Goal: Task Accomplishment & Management: Complete application form

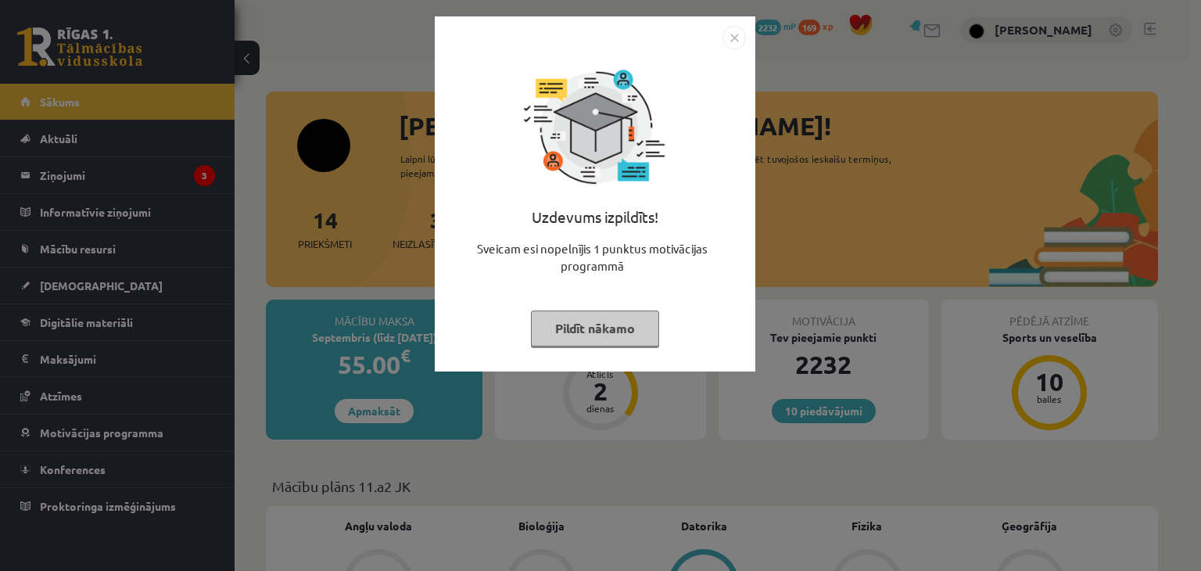
click at [582, 338] on button "Pildīt nākamo" at bounding box center [595, 328] width 128 height 36
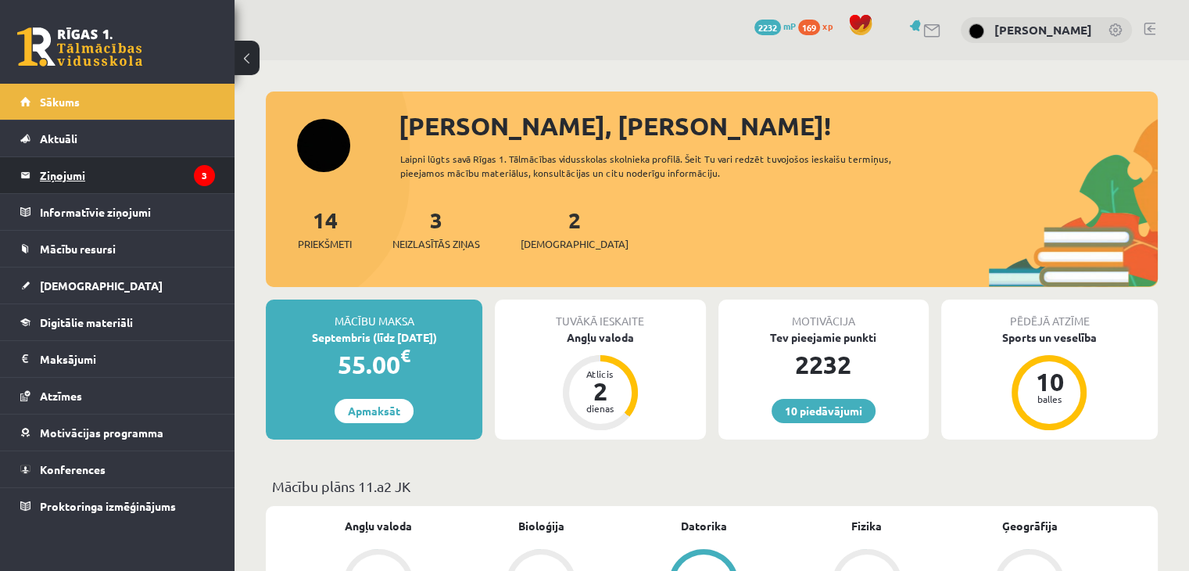
click at [140, 175] on legend "Ziņojumi 3" at bounding box center [127, 175] width 175 height 36
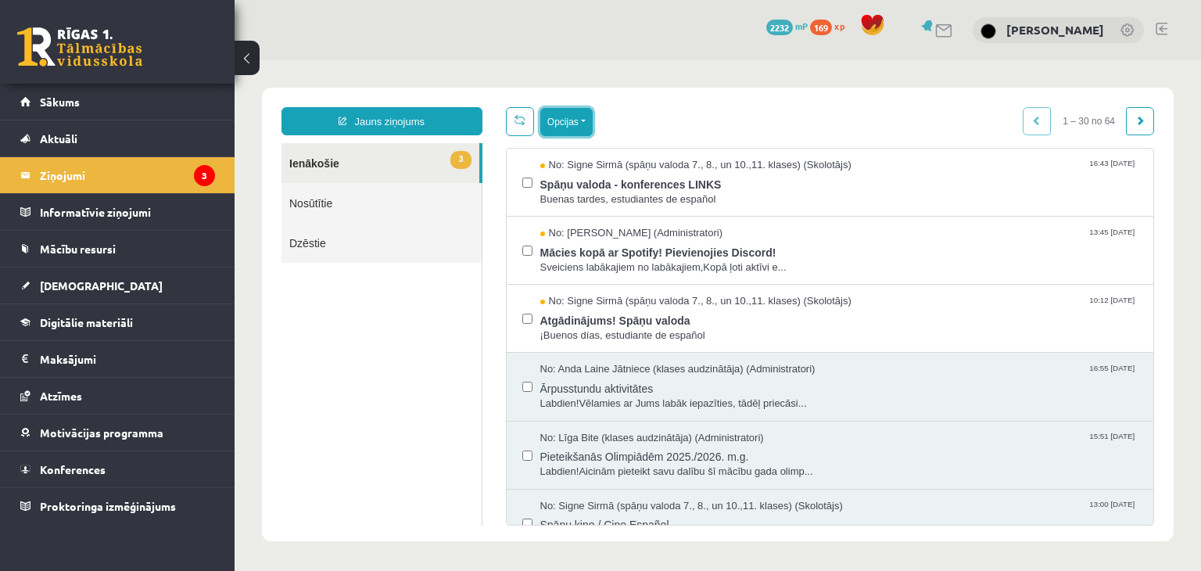
click at [572, 120] on button "Opcijas" at bounding box center [566, 122] width 52 height 28
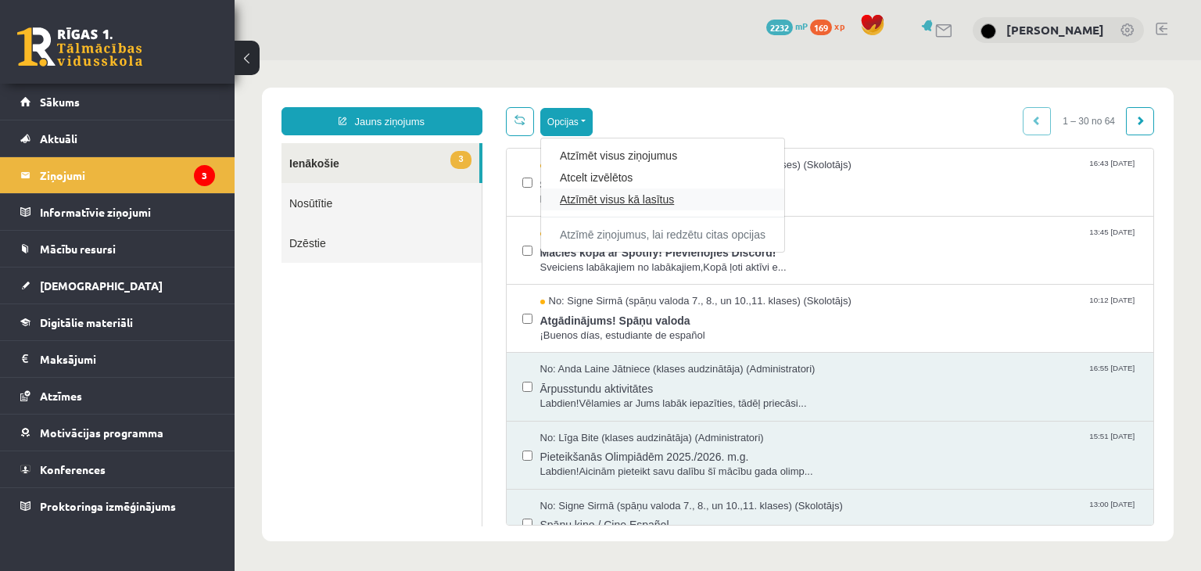
click at [607, 199] on link "Atzīmēt visus kā lasītus" at bounding box center [663, 200] width 206 height 16
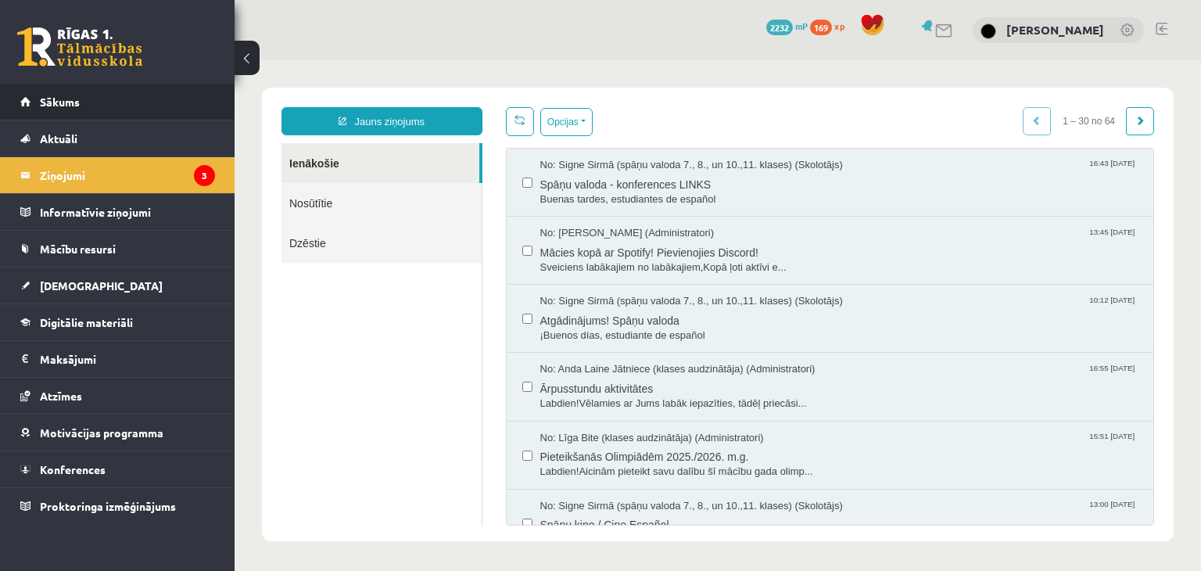
click at [215, 118] on li "Sākums" at bounding box center [117, 102] width 235 height 37
click at [197, 110] on link "Sākums" at bounding box center [117, 102] width 195 height 36
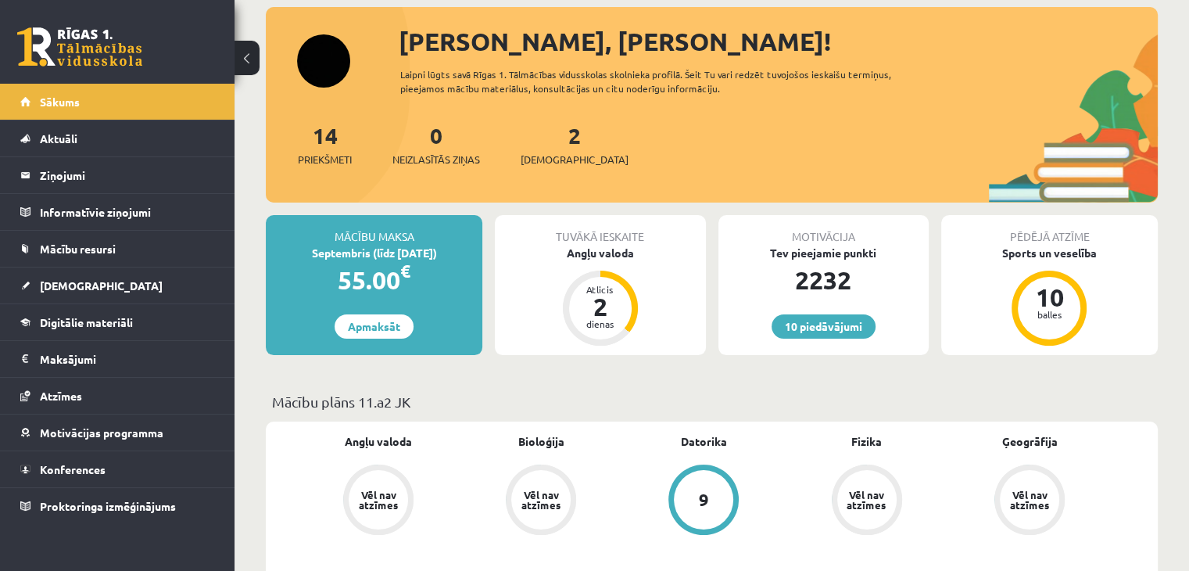
scroll to position [66, 0]
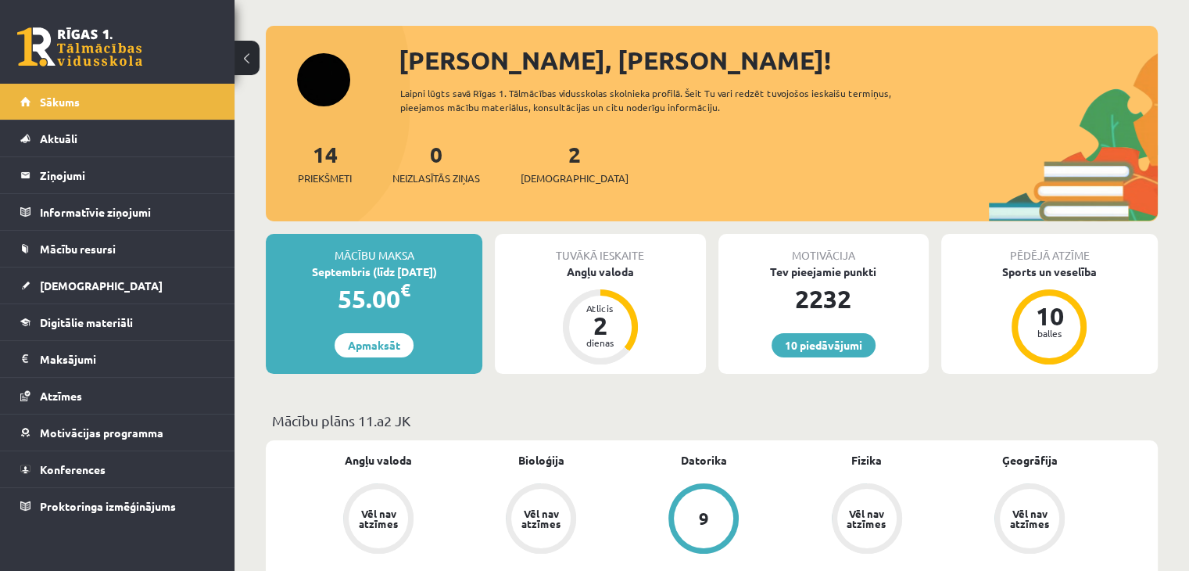
click at [552, 167] on div "2 Ieskaites" at bounding box center [575, 162] width 108 height 48
click at [551, 160] on link "2 Ieskaites" at bounding box center [575, 163] width 108 height 46
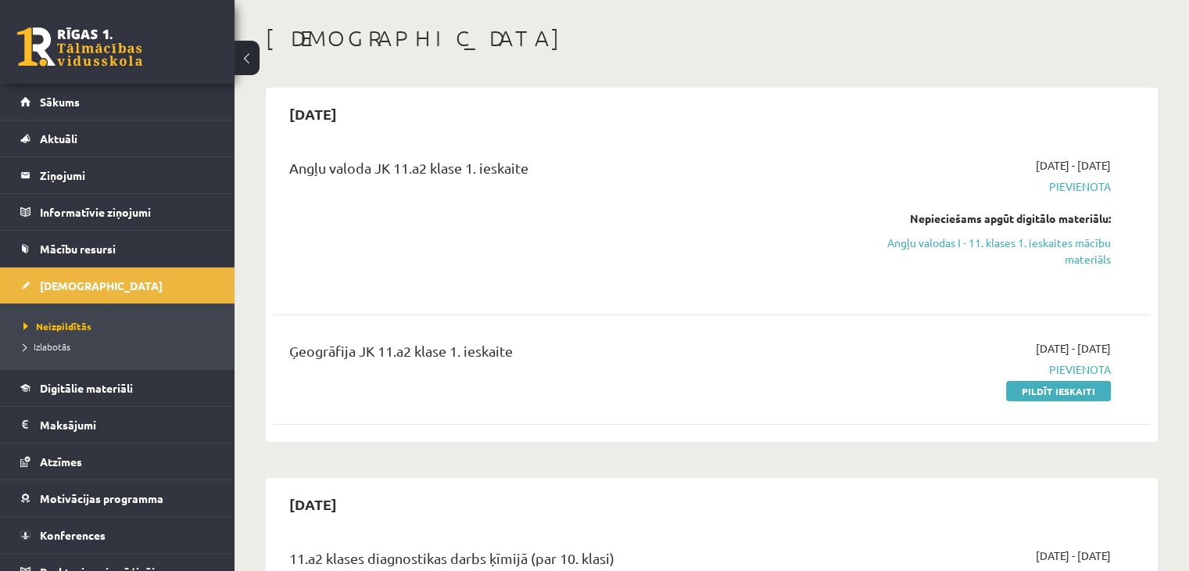
scroll to position [35, 0]
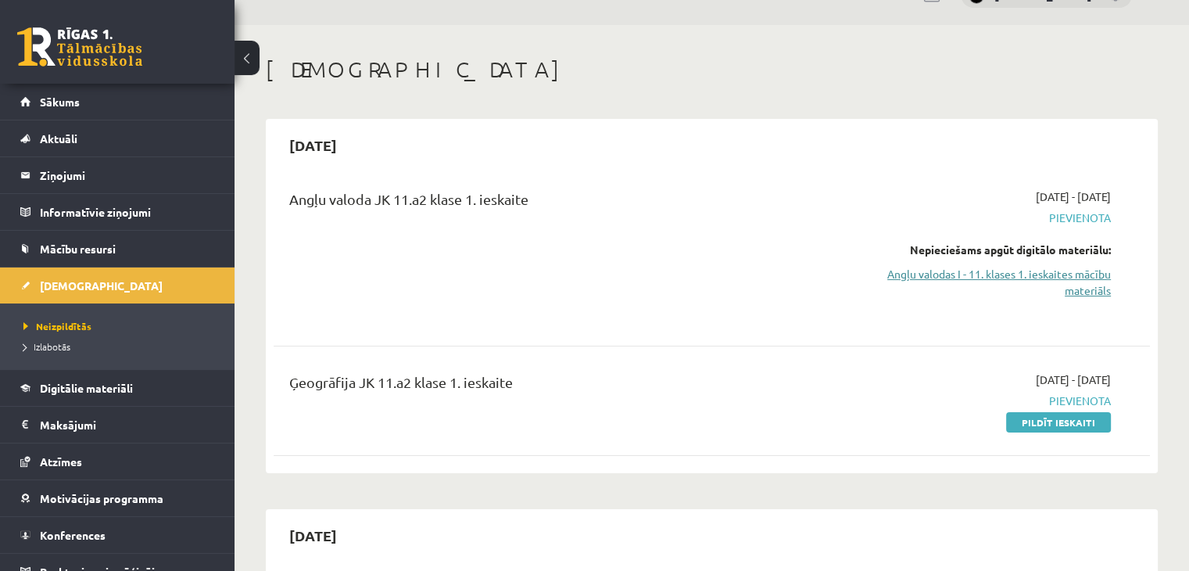
click at [1082, 273] on link "Angļu valodas I - 11. klases 1. ieskaites mācību materiāls" at bounding box center [982, 282] width 258 height 33
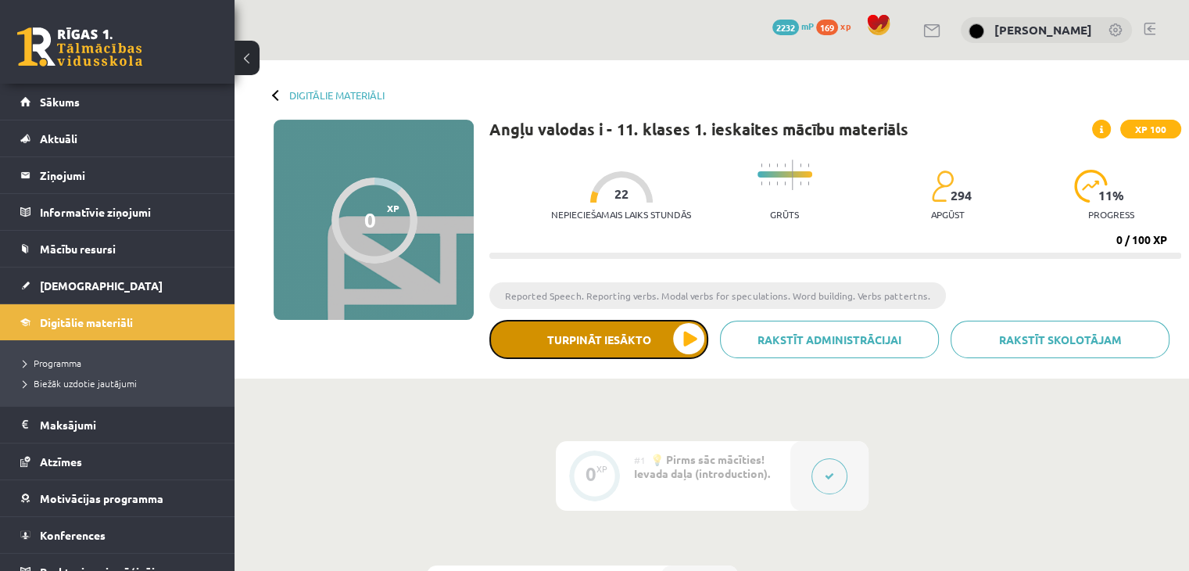
click at [665, 335] on button "Turpināt iesākto" at bounding box center [599, 339] width 219 height 39
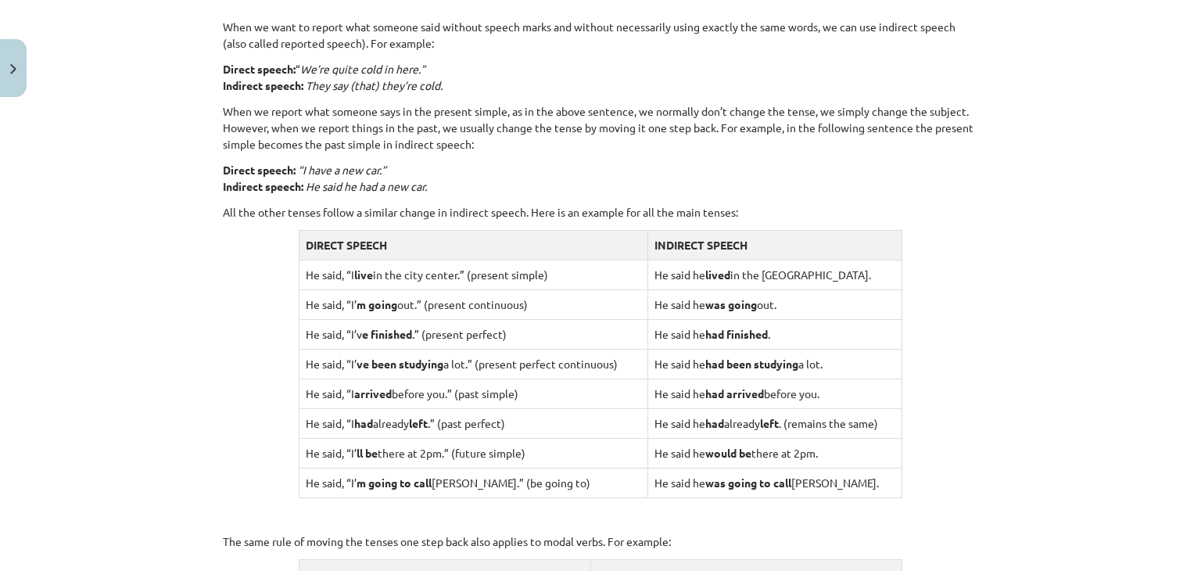
scroll to position [1119, 0]
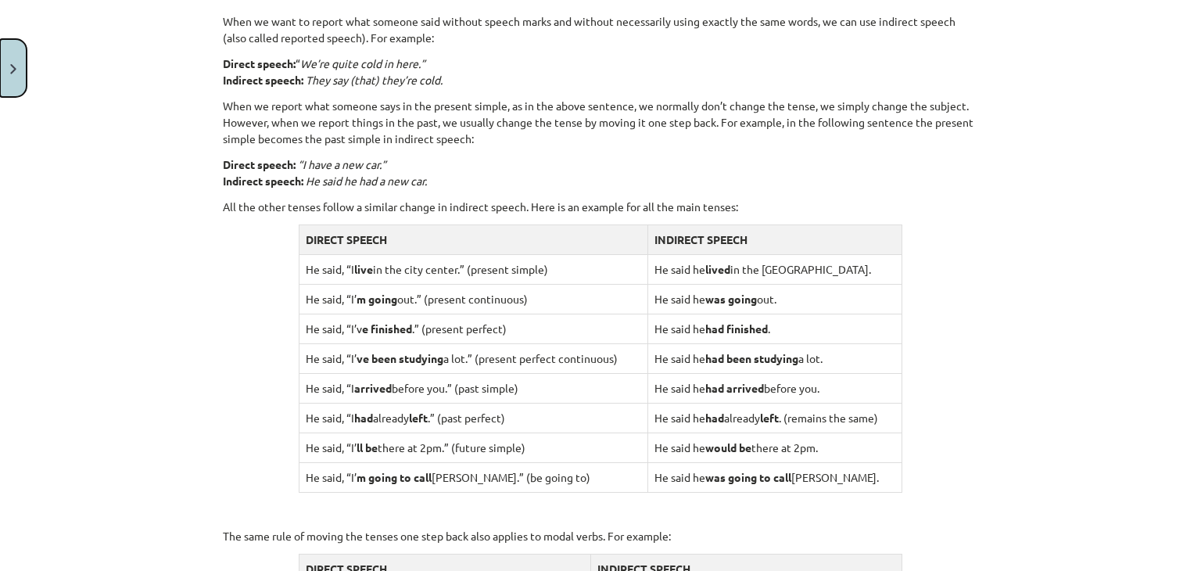
click at [16, 60] on button "Close" at bounding box center [13, 68] width 27 height 58
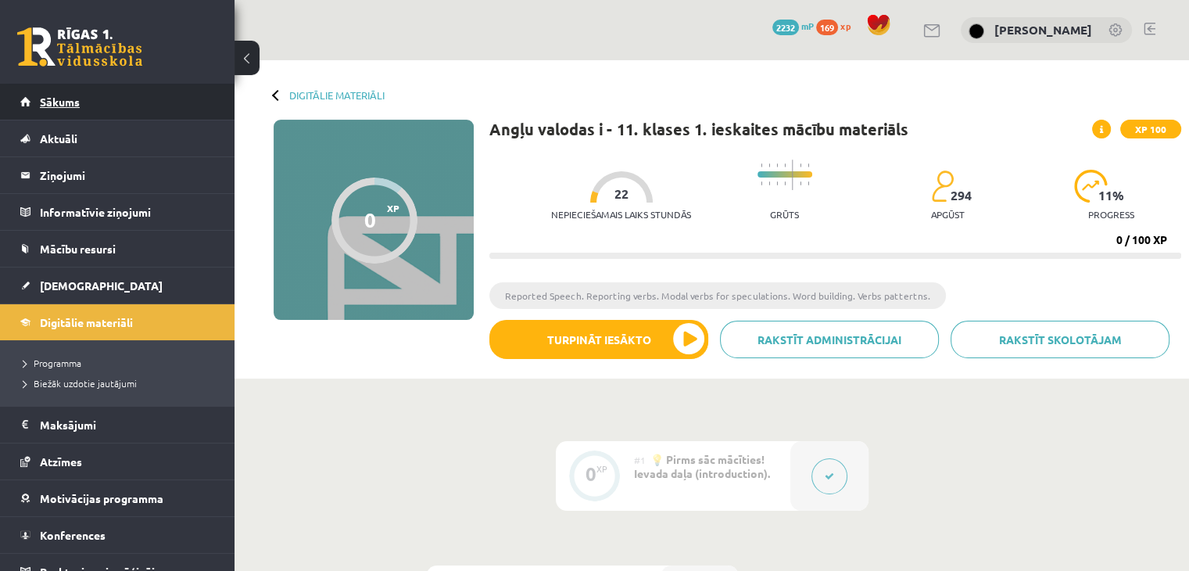
click at [82, 102] on link "Sākums" at bounding box center [117, 102] width 195 height 36
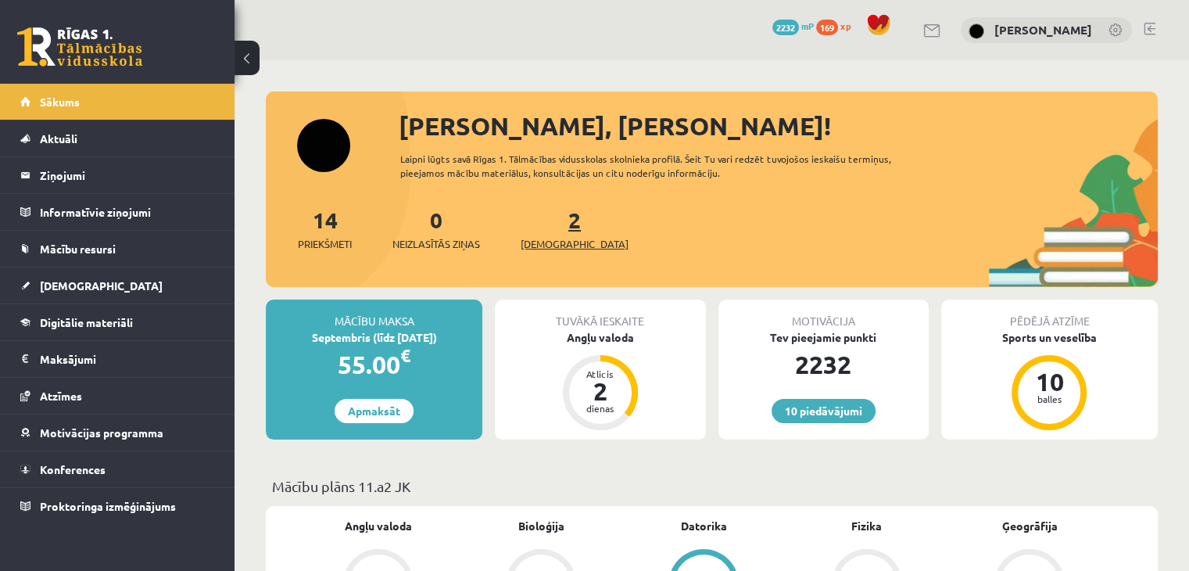
click at [547, 227] on link "2 Ieskaites" at bounding box center [575, 229] width 108 height 46
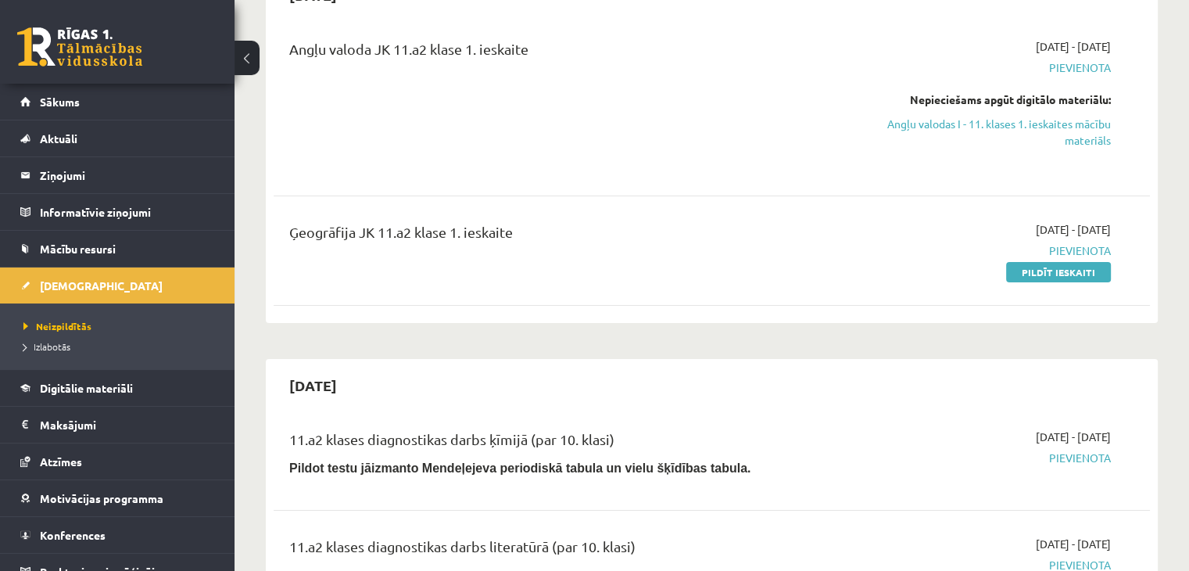
scroll to position [201, 0]
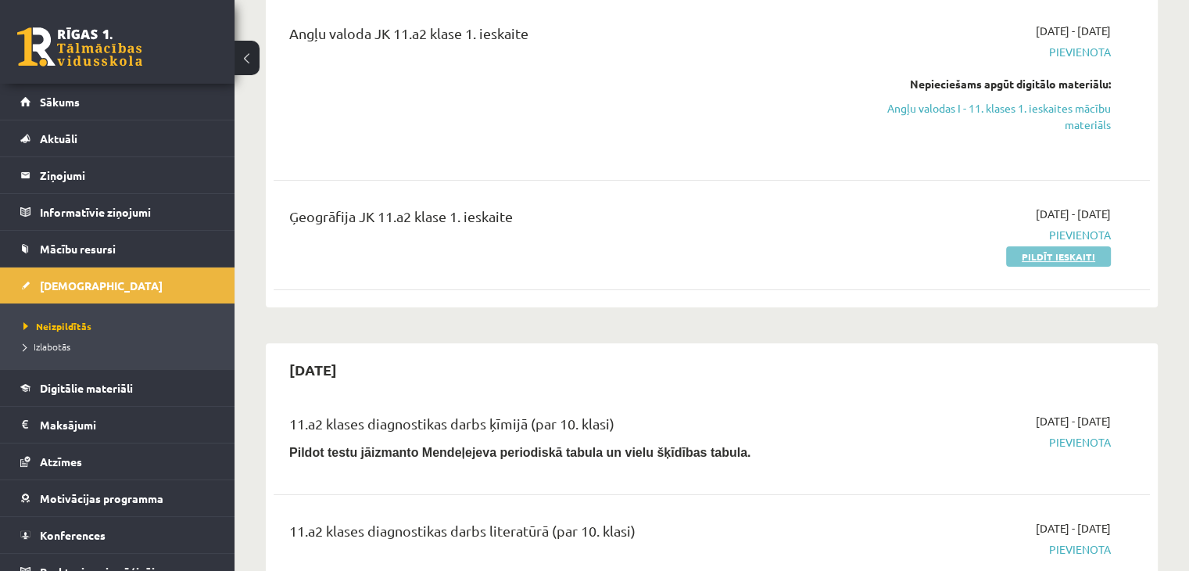
click at [1048, 260] on link "Pildīt ieskaiti" at bounding box center [1058, 256] width 105 height 20
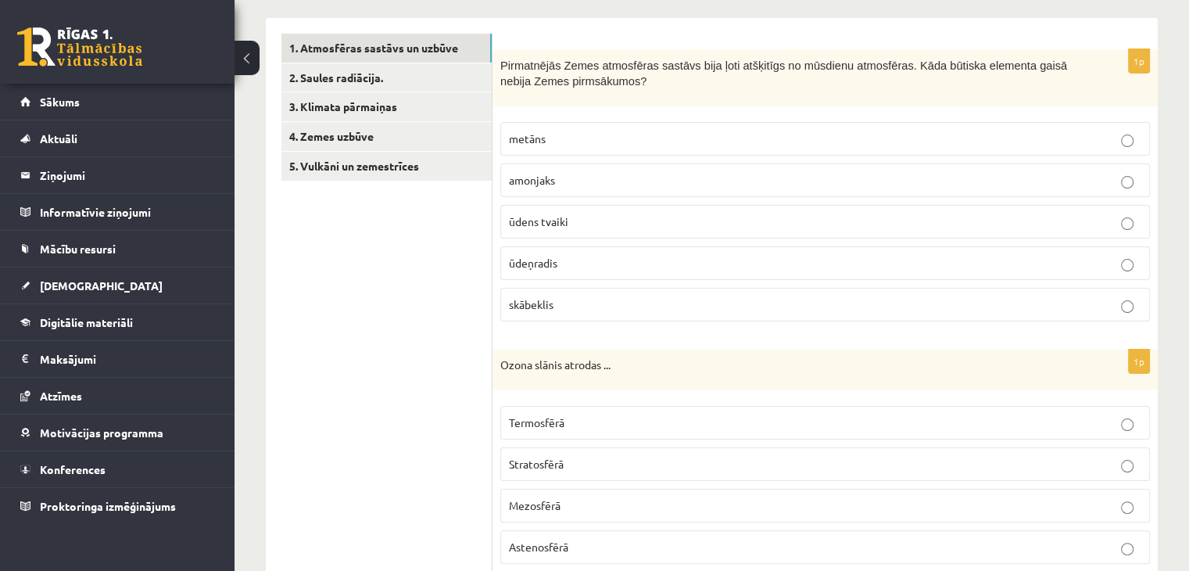
scroll to position [253, 0]
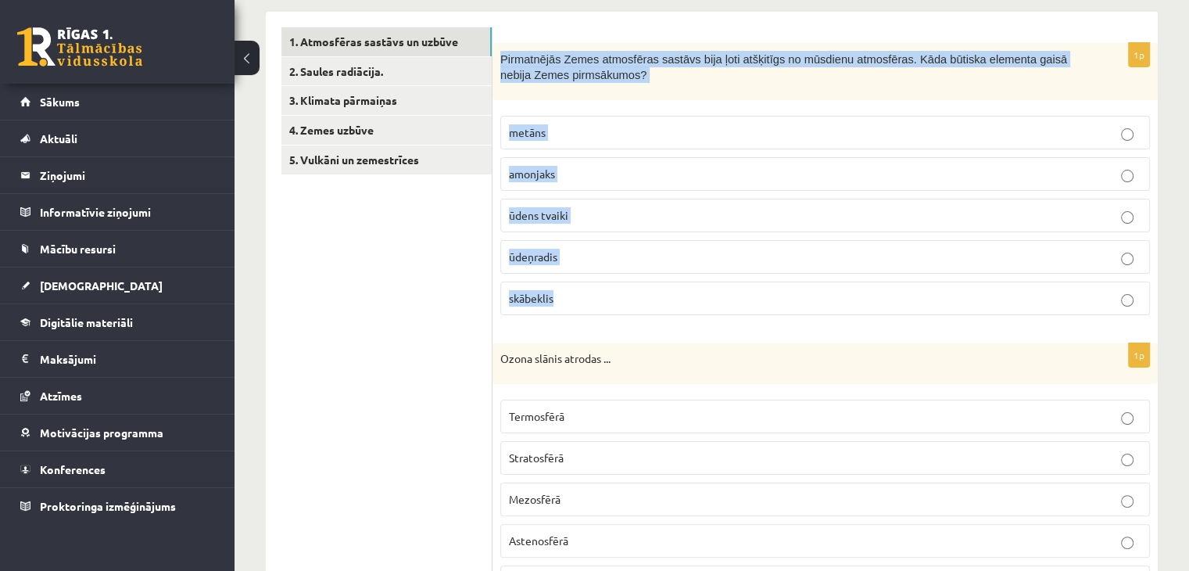
drag, startPoint x: 497, startPoint y: 53, endPoint x: 590, endPoint y: 308, distance: 271.4
click at [590, 308] on div "1p Pirmatnējās Zemes atmosfēras sastāvs bija ļoti atšķitīgs no mūsdienu atmosfē…" at bounding box center [825, 185] width 665 height 285
copy div "Pirmatnējās Zemes atmosfēras sastāvs bija ļoti atšķitīgs no mūsdienu atmosfēras…"
click at [554, 284] on label "skābeklis" at bounding box center [825, 299] width 650 height 34
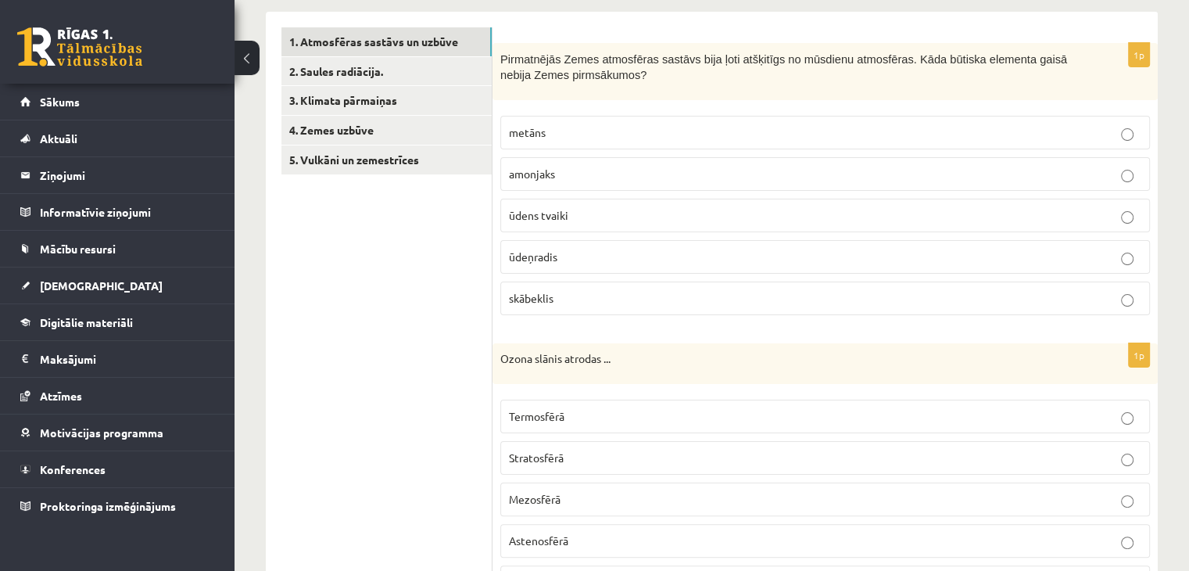
drag, startPoint x: 879, startPoint y: 473, endPoint x: 883, endPoint y: 490, distance: 16.9
click at [883, 490] on fieldset "Termosfērā Stratosfērā Mezosfērā Astenosfērā Hidrosfērā" at bounding box center [825, 498] width 650 height 212
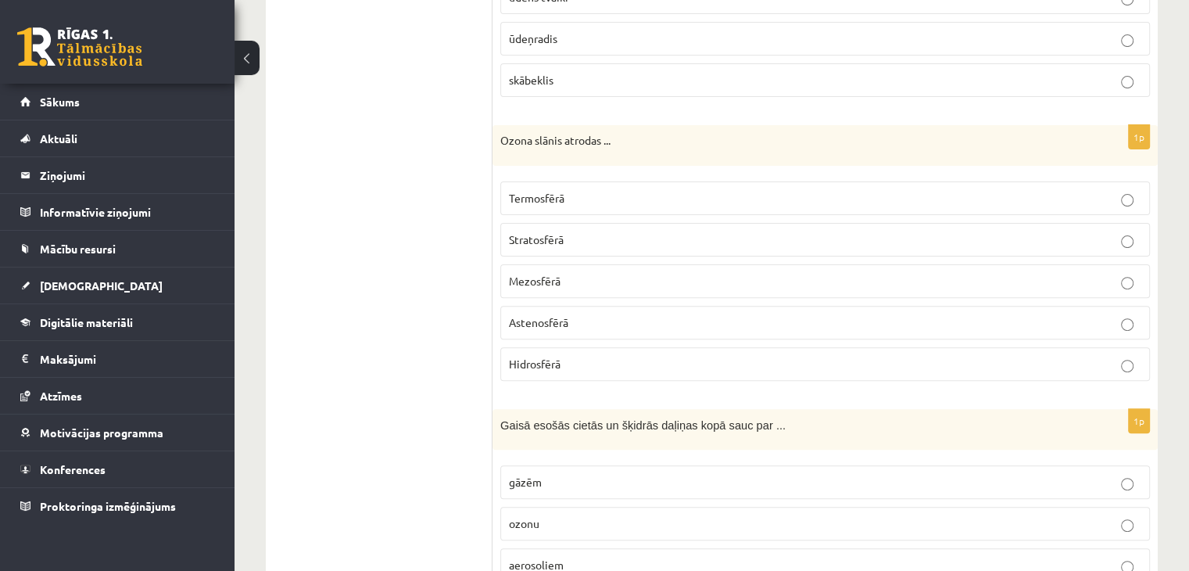
scroll to position [479, 0]
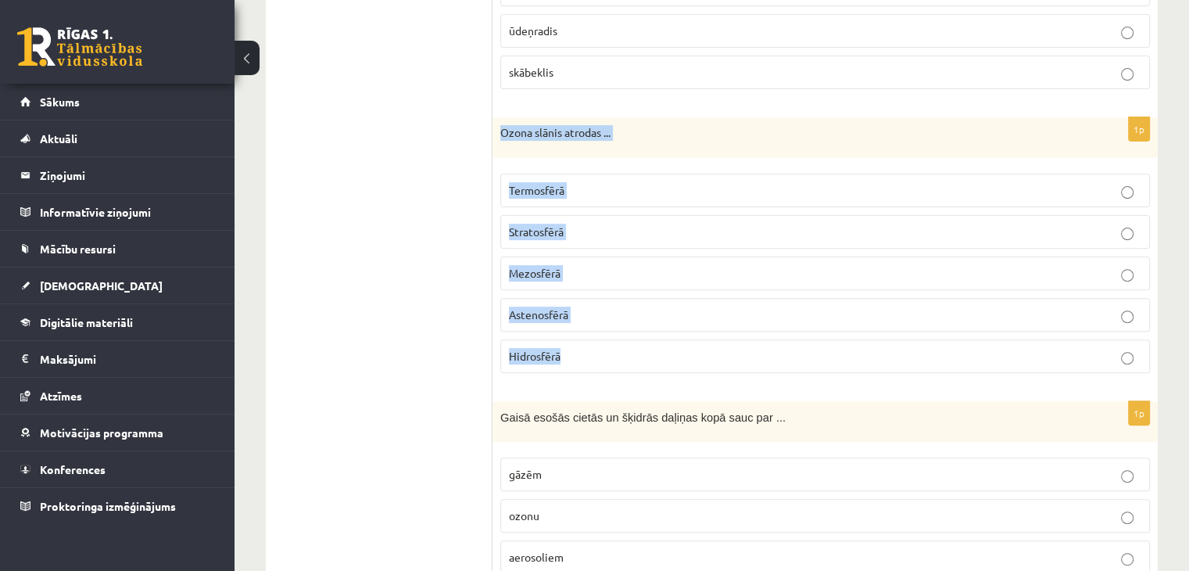
drag, startPoint x: 500, startPoint y: 135, endPoint x: 589, endPoint y: 338, distance: 221.7
click at [589, 338] on div "1p Ozona slānis atrodas ... Termosfērā Stratosfērā Mezosfērā Astenosfērā Hidros…" at bounding box center [825, 251] width 665 height 268
copy div "Ozona slānis atrodas ... Termosfērā Stratosfērā Mezosfērā Astenosfērā Hidrosfērā"
click at [562, 227] on span "Stratosfērā" at bounding box center [536, 231] width 55 height 14
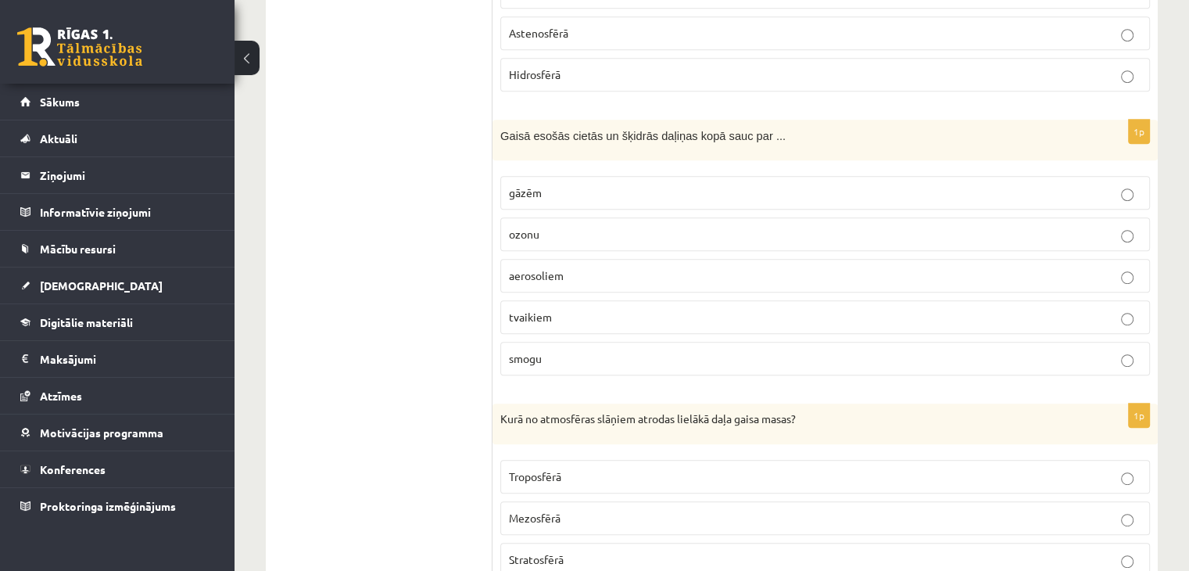
scroll to position [763, 0]
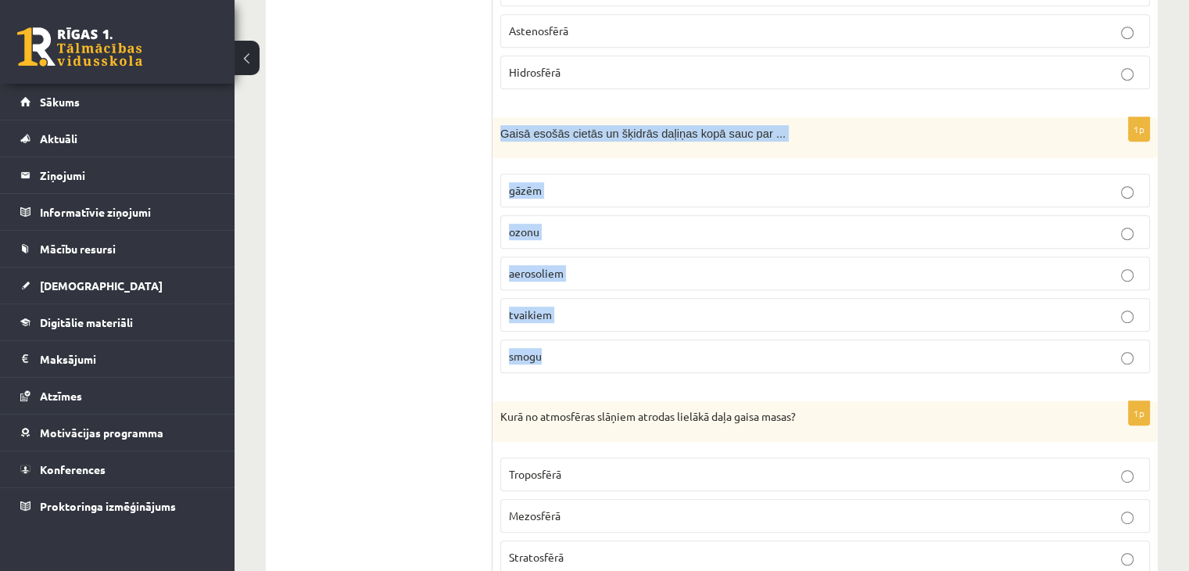
drag, startPoint x: 500, startPoint y: 128, endPoint x: 579, endPoint y: 354, distance: 239.4
click at [579, 354] on div "1p Gaisā esošās cietās un šķidrās daļiņas kopā sauc par ... gāzēm ozonu aerosol…" at bounding box center [825, 251] width 665 height 269
copy div "Gaisā esošās cietās un šķidrās daļiņas kopā sauc par ... gāzēm ozonu aerosoliem…"
click at [568, 280] on label "aerosoliem" at bounding box center [825, 274] width 650 height 34
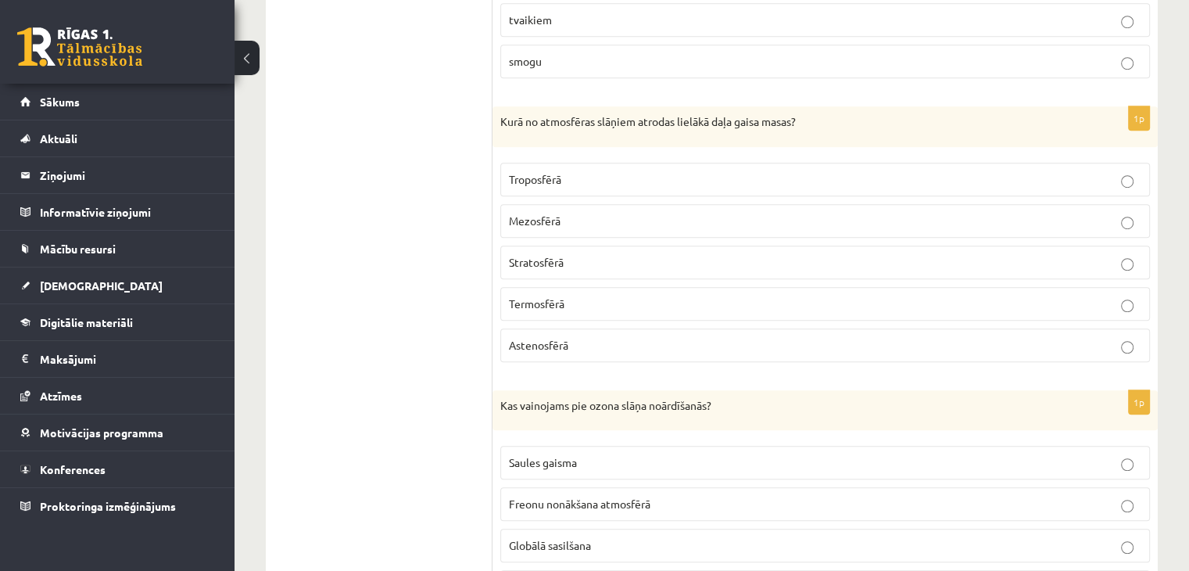
scroll to position [1063, 0]
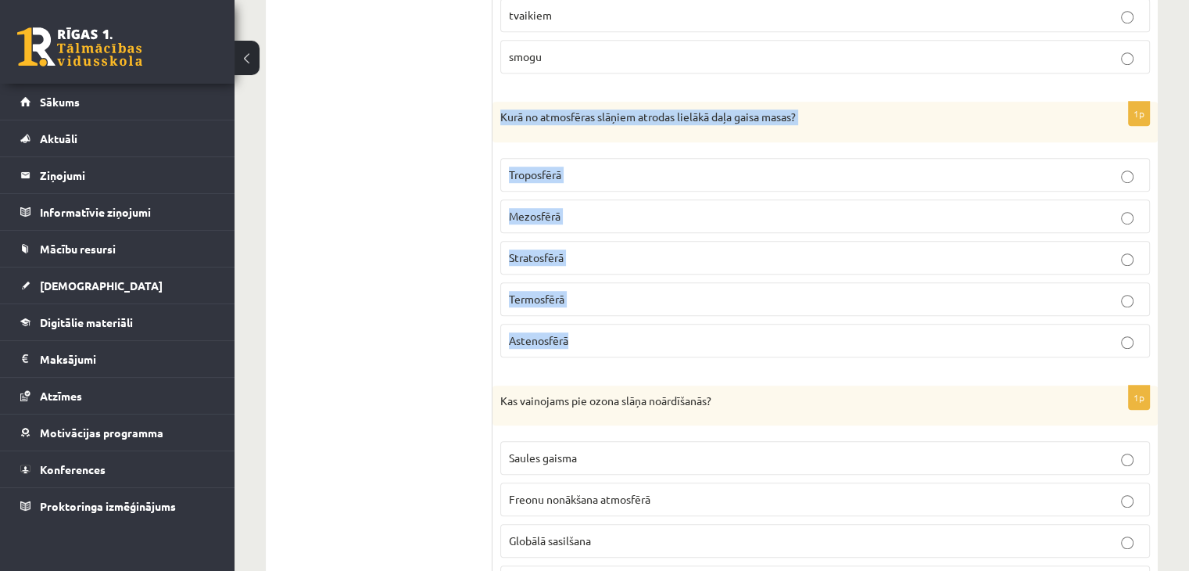
drag, startPoint x: 500, startPoint y: 113, endPoint x: 594, endPoint y: 361, distance: 265.1
click at [594, 361] on div "1p Kurā no atmosfēras slāņiem atrodas lielākā daļa gaisa masas? Troposfērā Mezo…" at bounding box center [825, 236] width 665 height 268
copy div "Kurā no atmosfēras slāņiem atrodas lielākā daļa gaisa masas? Troposfērā Mezosfē…"
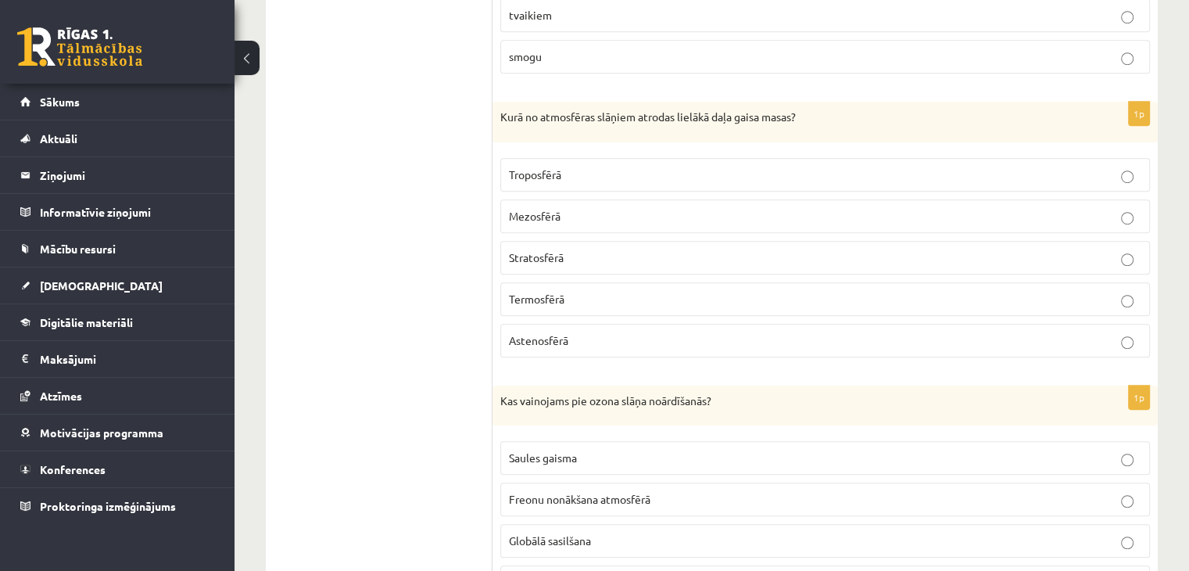
click at [668, 167] on p "Troposfērā" at bounding box center [825, 175] width 633 height 16
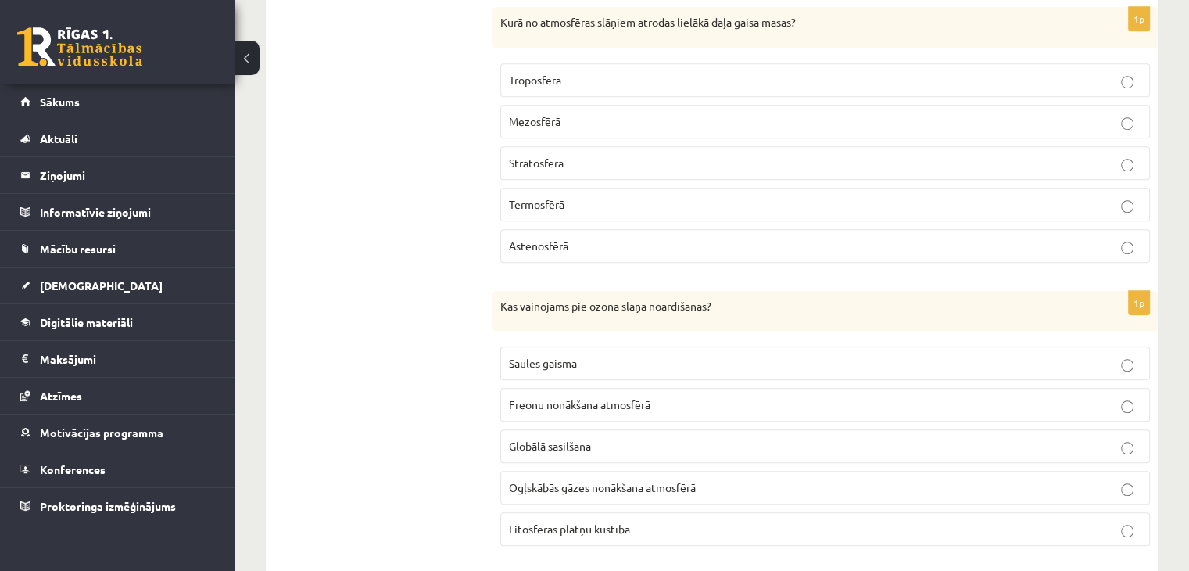
scroll to position [1184, 0]
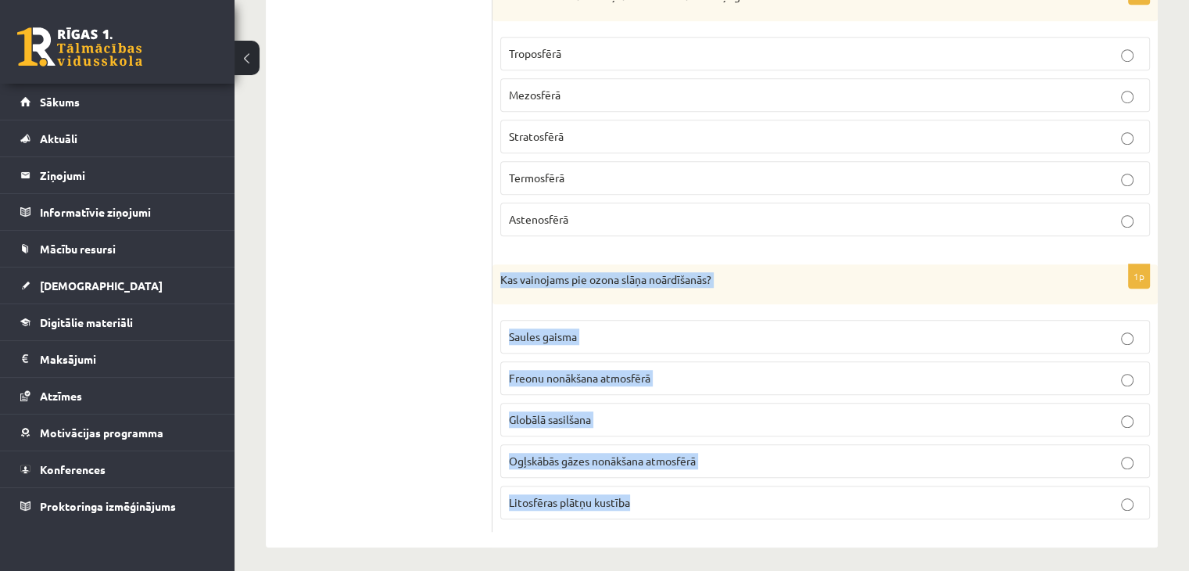
drag, startPoint x: 497, startPoint y: 273, endPoint x: 671, endPoint y: 497, distance: 283.7
click at [671, 497] on div "1p Kas vainojams pie ozona slāņa noārdīšanās? Saules gaisma Freonu nonākšana at…" at bounding box center [825, 398] width 665 height 268
copy div "Kas vainojams pie ozona slāņa noārdīšanās? Saules gaisma Freonu nonākšana atmos…"
click at [550, 371] on span "Freonu nonākšana atmosfērā" at bounding box center [580, 378] width 142 height 14
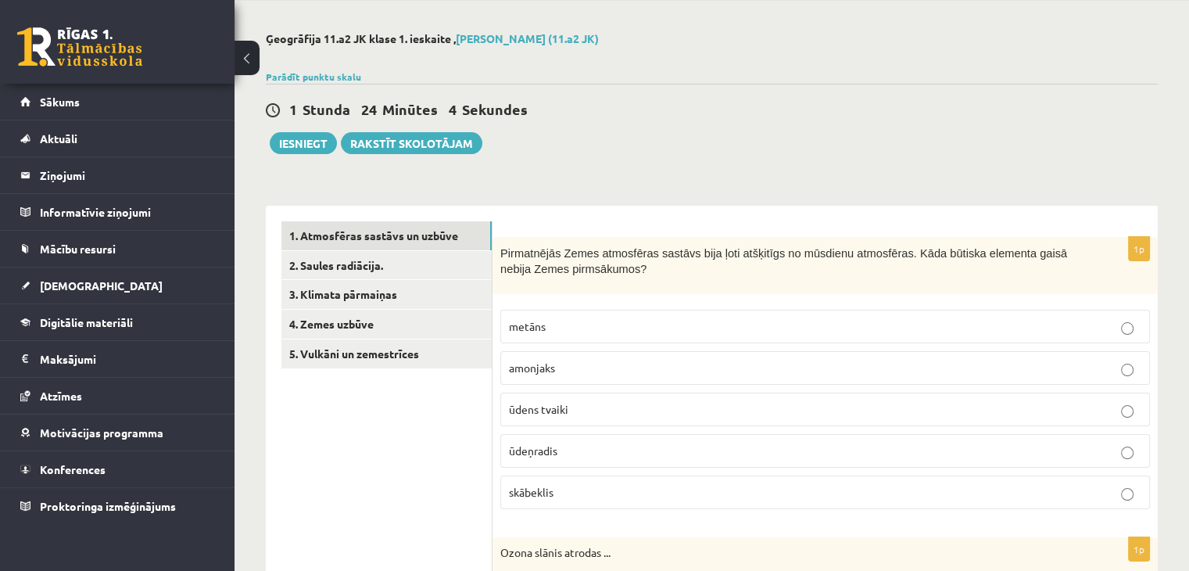
scroll to position [30, 0]
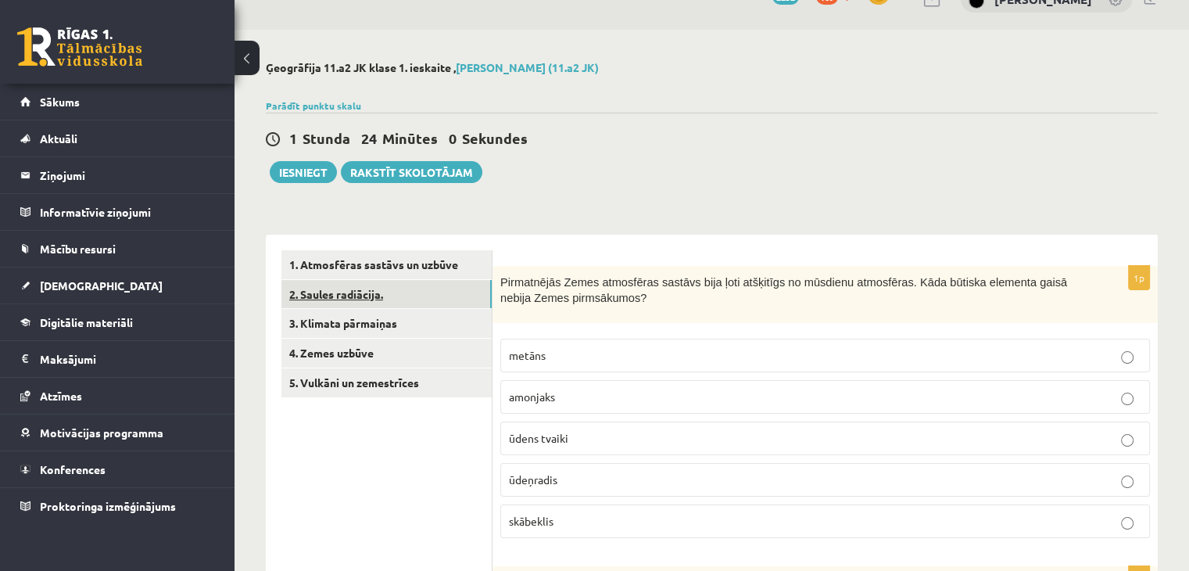
click at [441, 292] on link "2. Saules radiācija." at bounding box center [387, 294] width 210 height 29
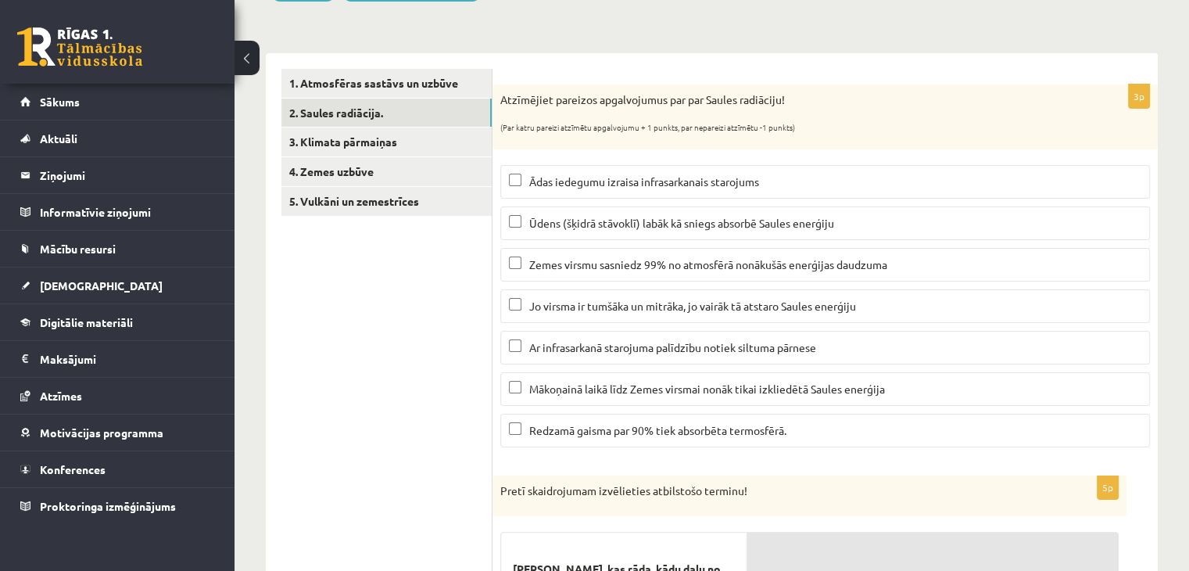
scroll to position [210, 0]
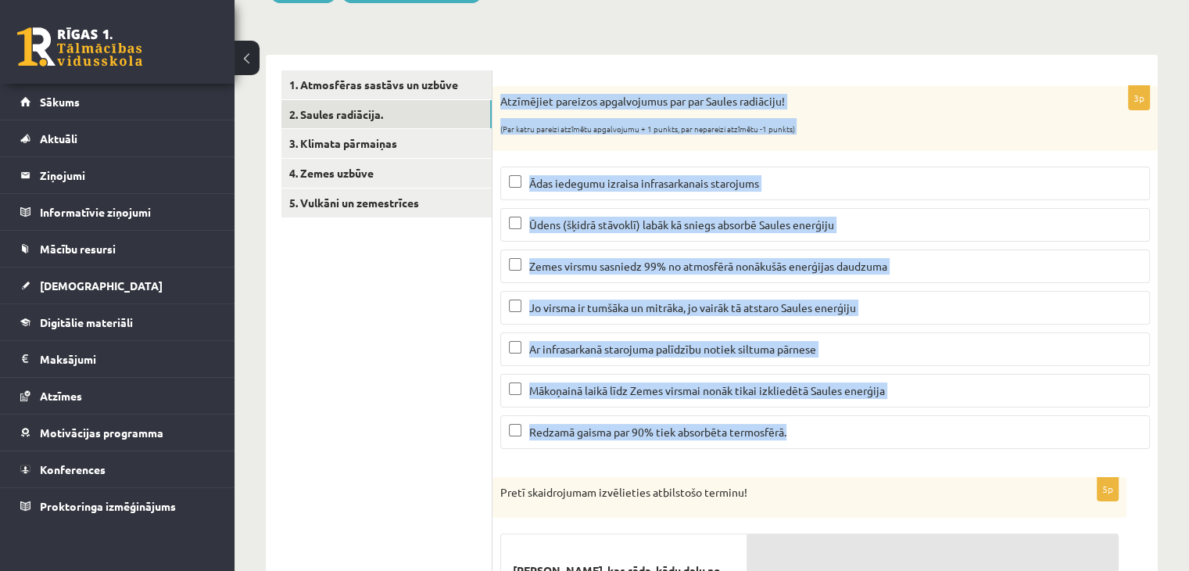
drag, startPoint x: 502, startPoint y: 99, endPoint x: 827, endPoint y: 447, distance: 476.4
click at [827, 447] on div "3p Atzīmējiet pareizos apgalvojumus par par Saules radiāciju! (Par katru pareiz…" at bounding box center [825, 273] width 665 height 375
copy div "Atzīmējiet pareizos apgalvojumus par par Saules radiāciju! (Par katru pareizi a…"
click at [576, 220] on span "Ūdens (šķidrā stāvoklī) labāk kā sniegs absorbē Saules enerģiju" at bounding box center [681, 224] width 305 height 14
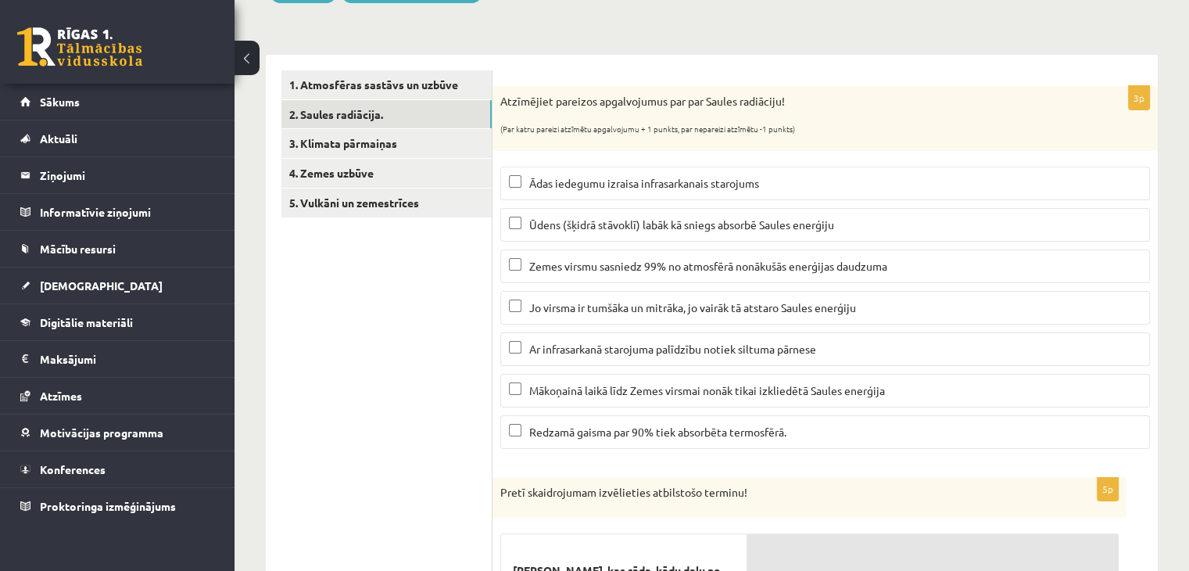
click at [716, 342] on span "Ar infrasarkanā starojuma palīdzību notiek siltuma pārnese" at bounding box center [672, 349] width 287 height 14
click at [724, 395] on p "Mākoņainā laikā līdz Zemes virsmai nonāk tikai izkliedētā Saules enerģija" at bounding box center [825, 390] width 633 height 16
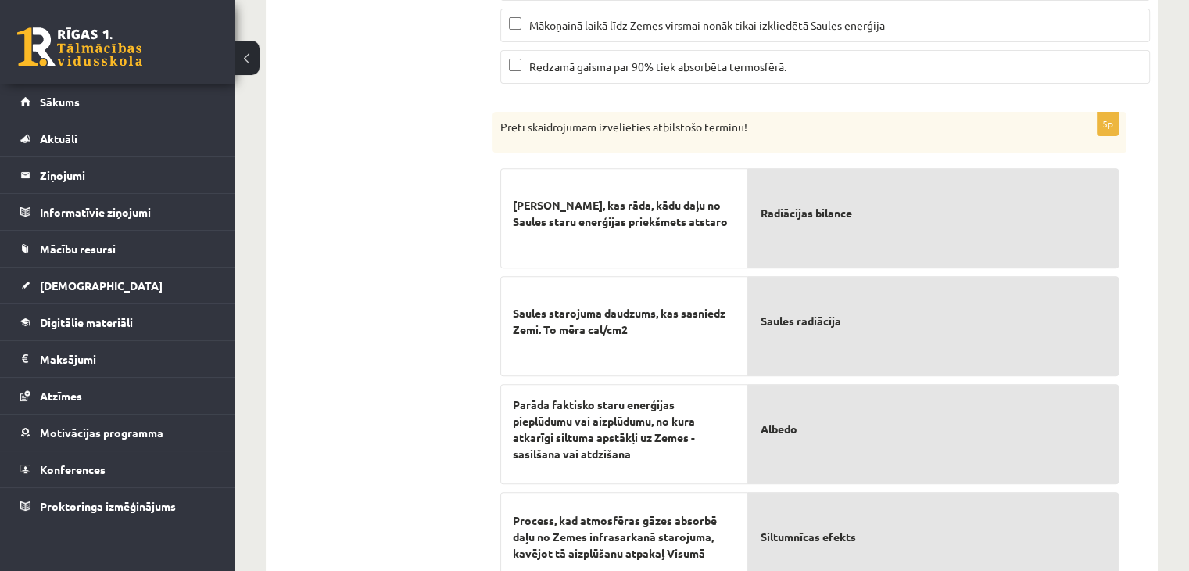
scroll to position [569, 0]
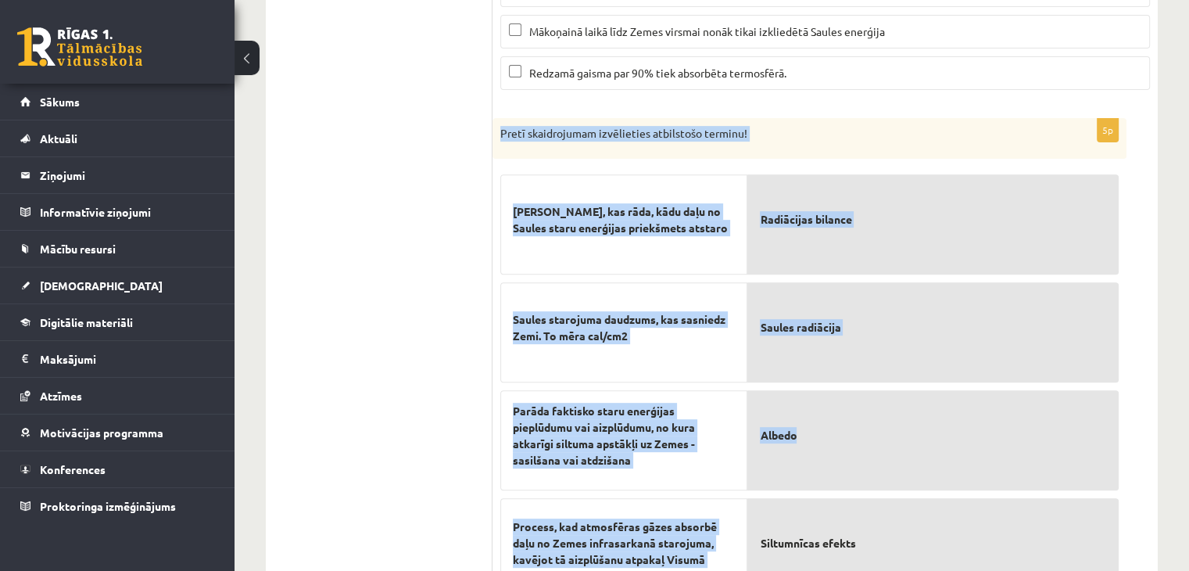
drag, startPoint x: 499, startPoint y: 127, endPoint x: 1018, endPoint y: 454, distance: 614.0
click at [1018, 454] on div "5p Pretī skaidrojumam izvēlieties atbilstošo terminu! Skaitlis, kas rāda, kādu …" at bounding box center [810, 416] width 634 height 596
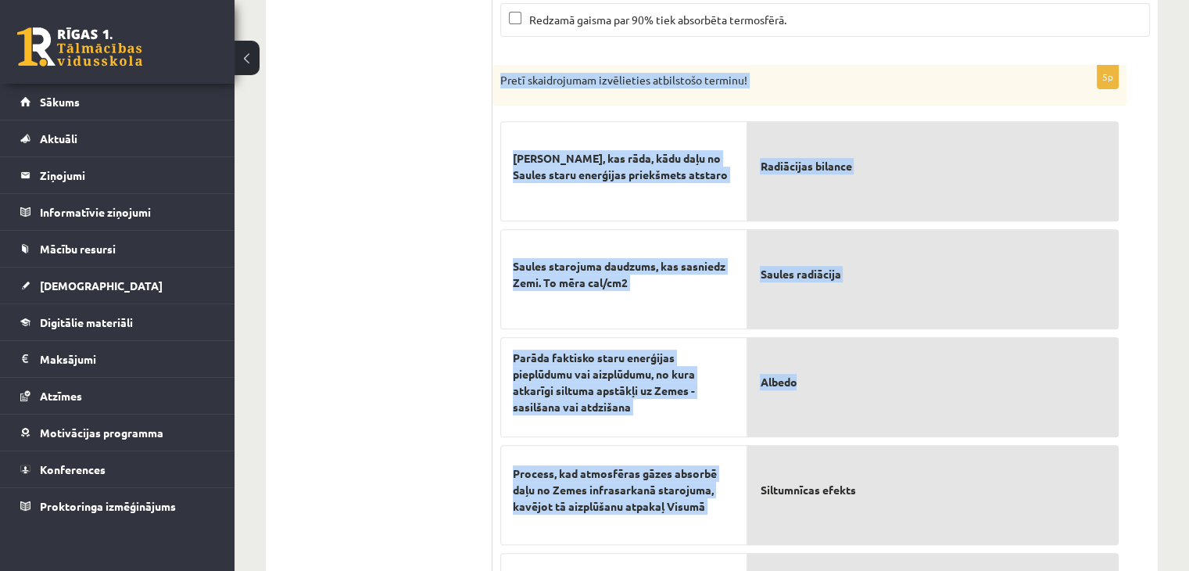
scroll to position [629, 0]
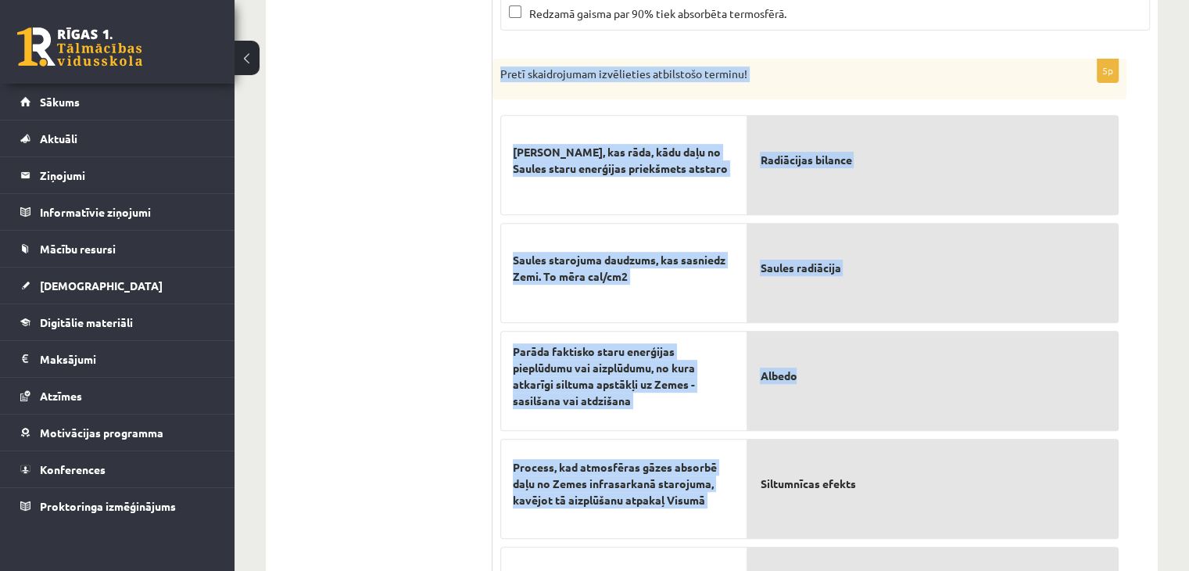
click at [1013, 76] on p "Pretī skaidrojumam izvēlieties atbilstošo terminu!" at bounding box center [770, 74] width 540 height 16
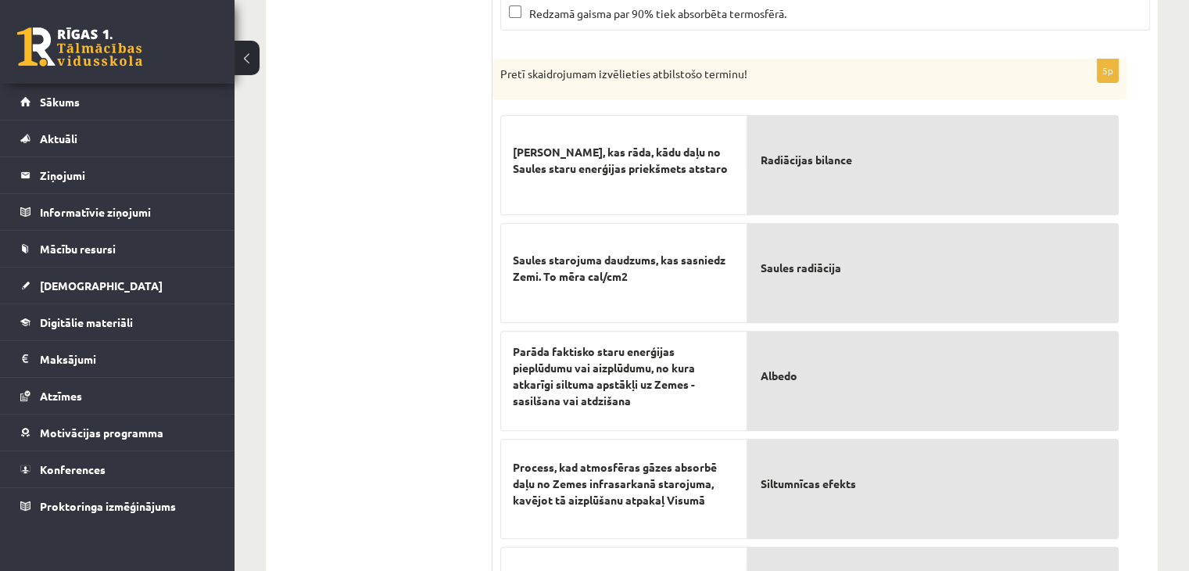
click at [1013, 76] on p "Pretī skaidrojumam izvēlieties atbilstošo terminu!" at bounding box center [770, 74] width 540 height 16
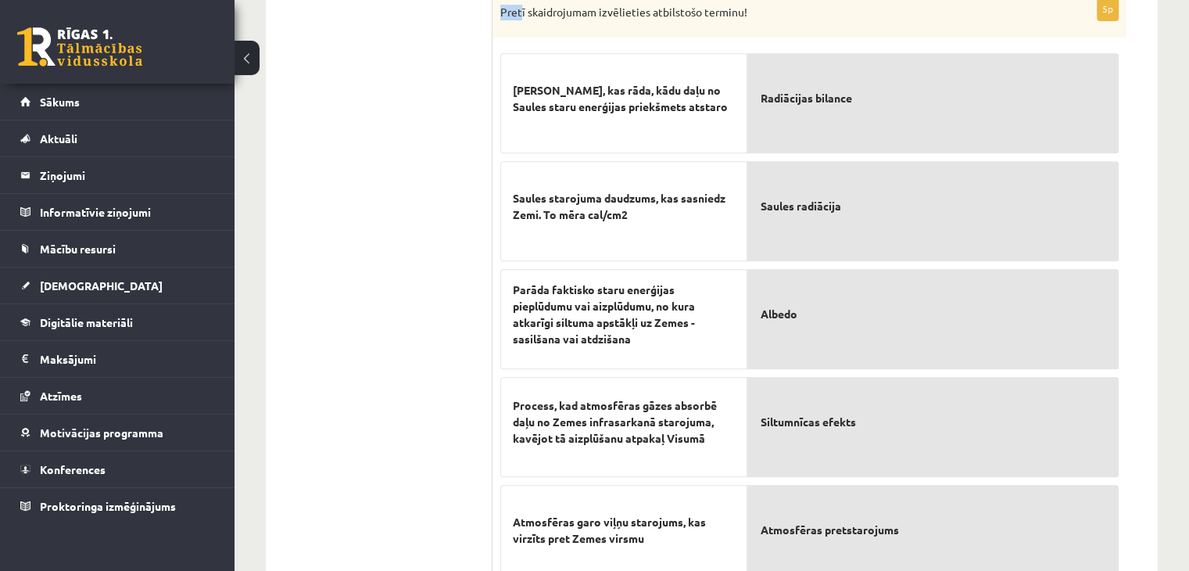
scroll to position [676, 0]
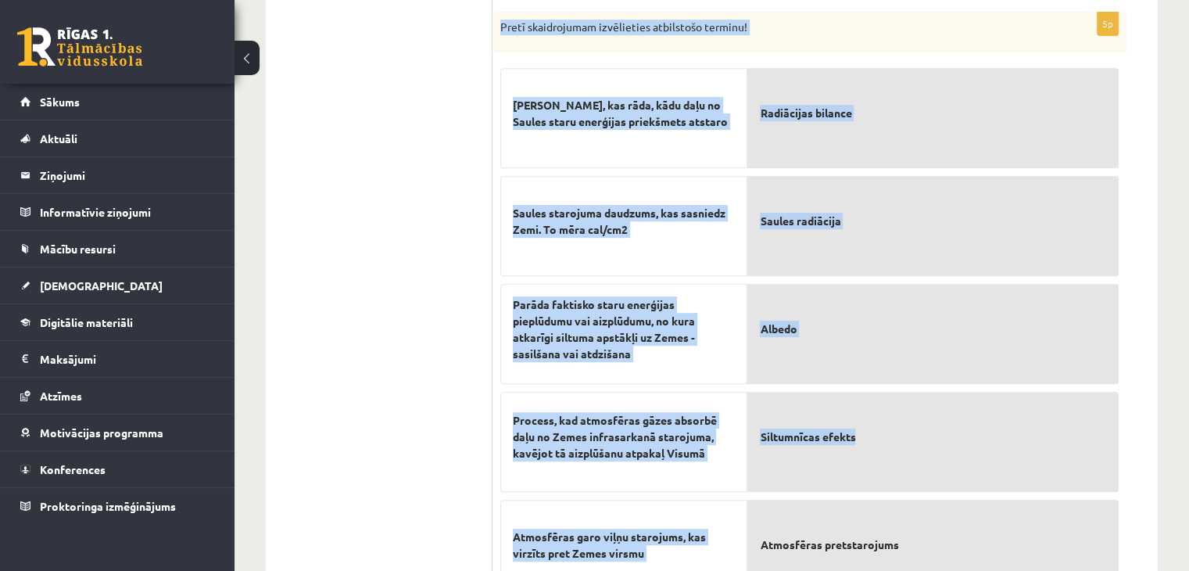
drag, startPoint x: 498, startPoint y: 9, endPoint x: 854, endPoint y: 411, distance: 536.8
click at [854, 411] on div "5p Pretī skaidrojumam izvēlieties atbilstošo terminu! Skaitlis, kas rāda, kādu …" at bounding box center [810, 310] width 634 height 596
click at [730, 48] on div "Pretī skaidrojumam izvēlieties atbilstošo terminu!" at bounding box center [810, 32] width 634 height 41
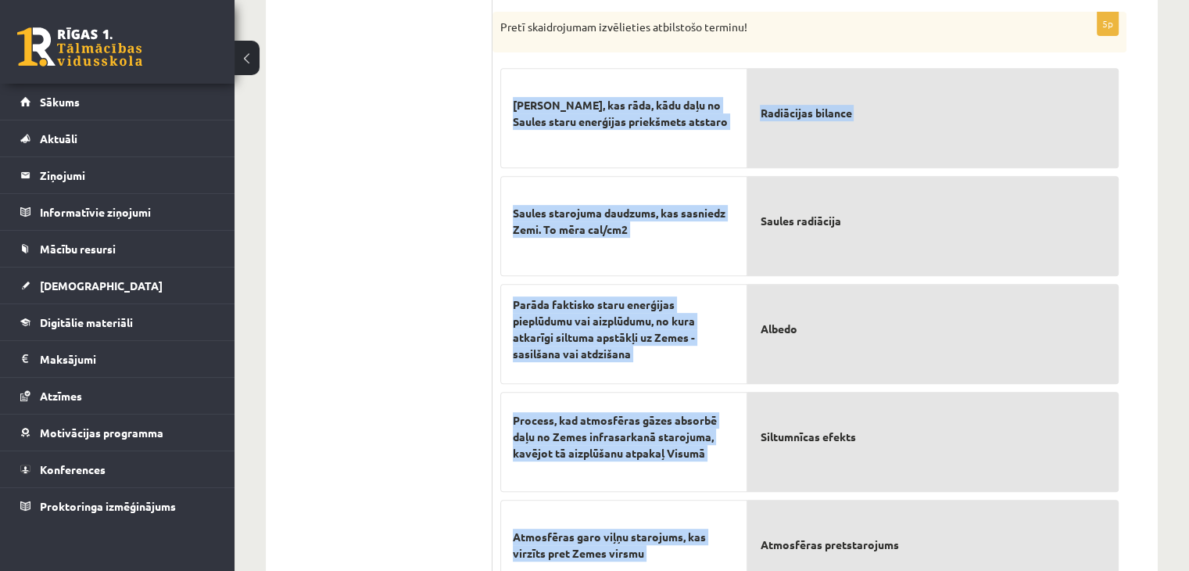
drag, startPoint x: 595, startPoint y: 210, endPoint x: 748, endPoint y: 245, distance: 156.3
click at [748, 245] on fieldset "Skaitlis, kas rāda, kādu daļu no Saules staru enerģijas priekšmets atstaro Saul…" at bounding box center [809, 330] width 619 height 540
click at [691, 152] on div "[PERSON_NAME], kas rāda, kādu daļu no Saules staru enerģijas priekšmets atstaro" at bounding box center [623, 118] width 247 height 100
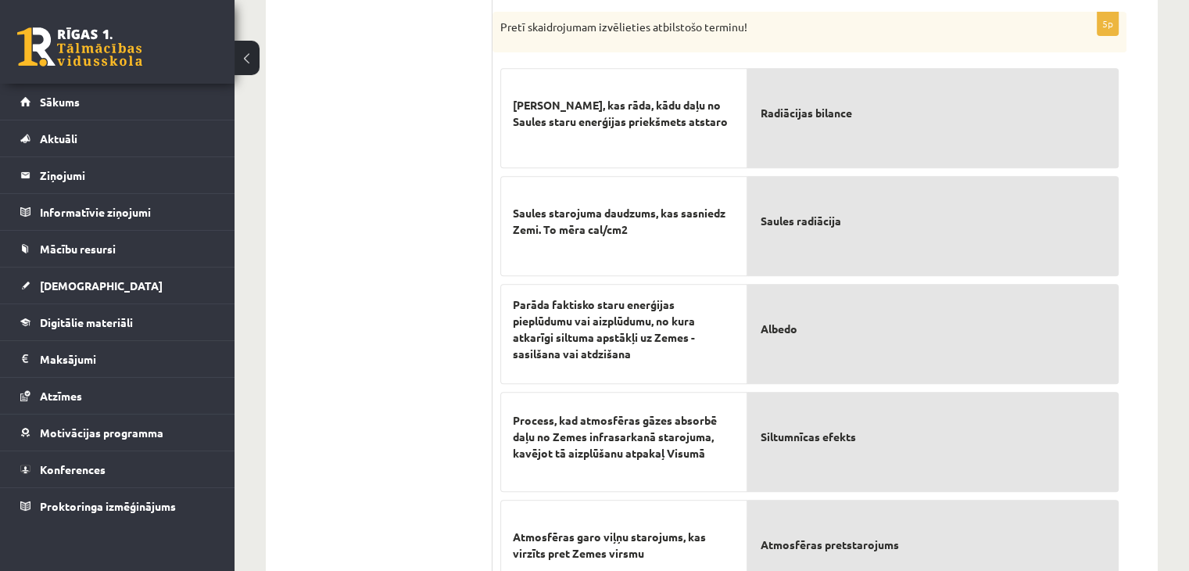
click at [509, 99] on div "[PERSON_NAME], kas rāda, kādu daļu no Saules staru enerģijas priekšmets atstaro" at bounding box center [623, 118] width 247 height 100
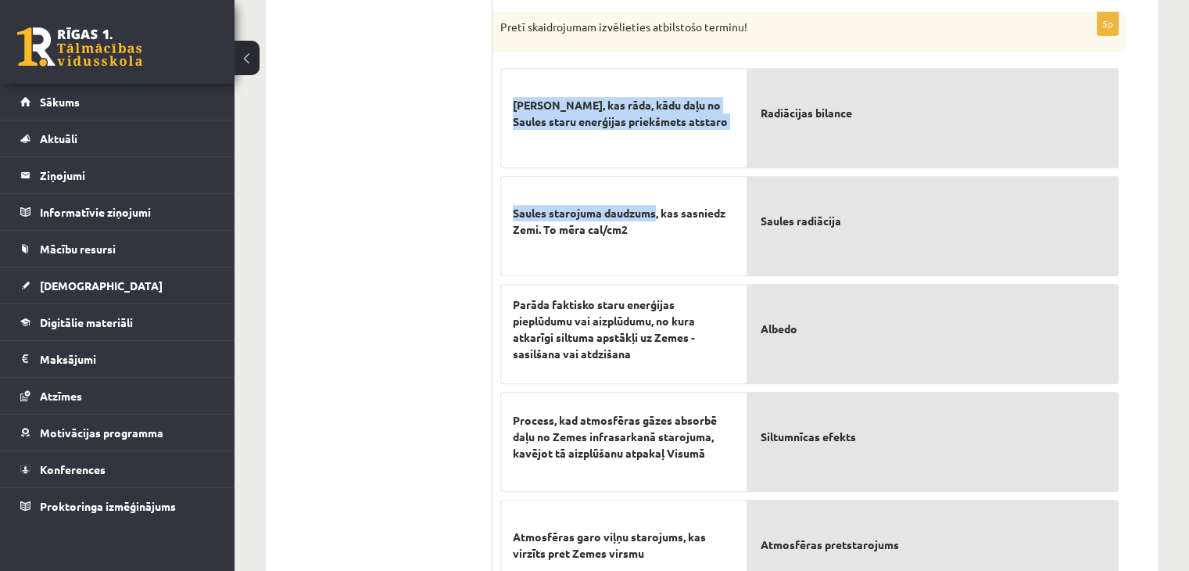
drag, startPoint x: 509, startPoint y: 99, endPoint x: 635, endPoint y: 184, distance: 152.0
click at [635, 184] on div "Skaitlis, kas rāda, kādu daļu no Saules staru enerģijas priekšmets atstaro Saul…" at bounding box center [623, 330] width 247 height 540
click at [622, 130] on p "[PERSON_NAME], kas rāda, kādu daļu no Saules staru enerģijas priekšmets atstaro" at bounding box center [624, 114] width 222 height 66
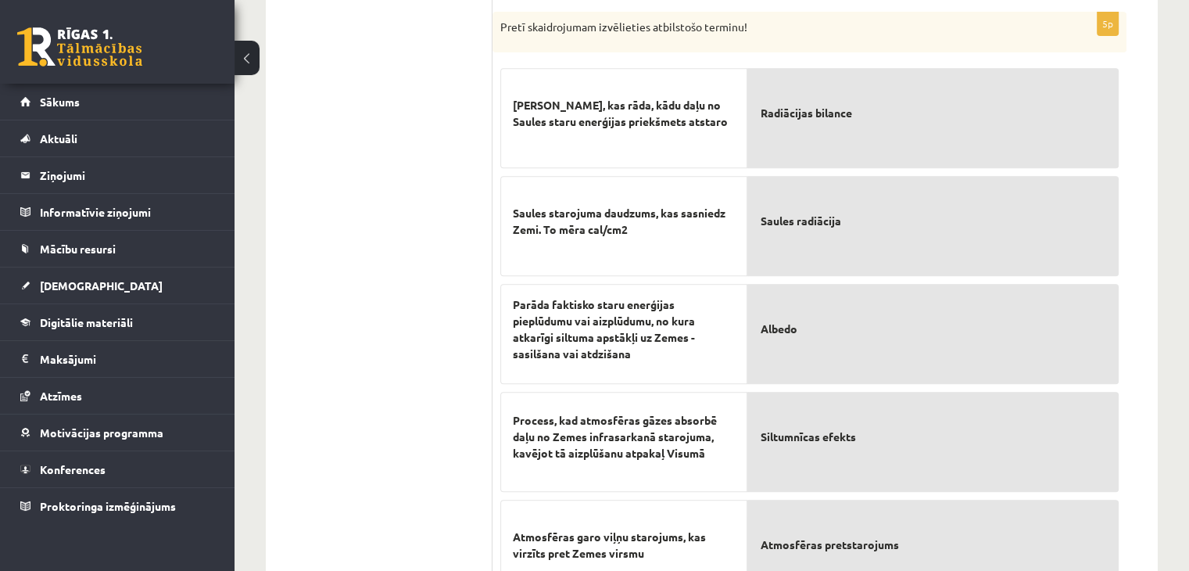
click at [511, 101] on div "[PERSON_NAME], kas rāda, kādu daļu no Saules staru enerģijas priekšmets atstaro" at bounding box center [623, 118] width 247 height 100
click at [630, 163] on div "[PERSON_NAME], kas rāda, kādu daļu no Saules staru enerģijas priekšmets atstaro" at bounding box center [623, 118] width 247 height 100
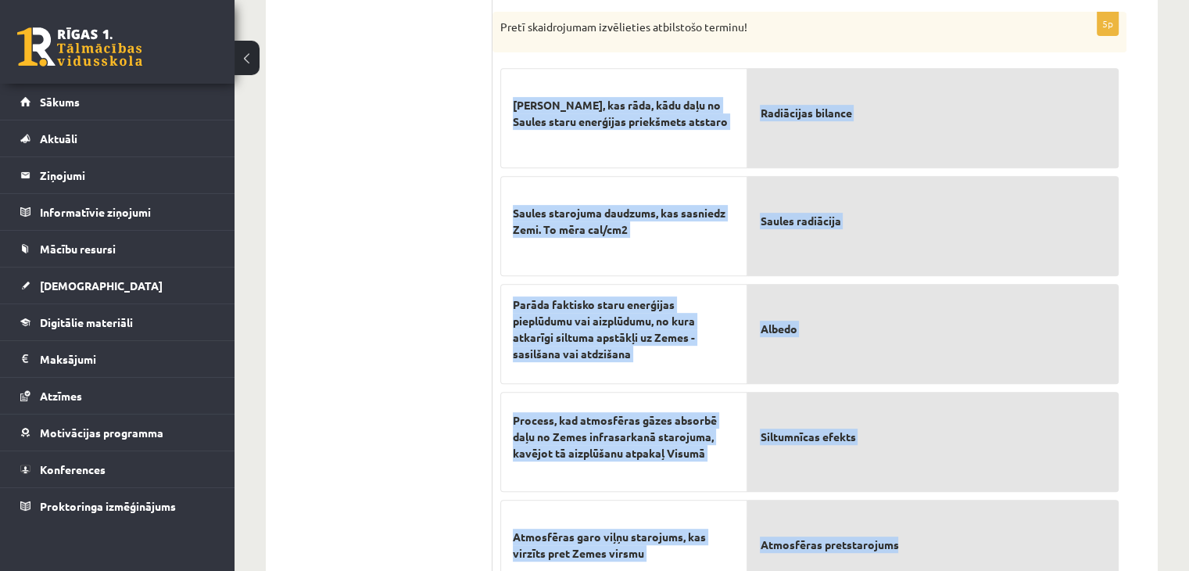
drag, startPoint x: 513, startPoint y: 97, endPoint x: 971, endPoint y: 526, distance: 628.0
click at [971, 526] on fieldset "Skaitlis, kas rāda, kādu daļu no Saules staru enerģijas priekšmets atstaro Saul…" at bounding box center [809, 330] width 619 height 540
copy fieldset "Skaitlis, kas rāda, kādu daļu no Saules staru enerģijas priekšmets atstaro Saul…"
click at [518, 233] on span "Saules starojuma daudzums, kas sasniedz Zemi. To mēra cal/cm2" at bounding box center [624, 221] width 222 height 33
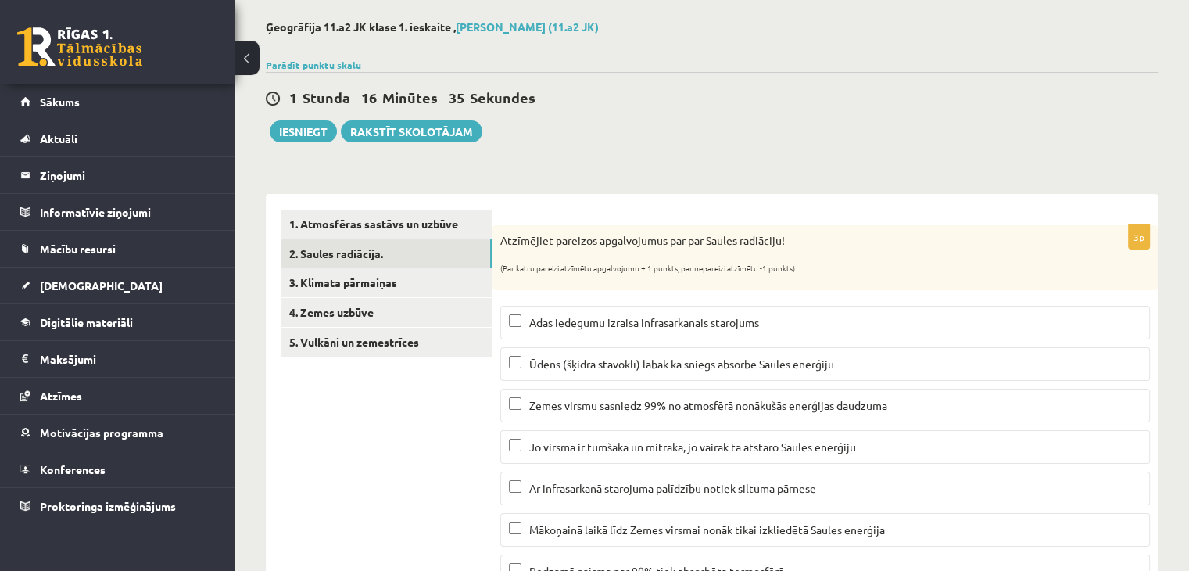
scroll to position [8, 0]
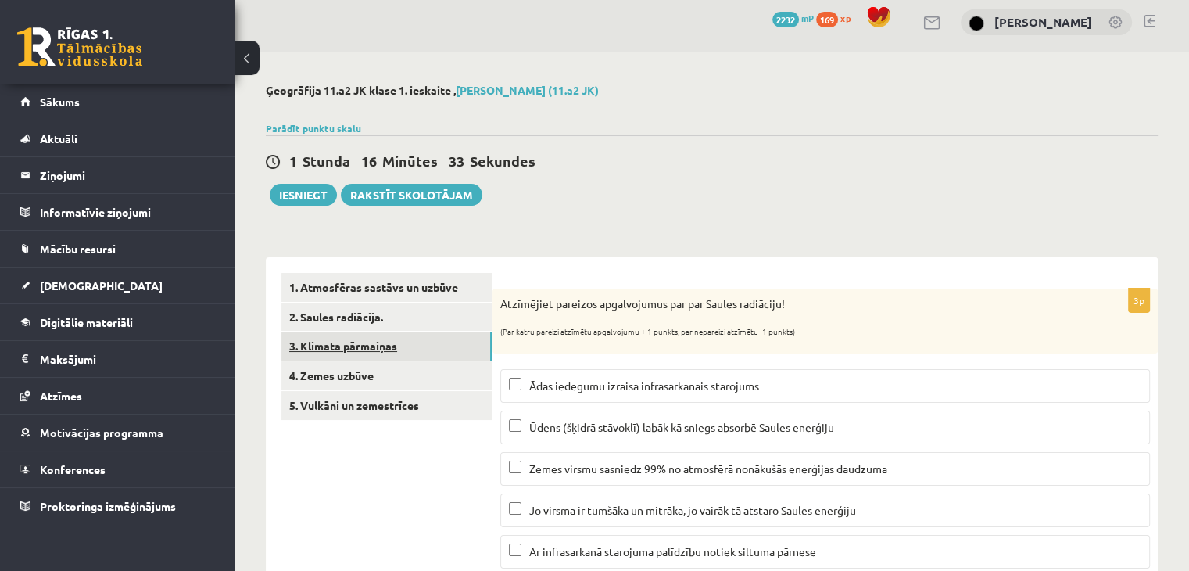
click at [425, 350] on link "3. Klimata pārmaiņas" at bounding box center [387, 346] width 210 height 29
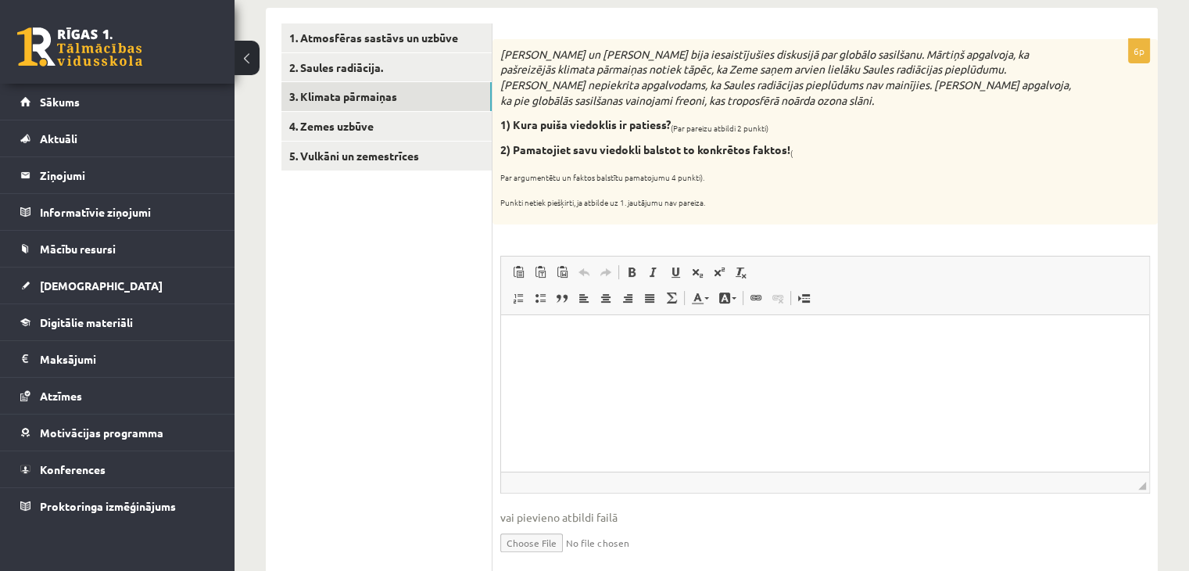
scroll to position [249, 0]
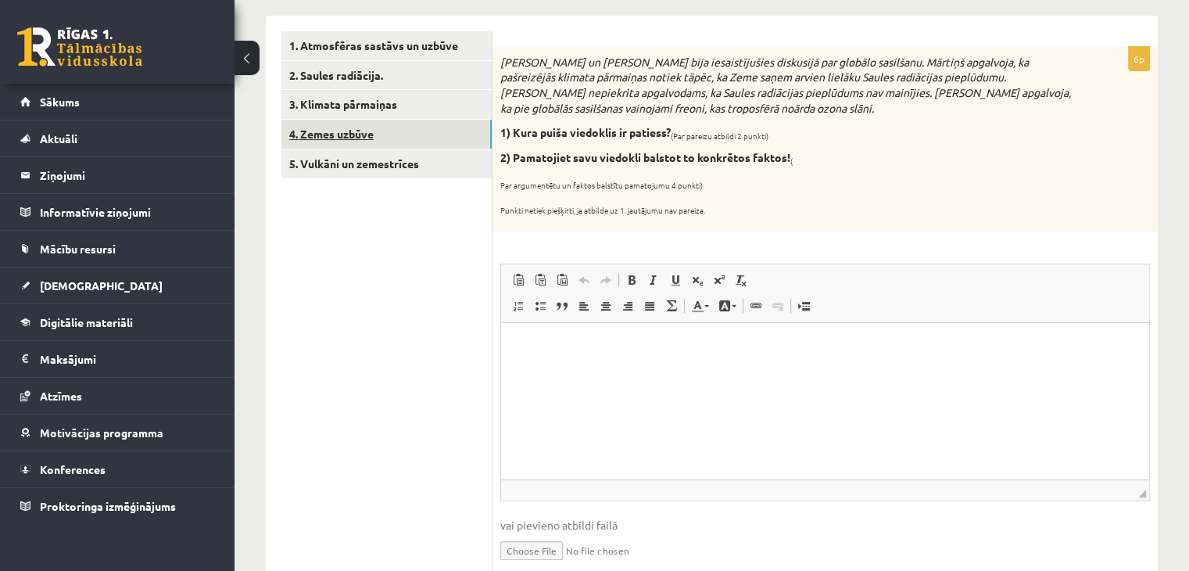
click at [394, 128] on link "4. Zemes uzbūve" at bounding box center [387, 134] width 210 height 29
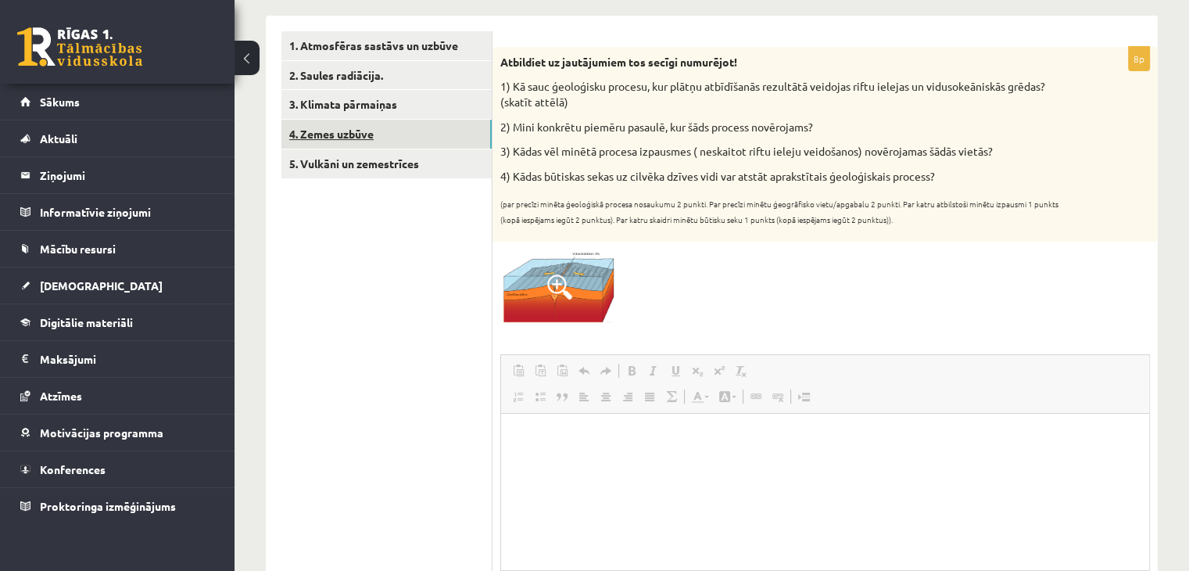
scroll to position [0, 0]
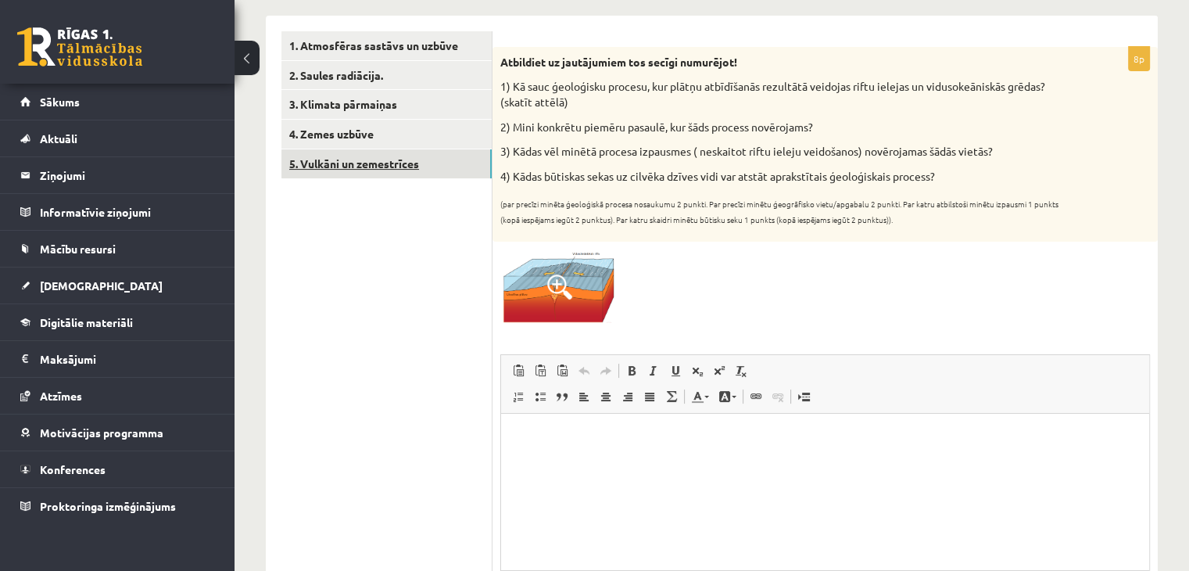
click at [394, 156] on link "5. Vulkāni un zemestrīces" at bounding box center [387, 163] width 210 height 29
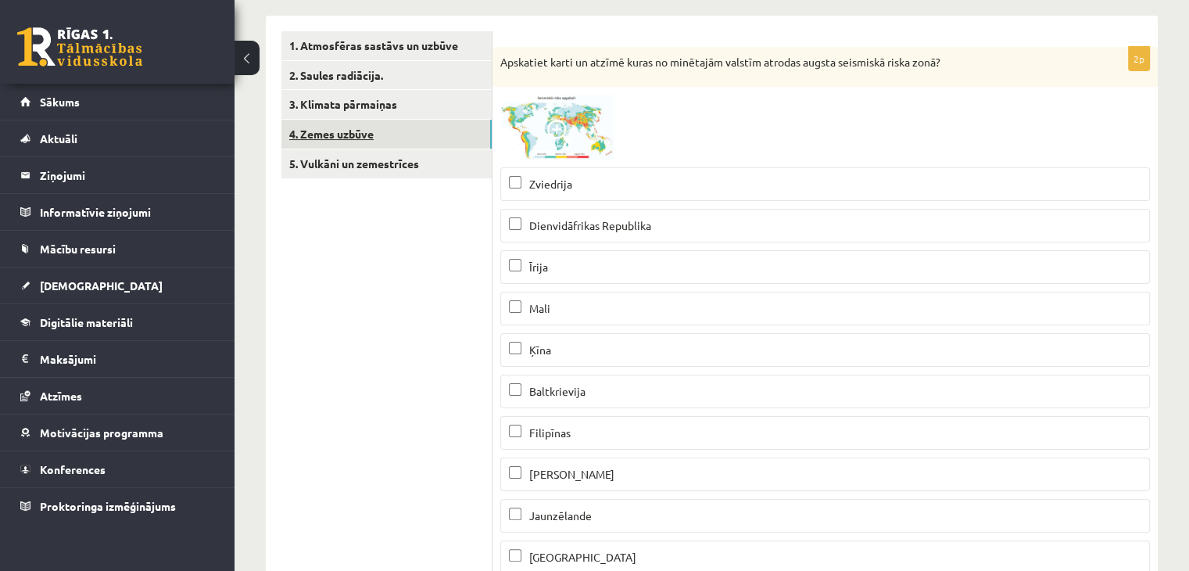
click at [386, 131] on link "4. Zemes uzbūve" at bounding box center [387, 134] width 210 height 29
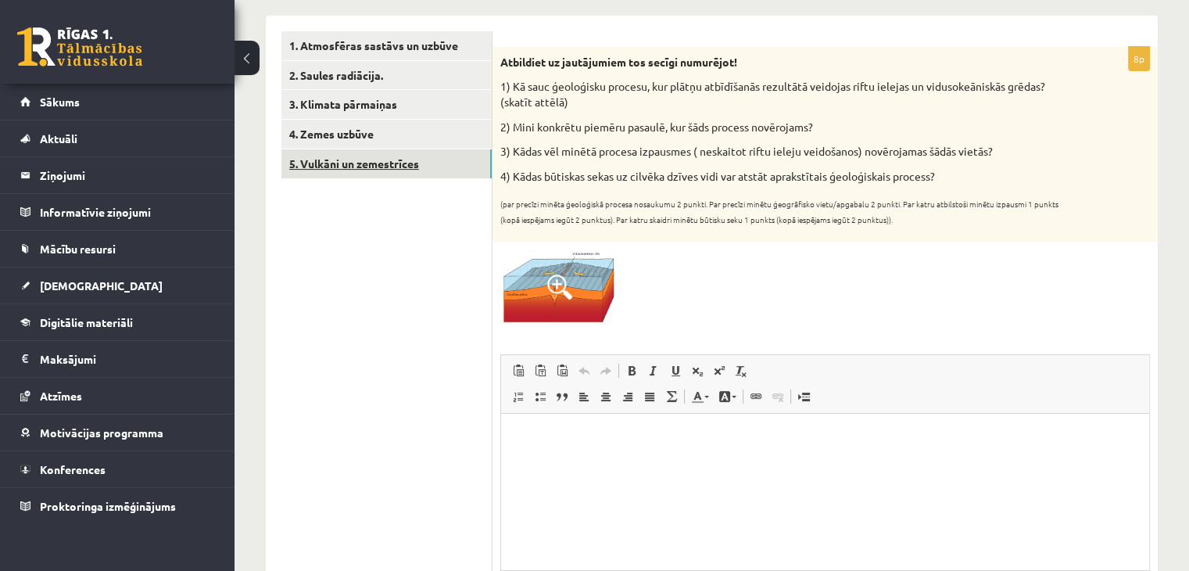
click at [386, 172] on link "5. Vulkāni un zemestrīces" at bounding box center [387, 163] width 210 height 29
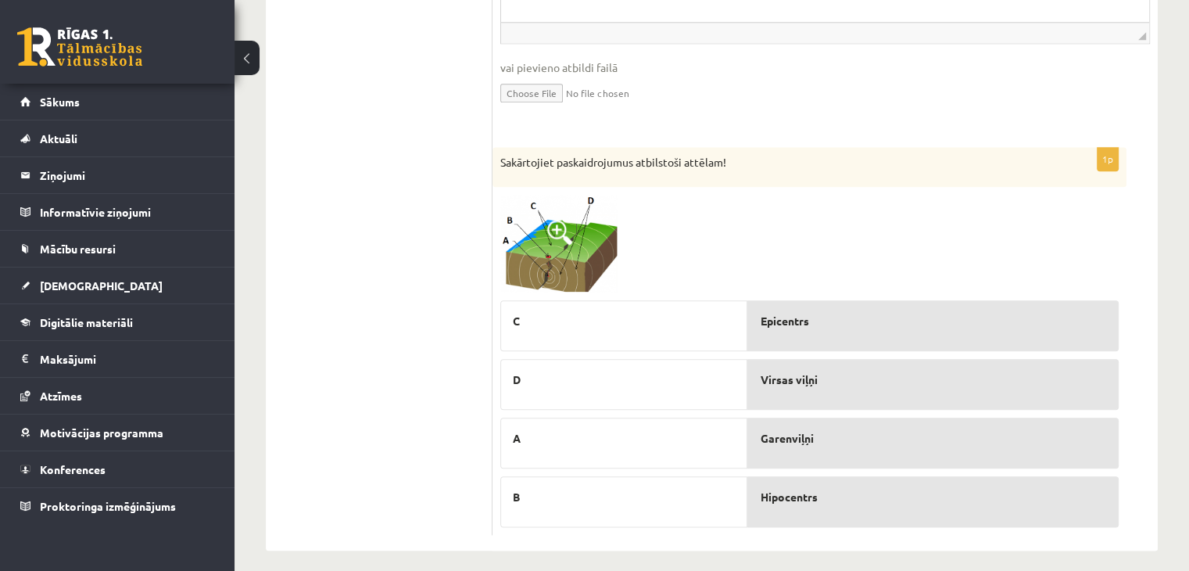
scroll to position [1742, 0]
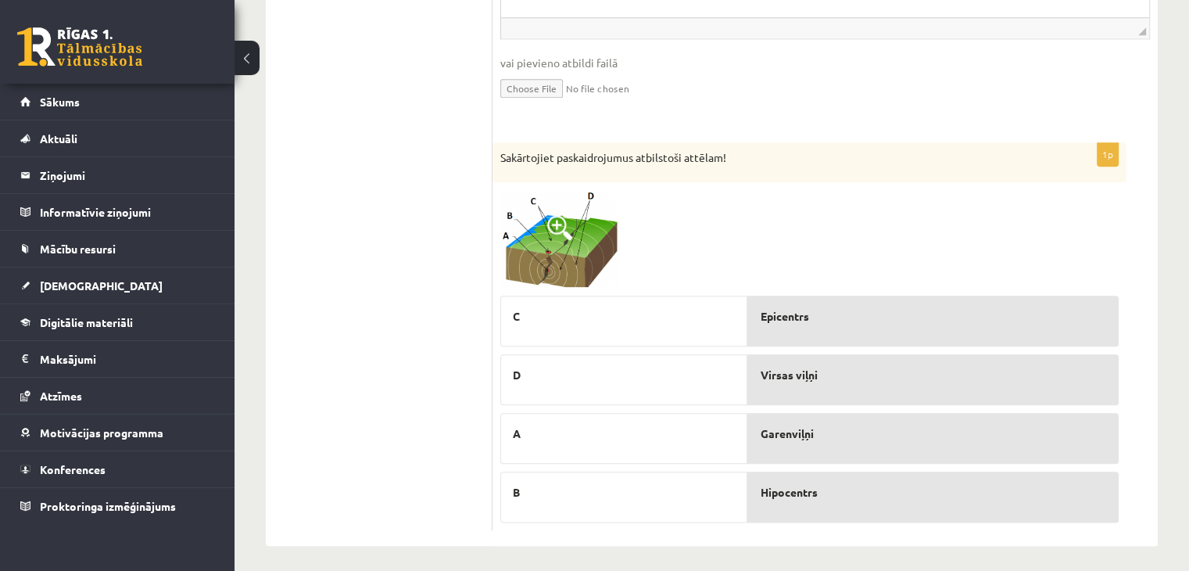
click at [531, 235] on img at bounding box center [558, 239] width 117 height 98
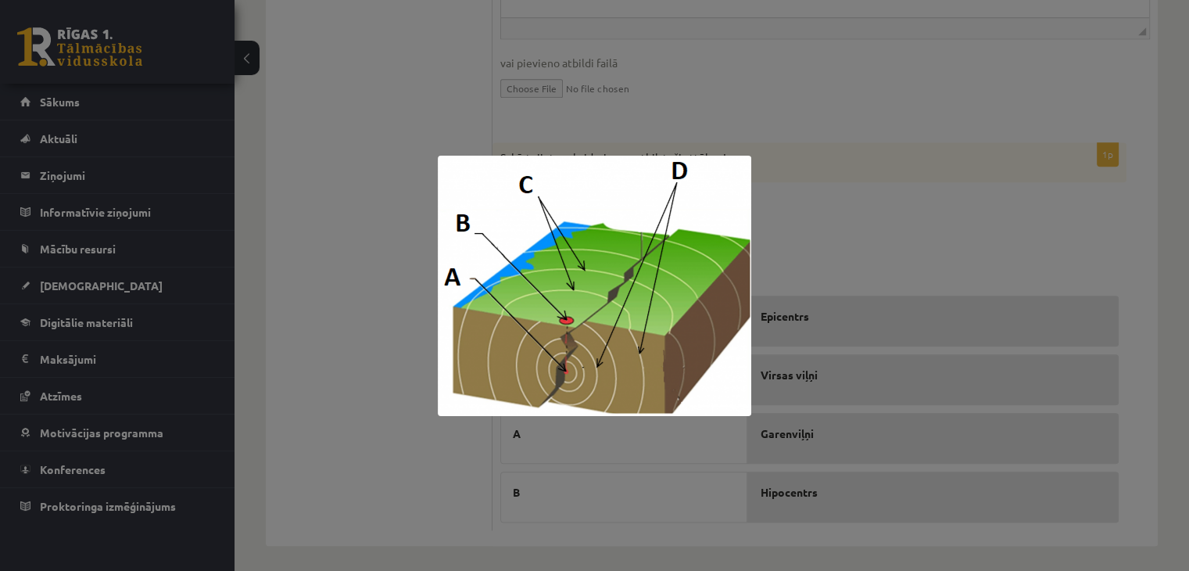
click at [839, 222] on div at bounding box center [594, 285] width 1189 height 571
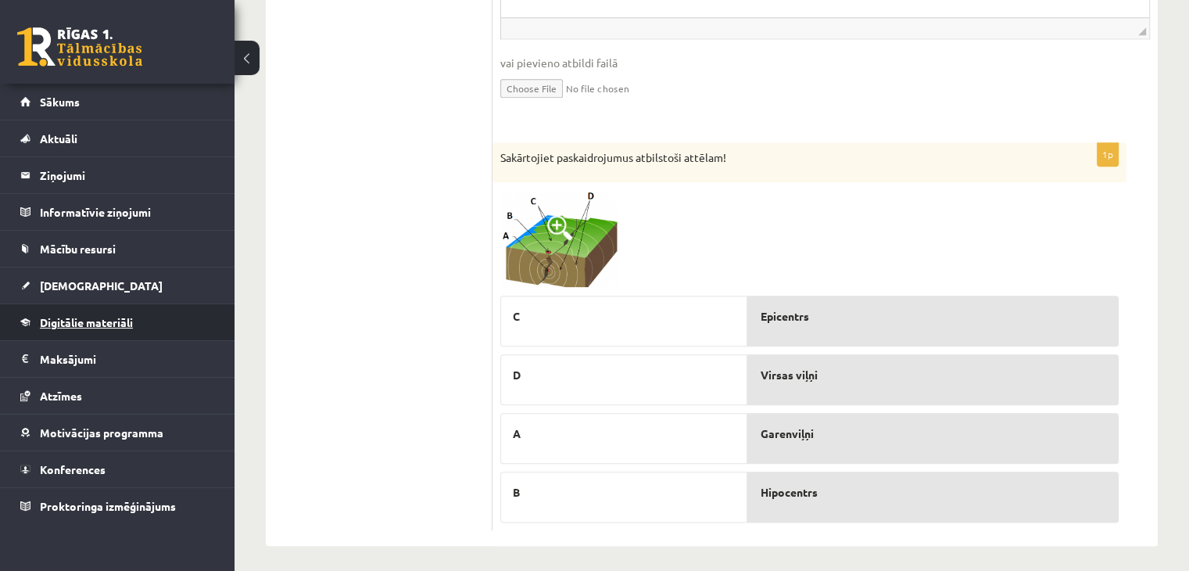
click at [133, 310] on link "Digitālie materiāli" at bounding box center [117, 322] width 195 height 36
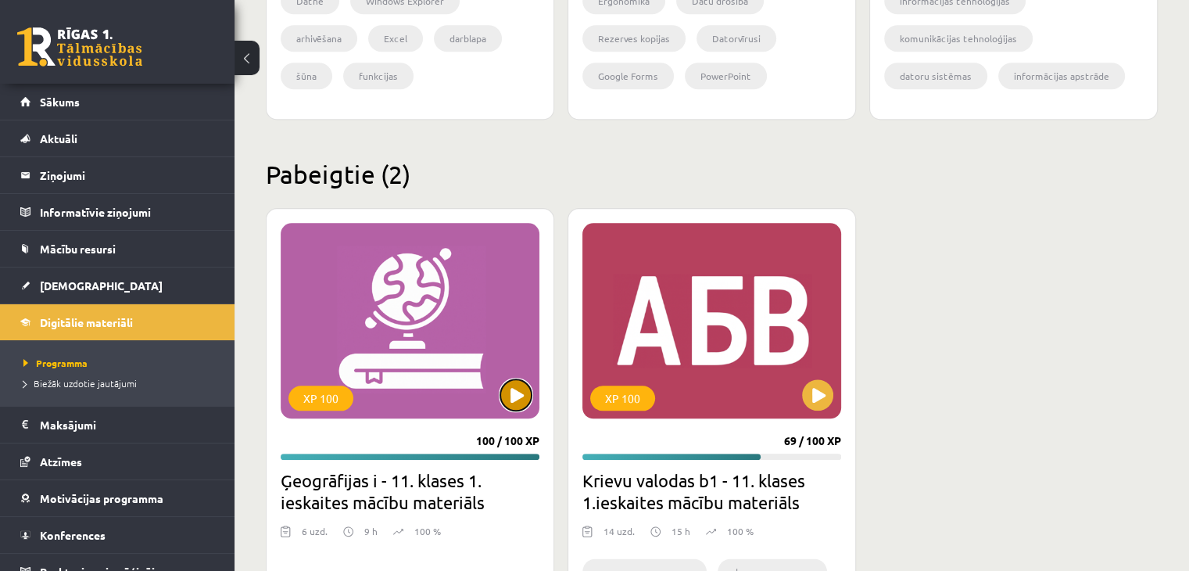
click at [525, 386] on button at bounding box center [515, 394] width 31 height 31
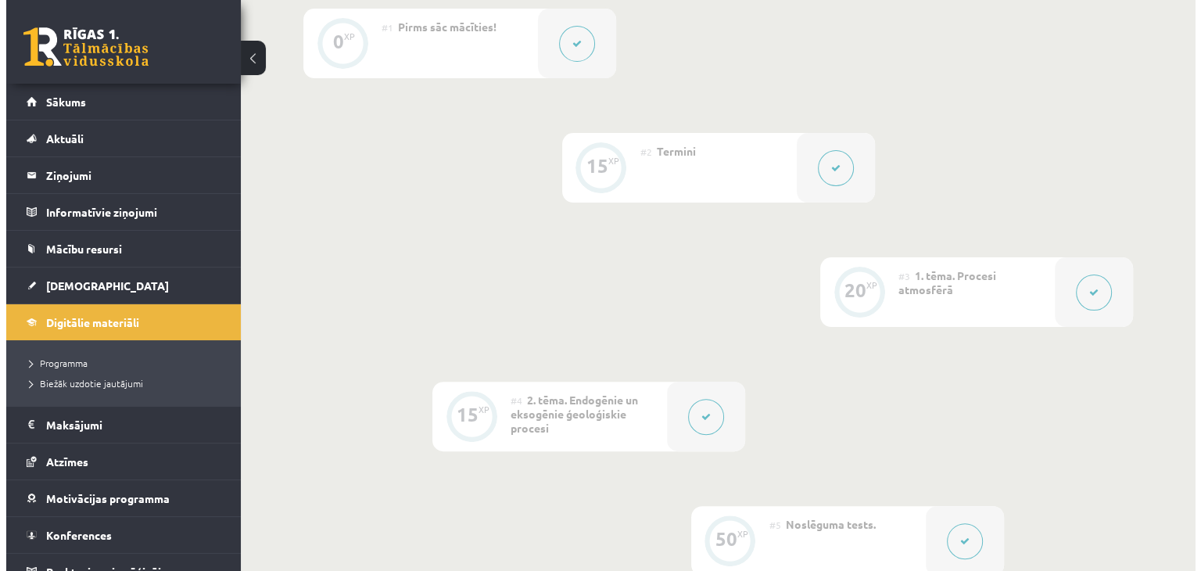
scroll to position [401, 0]
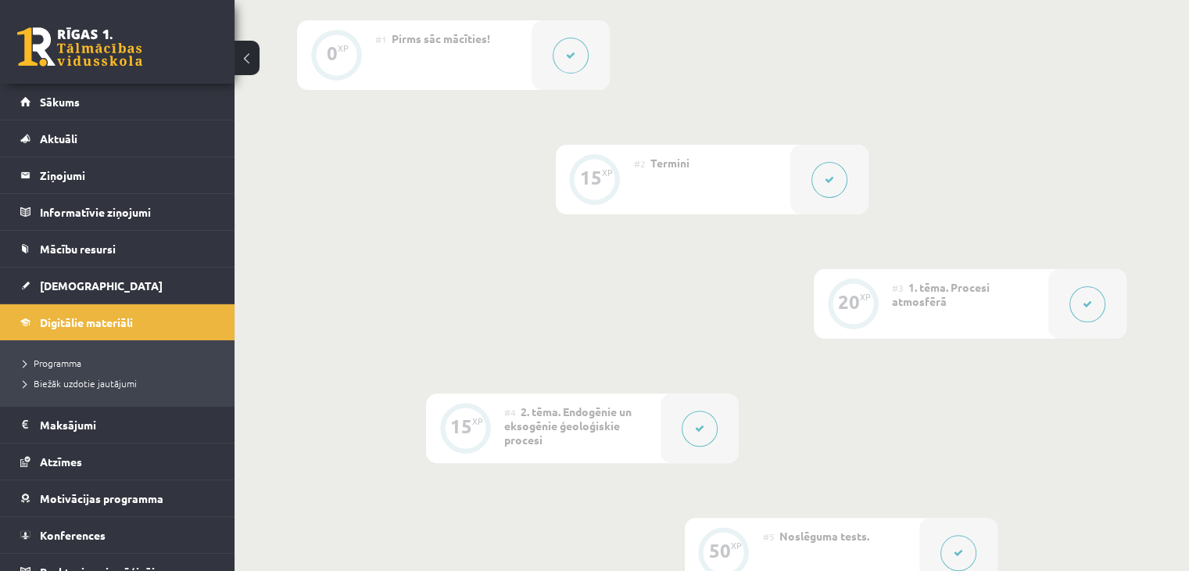
click at [655, 414] on div "#4 2. tēma. Endogēnie un eksogēnie ģeoloģiskie procesi" at bounding box center [582, 428] width 156 height 70
click at [698, 429] on icon at bounding box center [699, 428] width 9 height 9
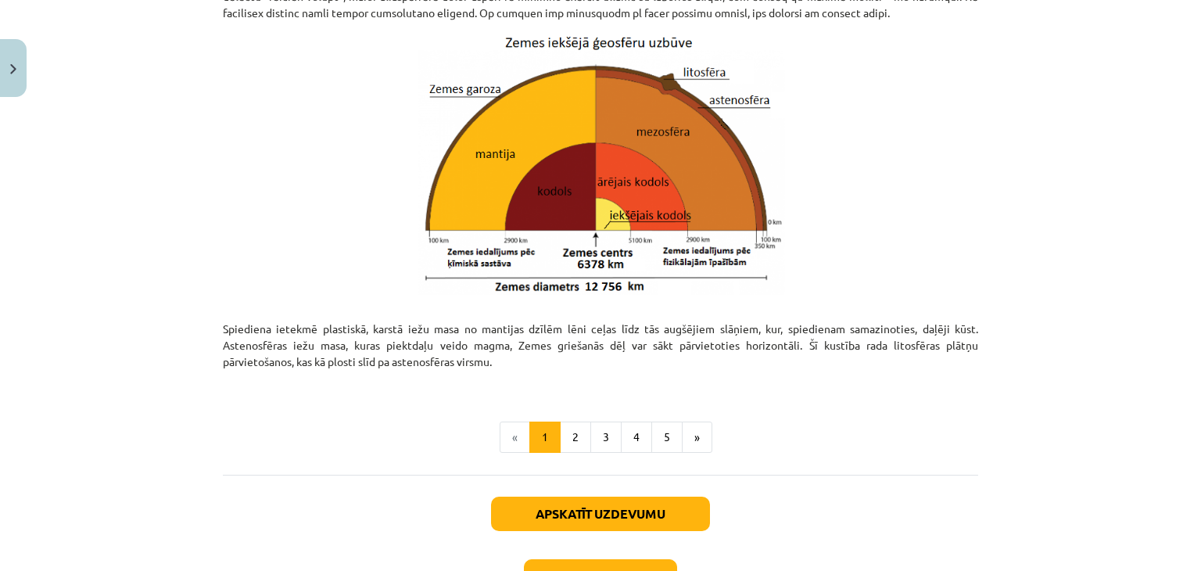
scroll to position [1595, 0]
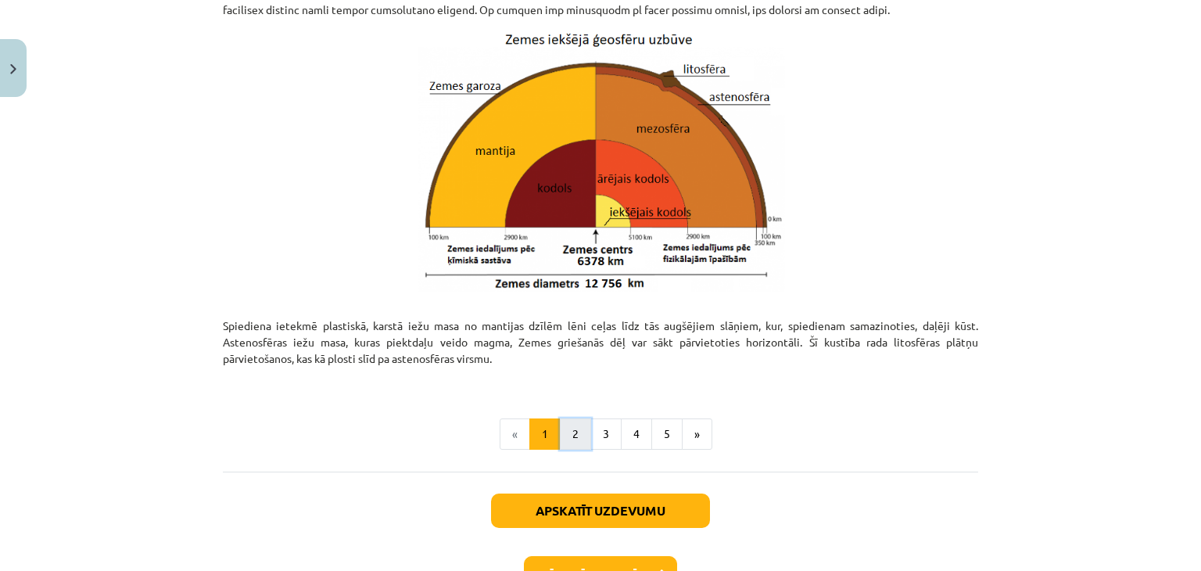
click at [572, 430] on button "2" at bounding box center [575, 433] width 31 height 31
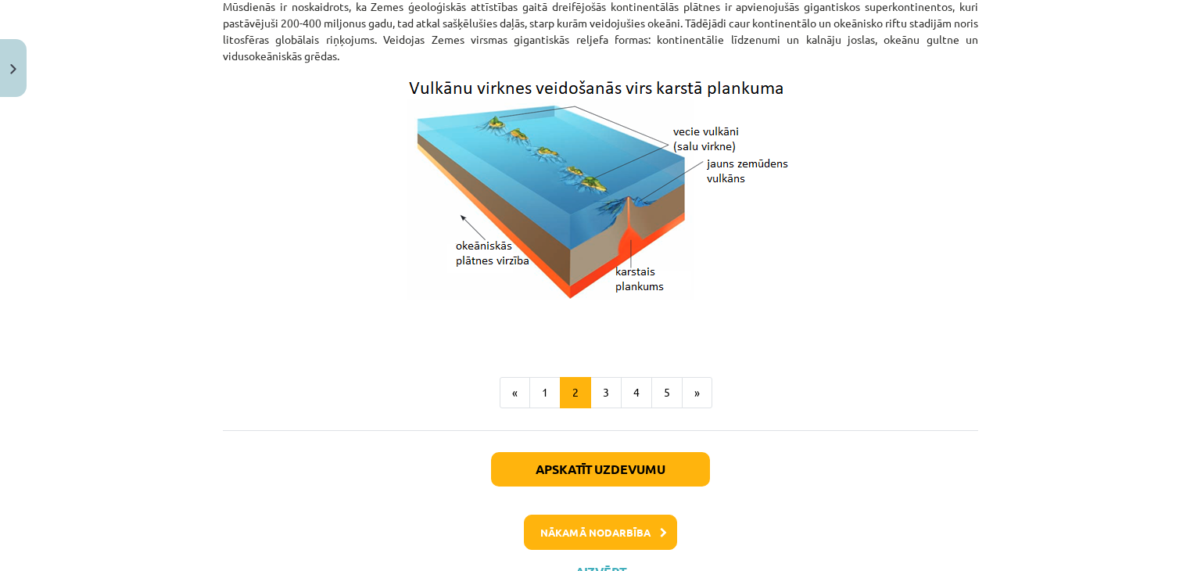
scroll to position [1602, 0]
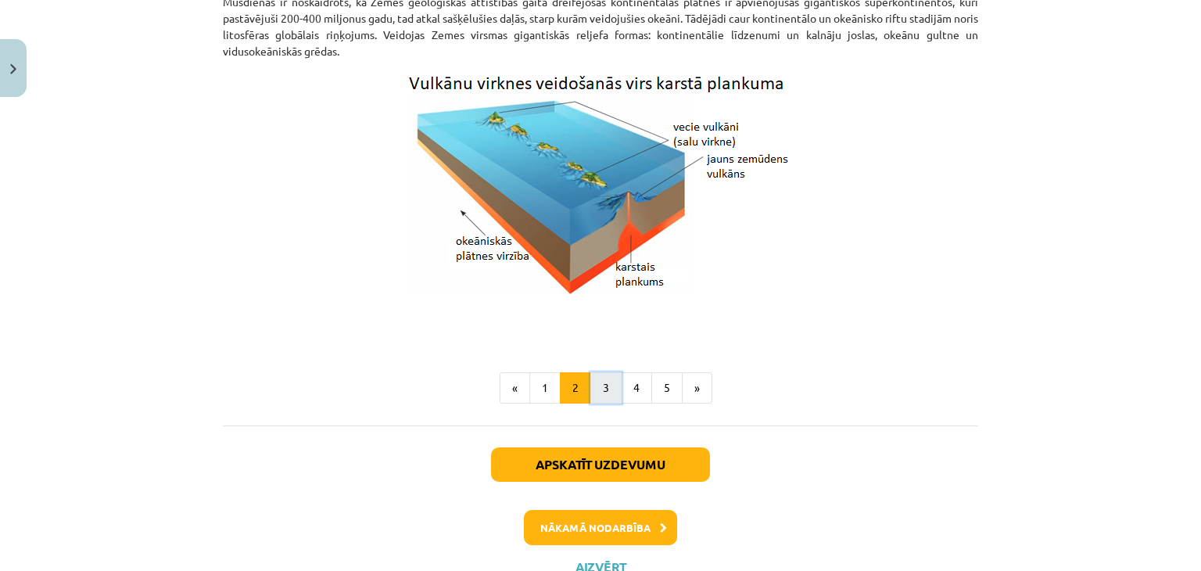
click at [592, 395] on button "3" at bounding box center [605, 387] width 31 height 31
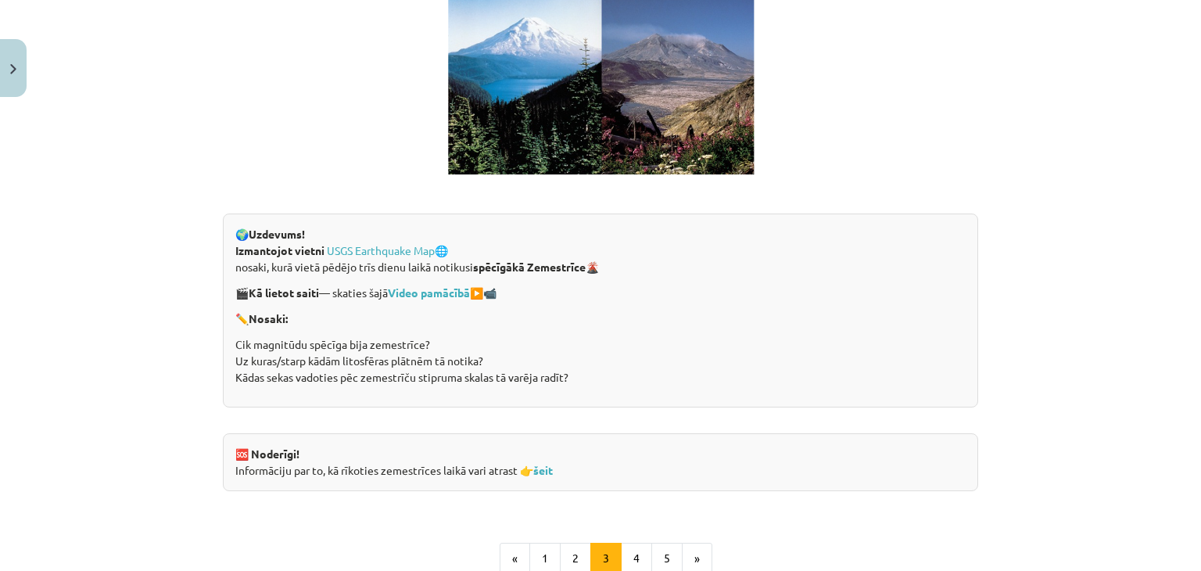
scroll to position [3101, 0]
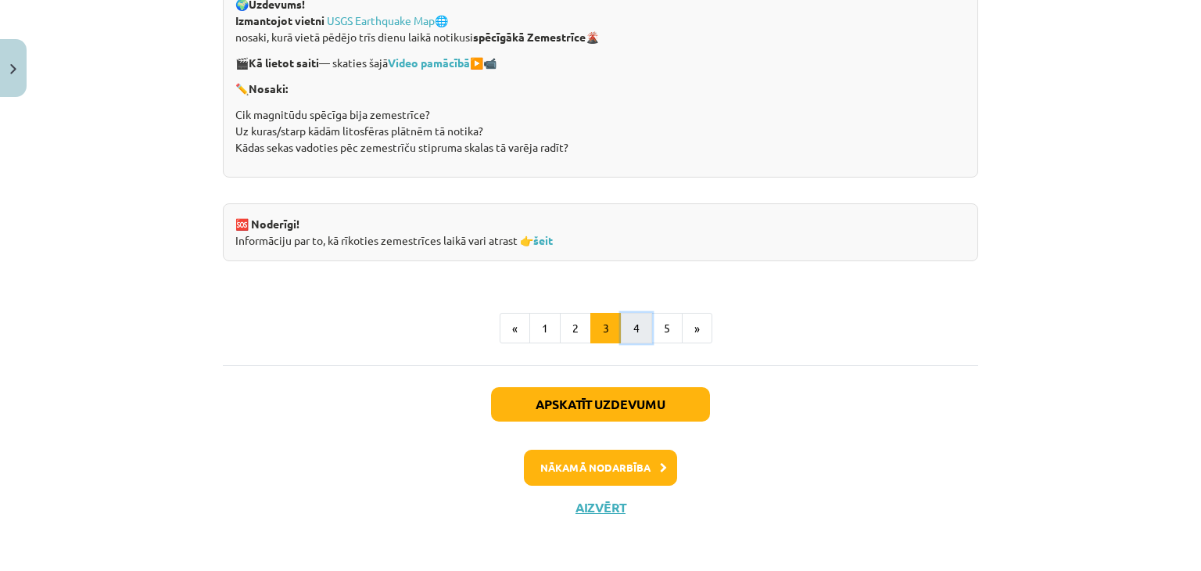
click at [633, 313] on button "4" at bounding box center [636, 328] width 31 height 31
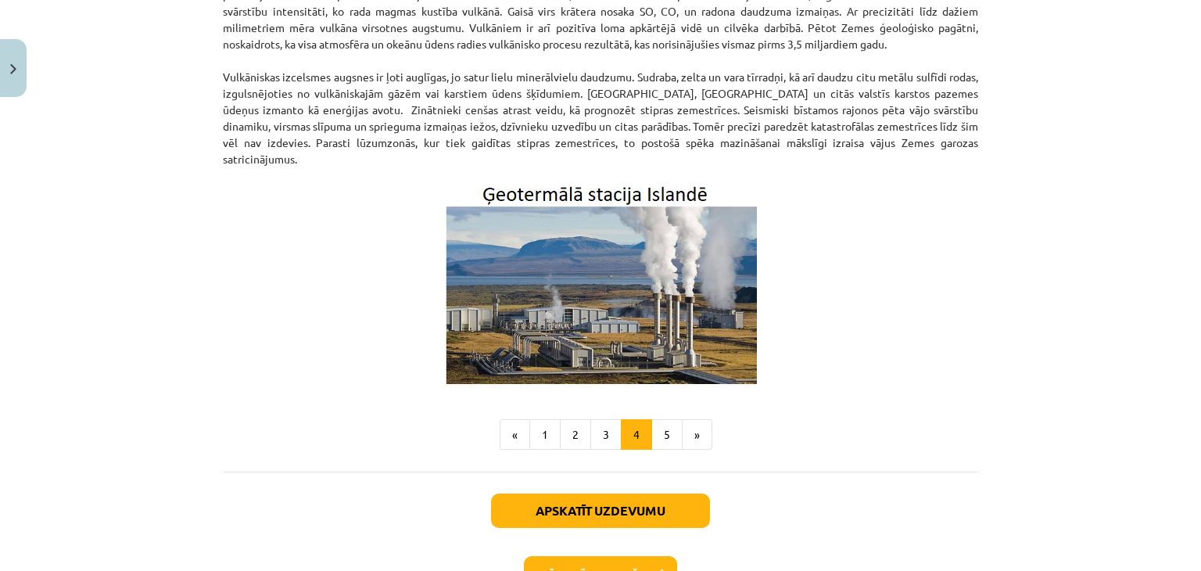
scroll to position [525, 0]
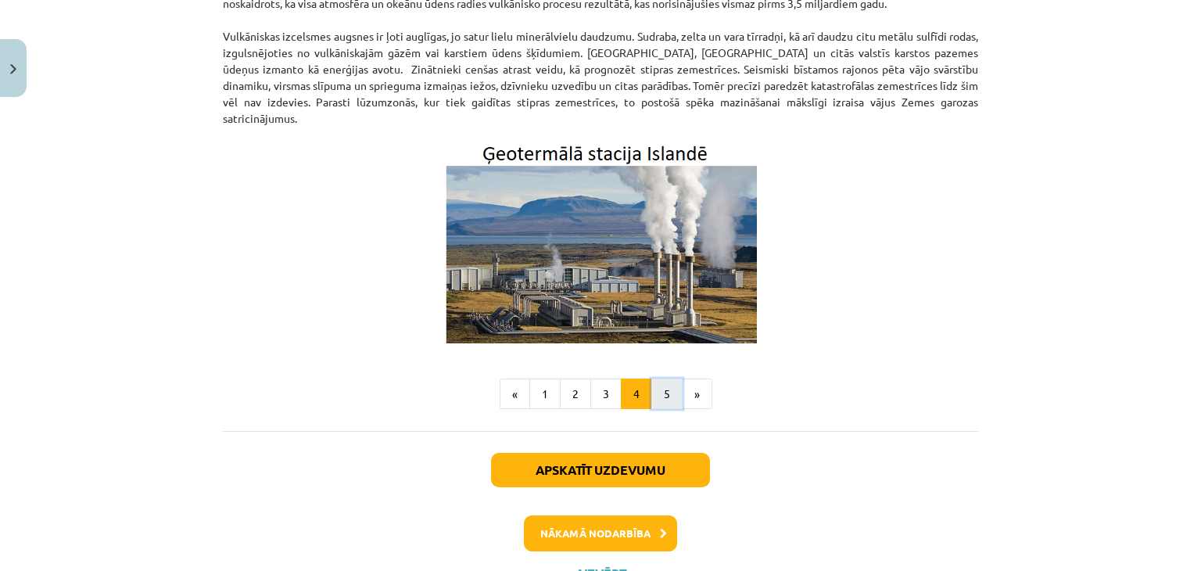
click at [651, 378] on button "5" at bounding box center [666, 393] width 31 height 31
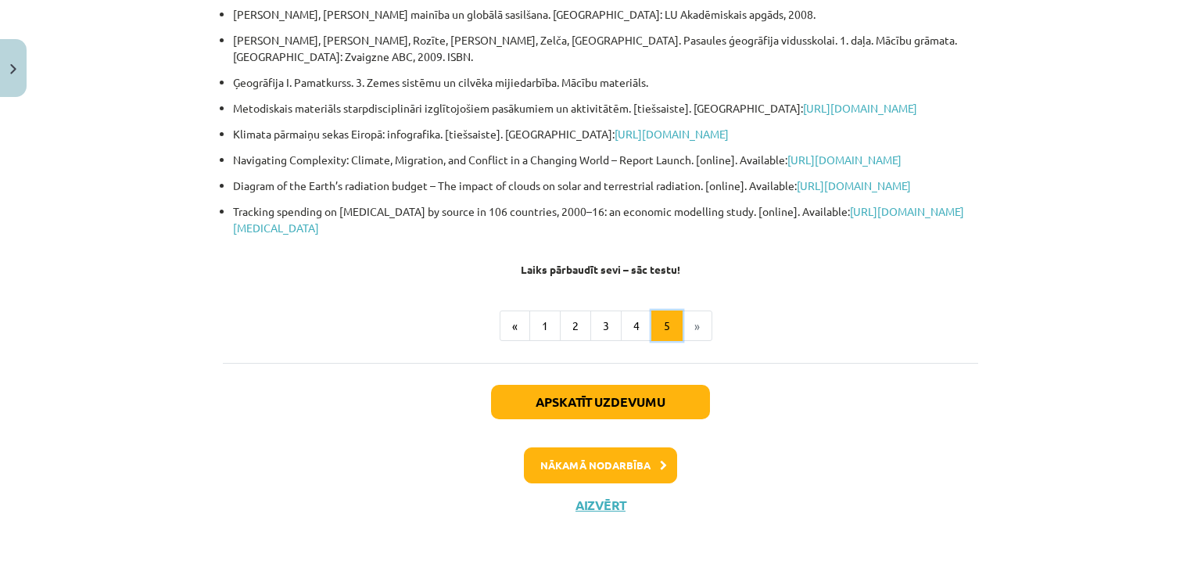
scroll to position [279, 0]
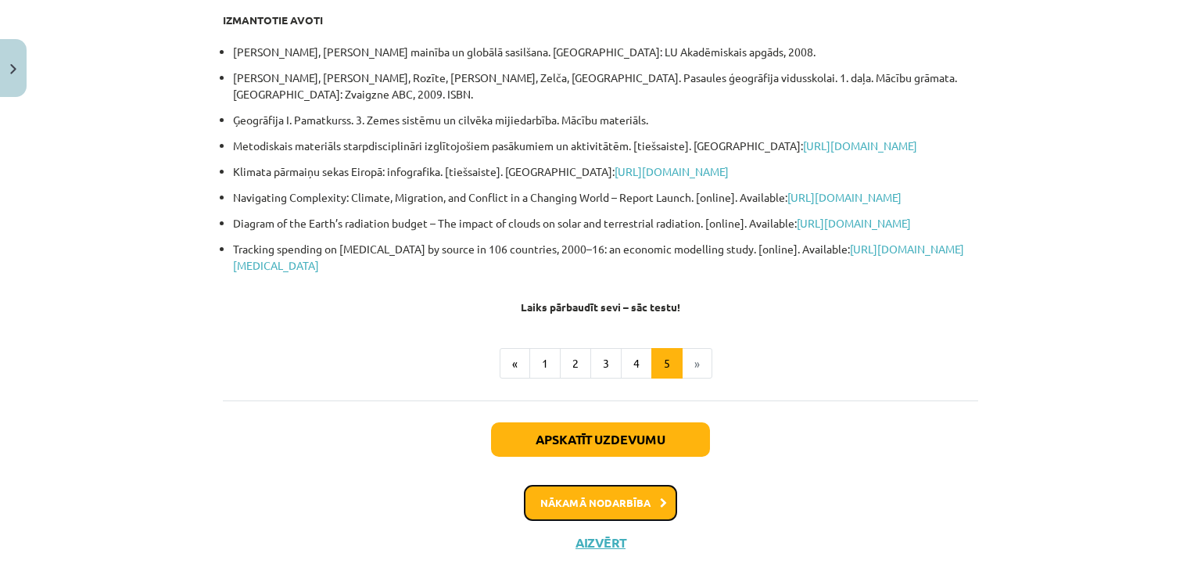
click at [653, 521] on button "Nākamā nodarbība" at bounding box center [600, 503] width 153 height 36
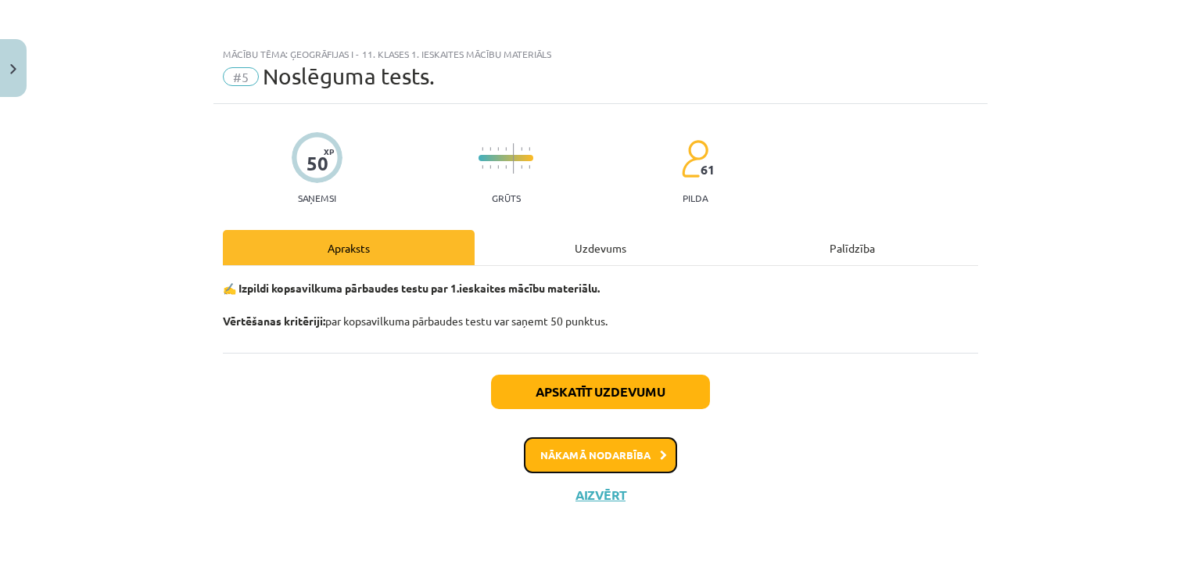
scroll to position [0, 0]
click at [568, 251] on div "Uzdevums" at bounding box center [601, 247] width 252 height 35
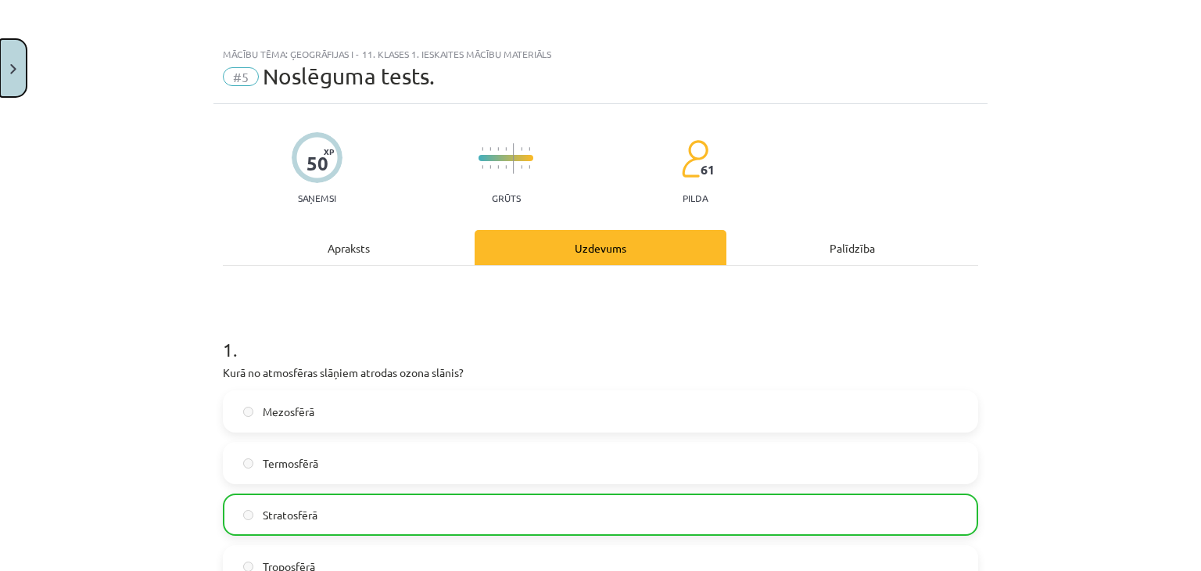
click at [0, 67] on button "Close" at bounding box center [13, 68] width 27 height 58
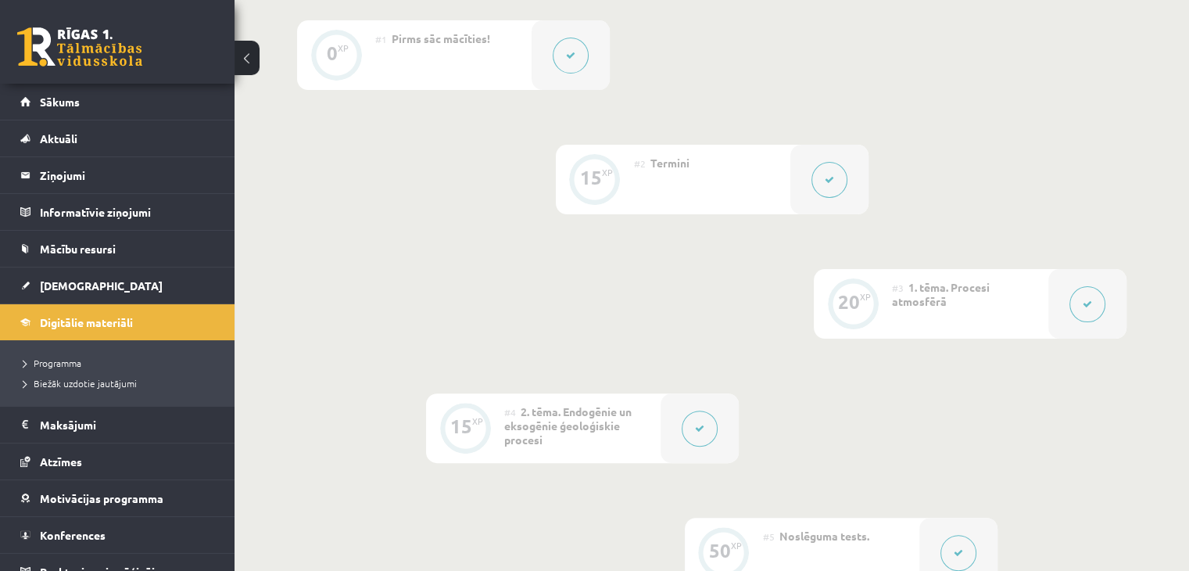
click at [670, 197] on div "#2 Termini" at bounding box center [712, 180] width 156 height 70
click at [1071, 314] on div at bounding box center [1088, 304] width 78 height 70
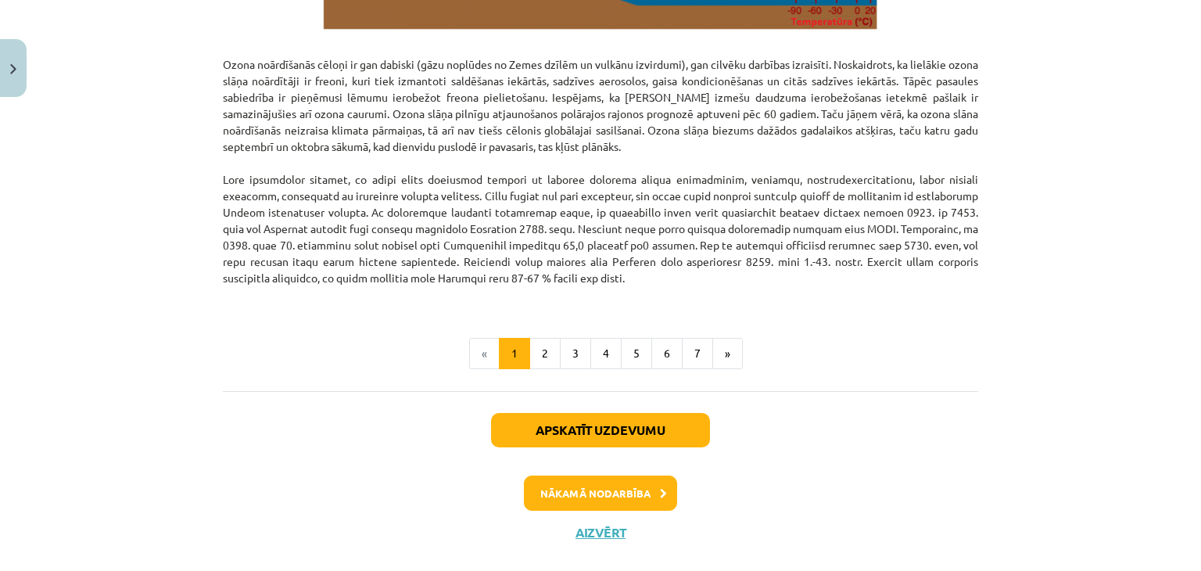
scroll to position [2033, 0]
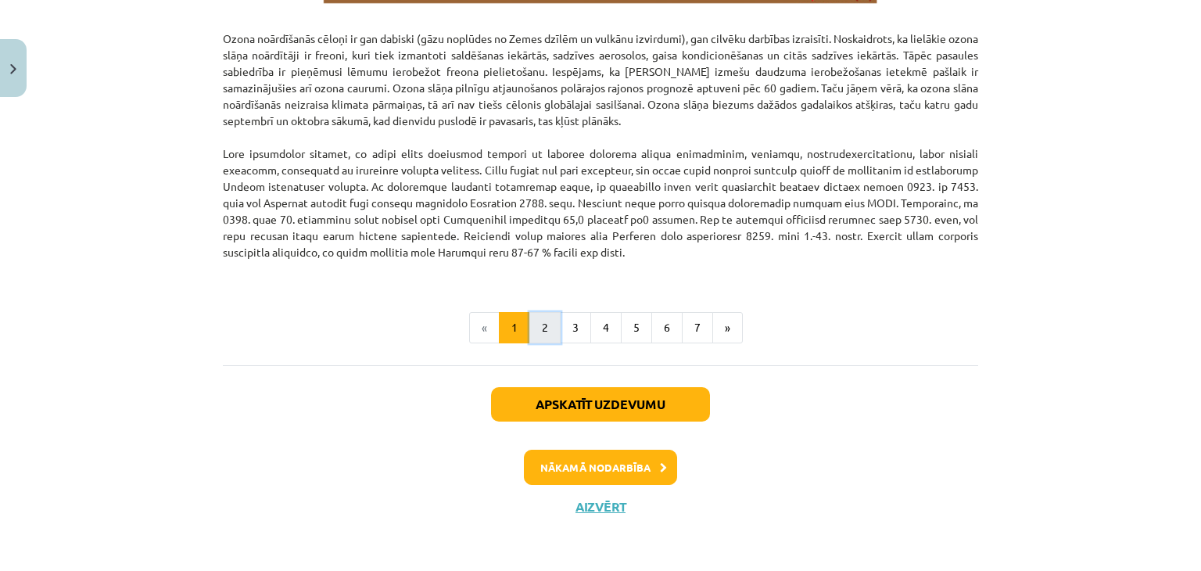
click at [544, 320] on button "2" at bounding box center [544, 327] width 31 height 31
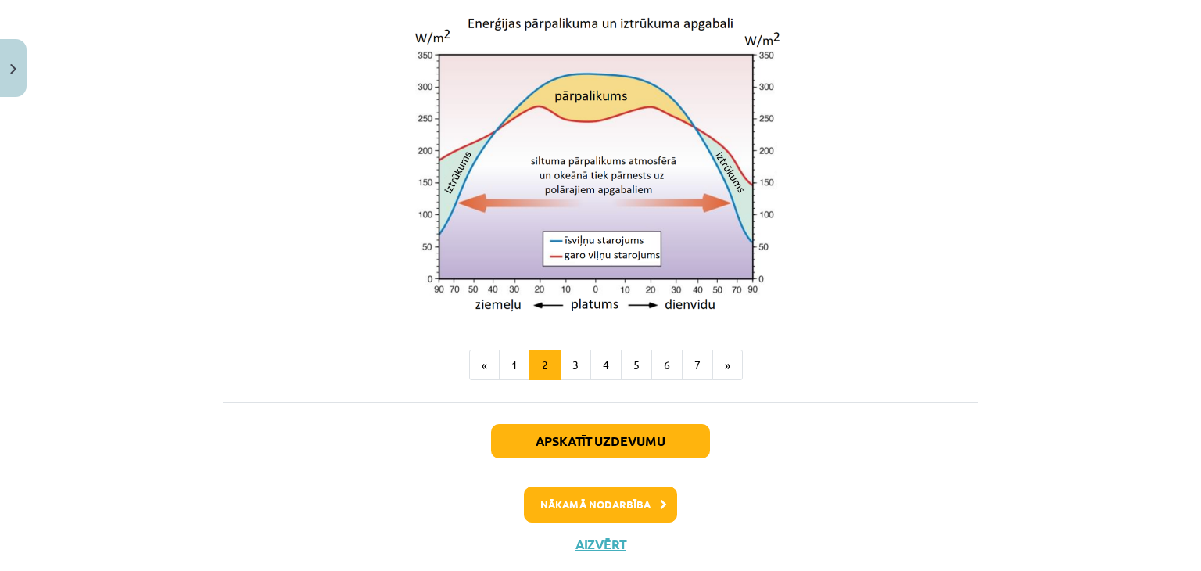
scroll to position [1394, 0]
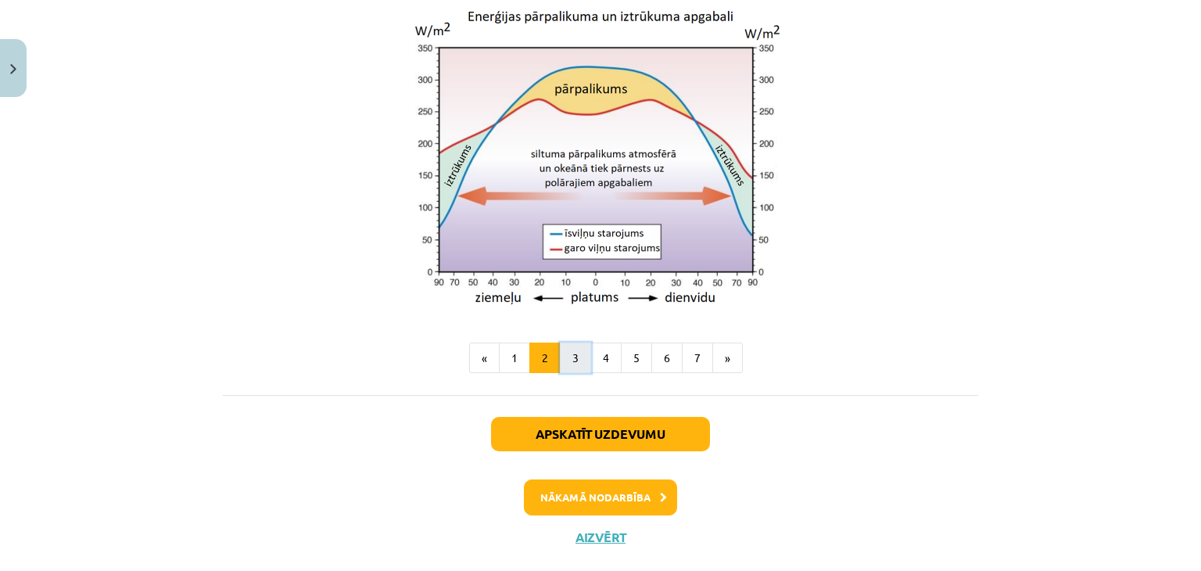
click at [565, 374] on button "3" at bounding box center [575, 358] width 31 height 31
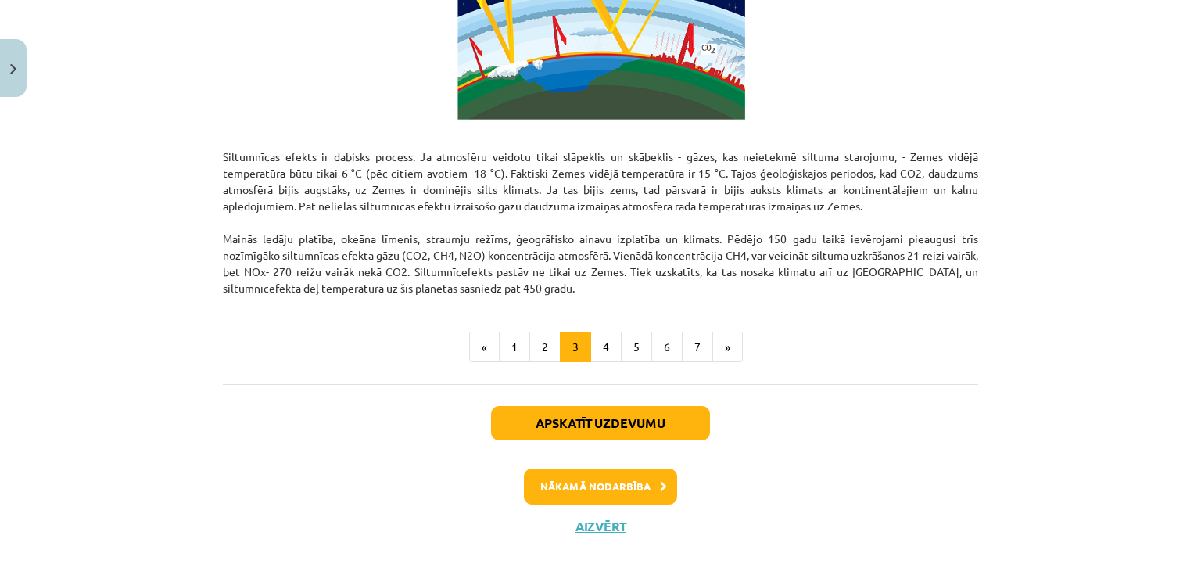
scroll to position [1026, 0]
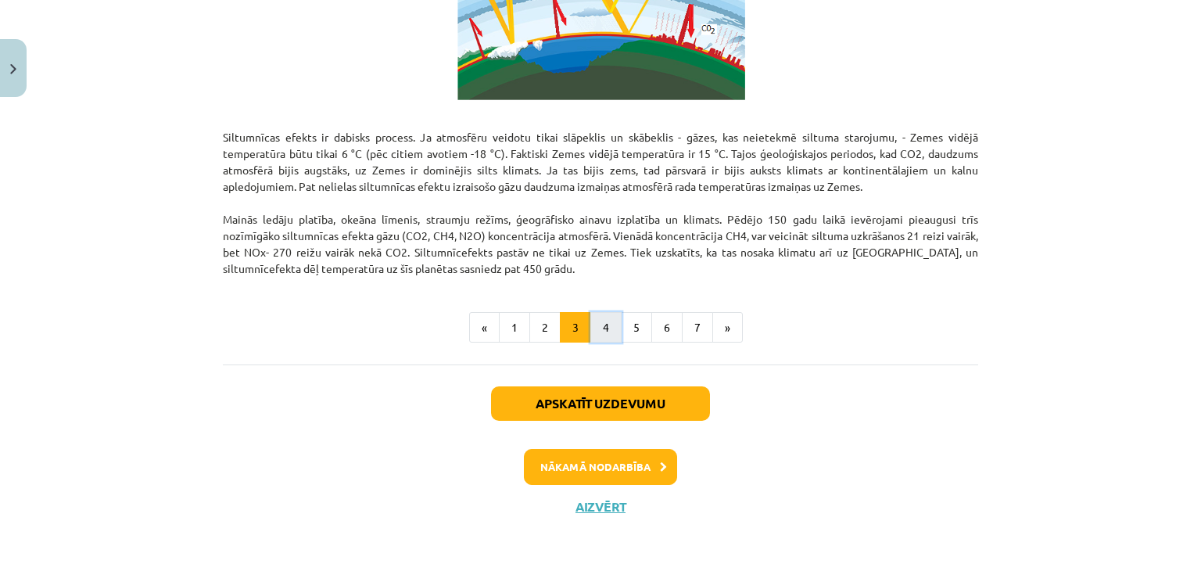
click at [597, 326] on button "4" at bounding box center [605, 327] width 31 height 31
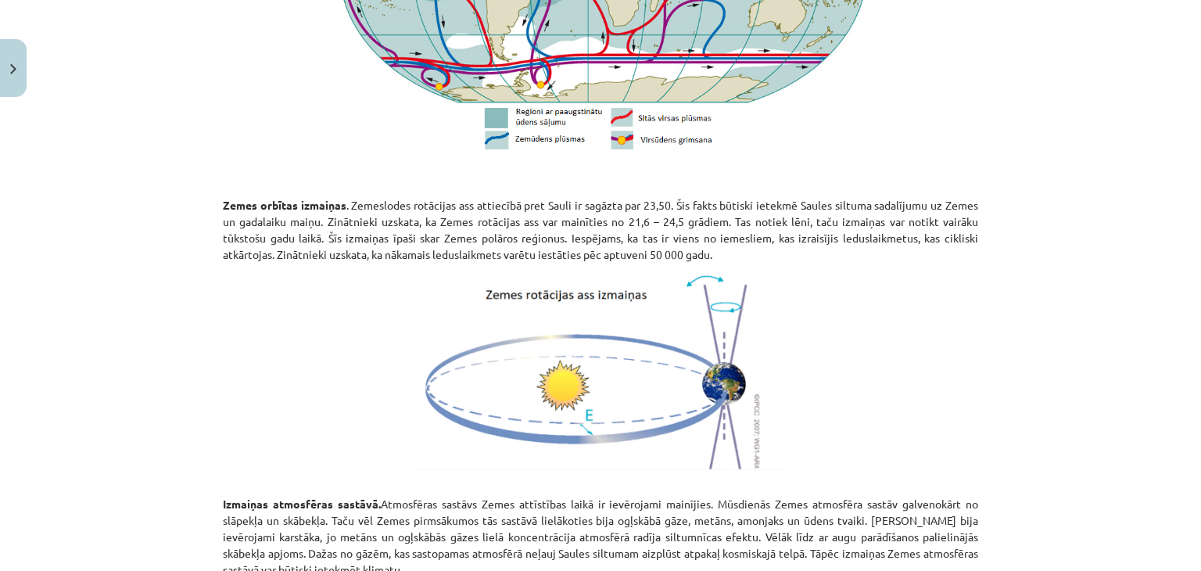
scroll to position [1862, 0]
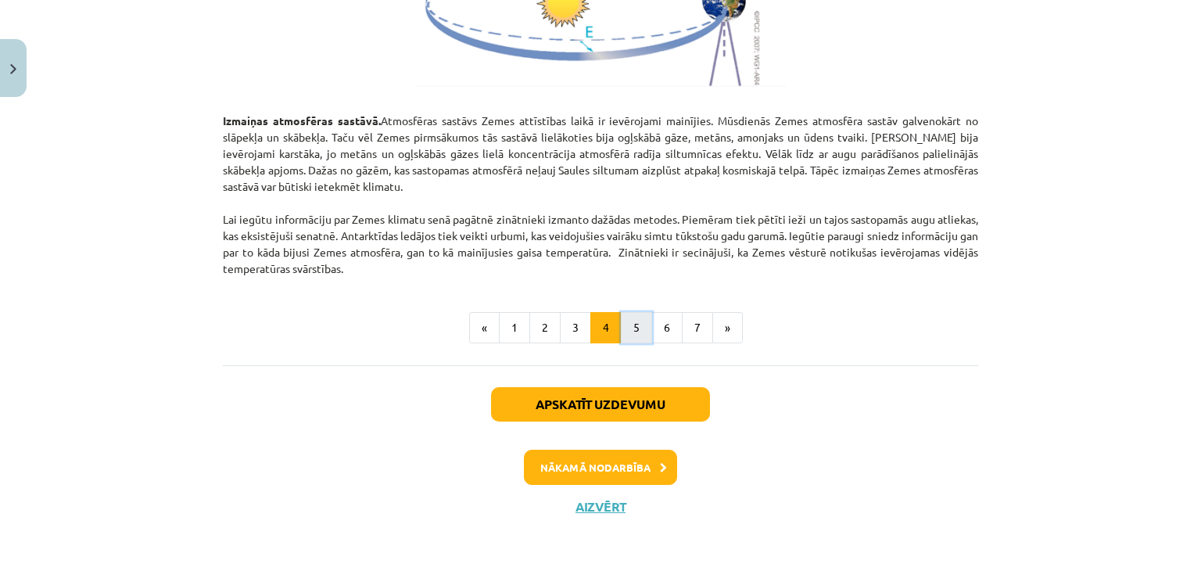
click at [634, 314] on button "5" at bounding box center [636, 327] width 31 height 31
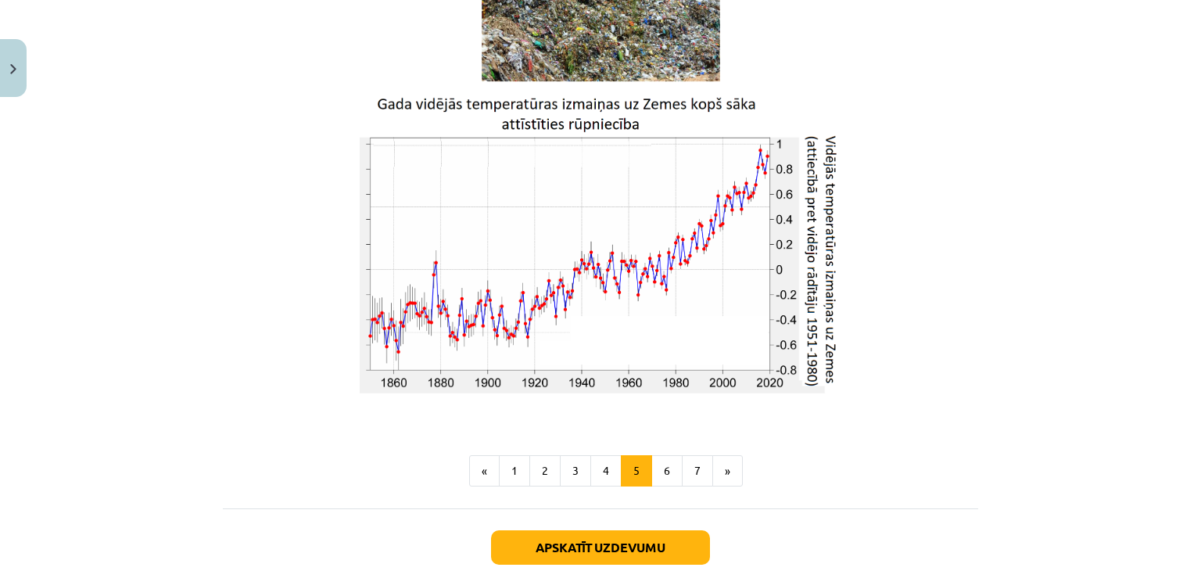
scroll to position [2586, 0]
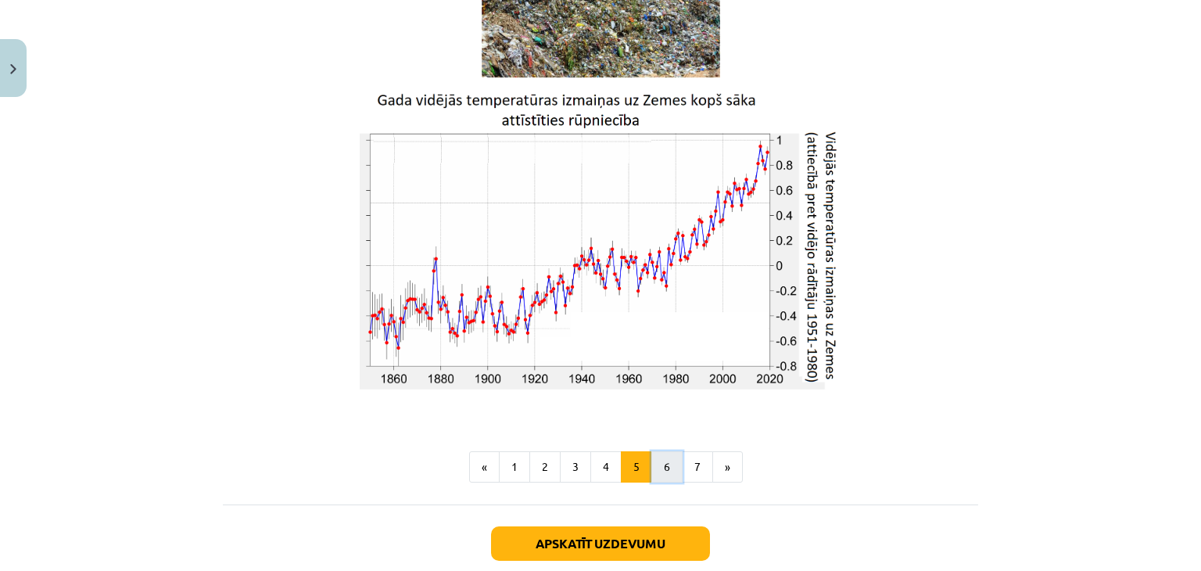
click at [665, 467] on button "6" at bounding box center [666, 466] width 31 height 31
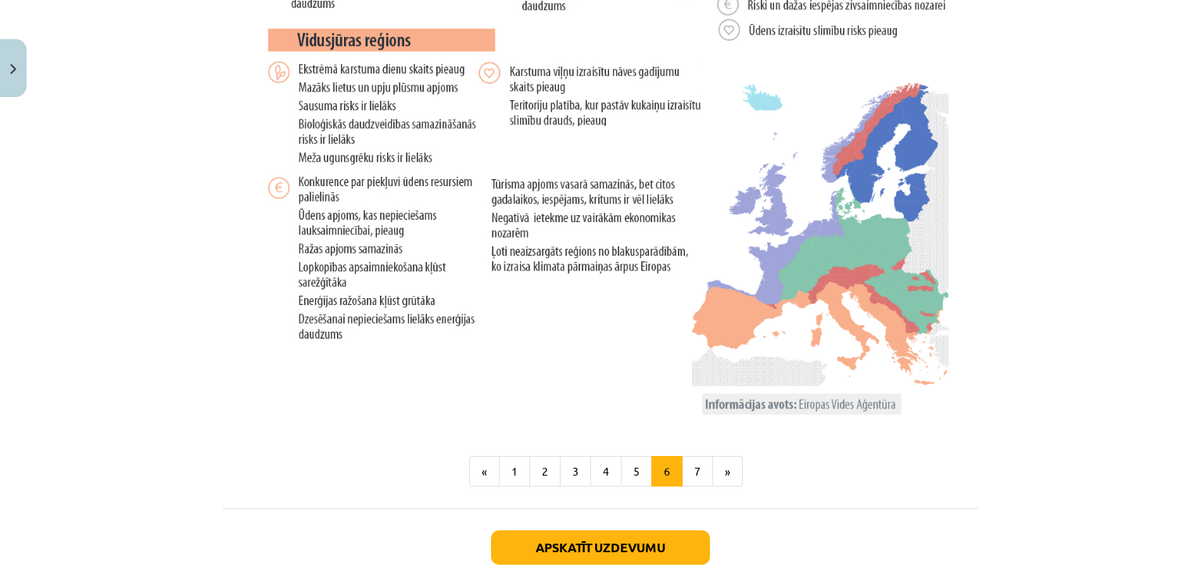
scroll to position [3231, 0]
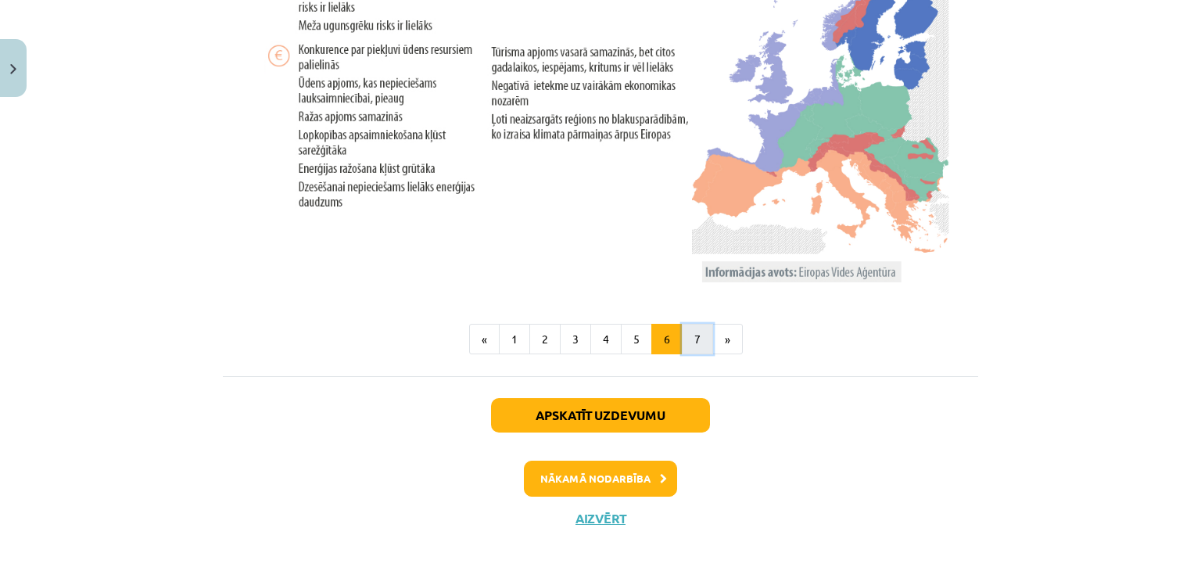
click at [691, 342] on button "7" at bounding box center [697, 339] width 31 height 31
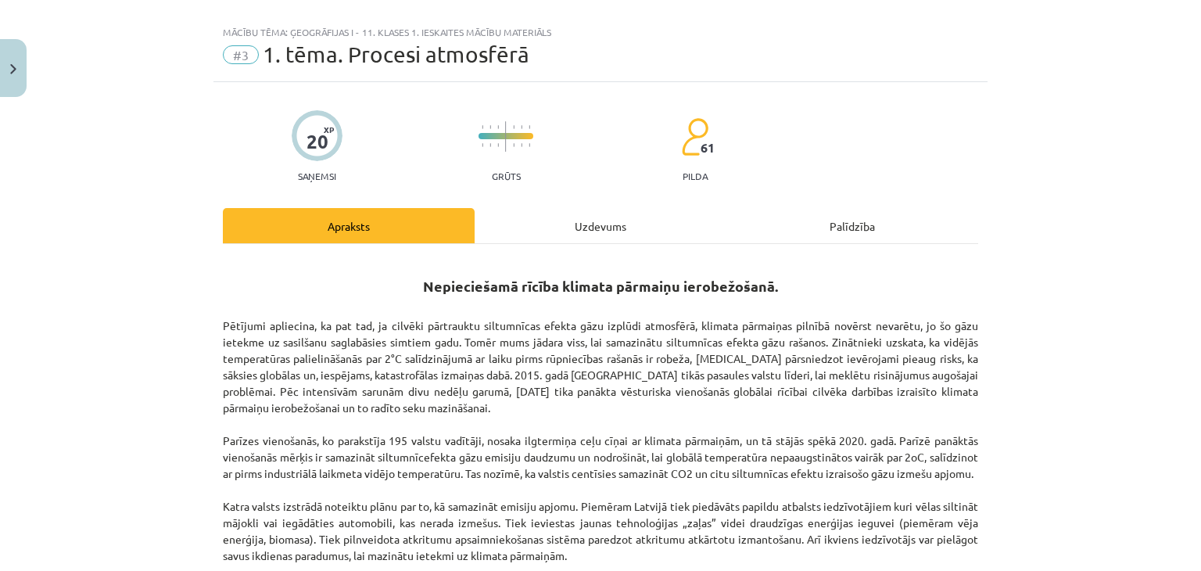
scroll to position [0, 0]
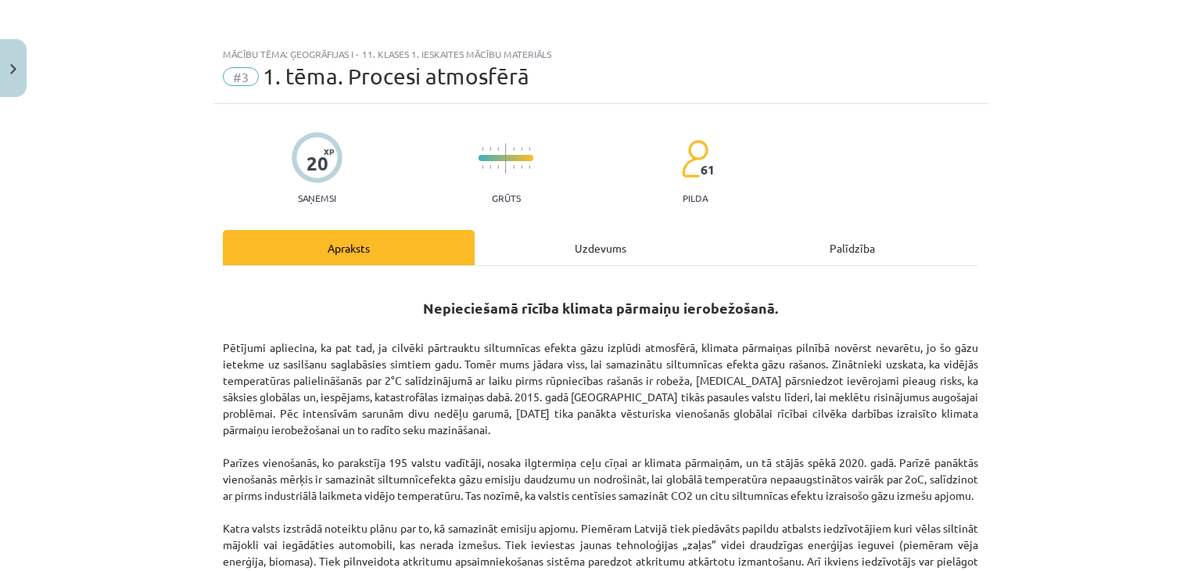
click at [578, 246] on div "Uzdevums" at bounding box center [601, 247] width 252 height 35
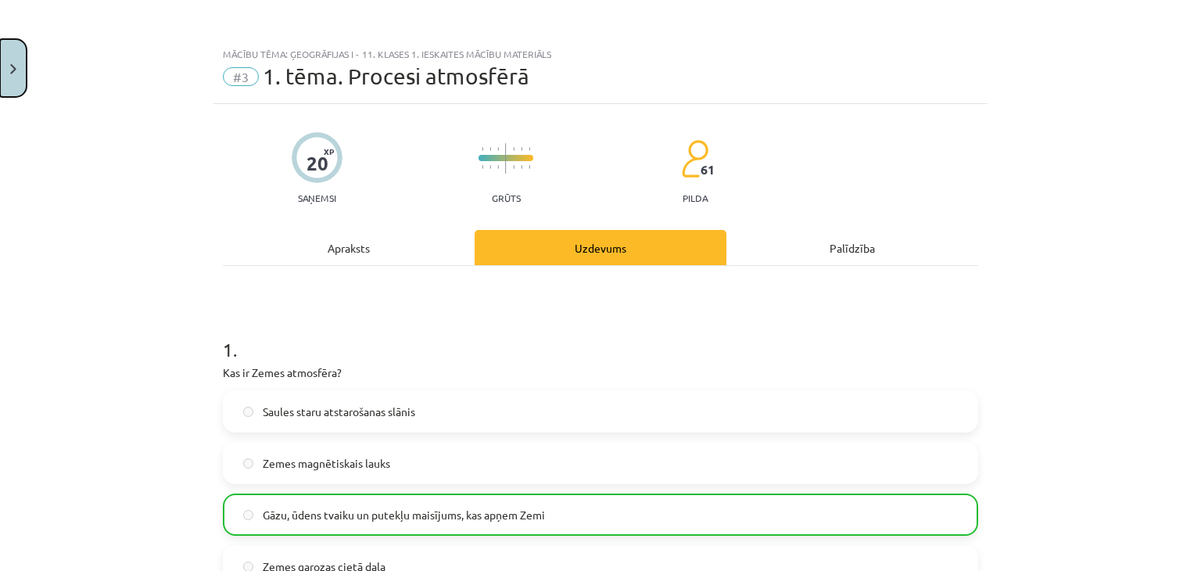
click at [0, 82] on button "Close" at bounding box center [13, 68] width 27 height 58
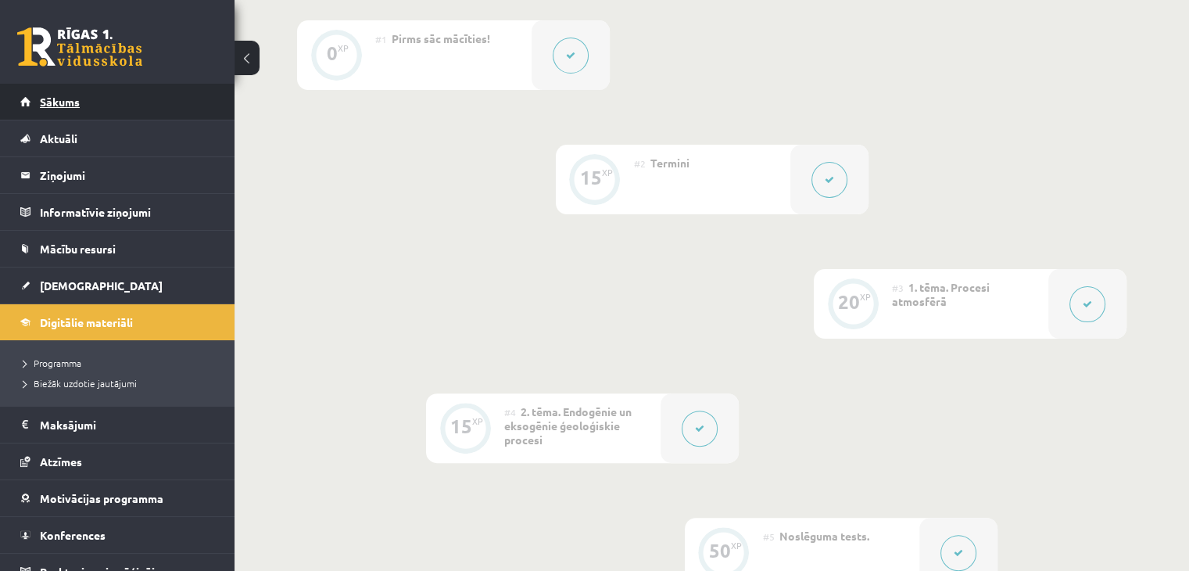
click at [52, 103] on span "Sākums" at bounding box center [60, 102] width 40 height 14
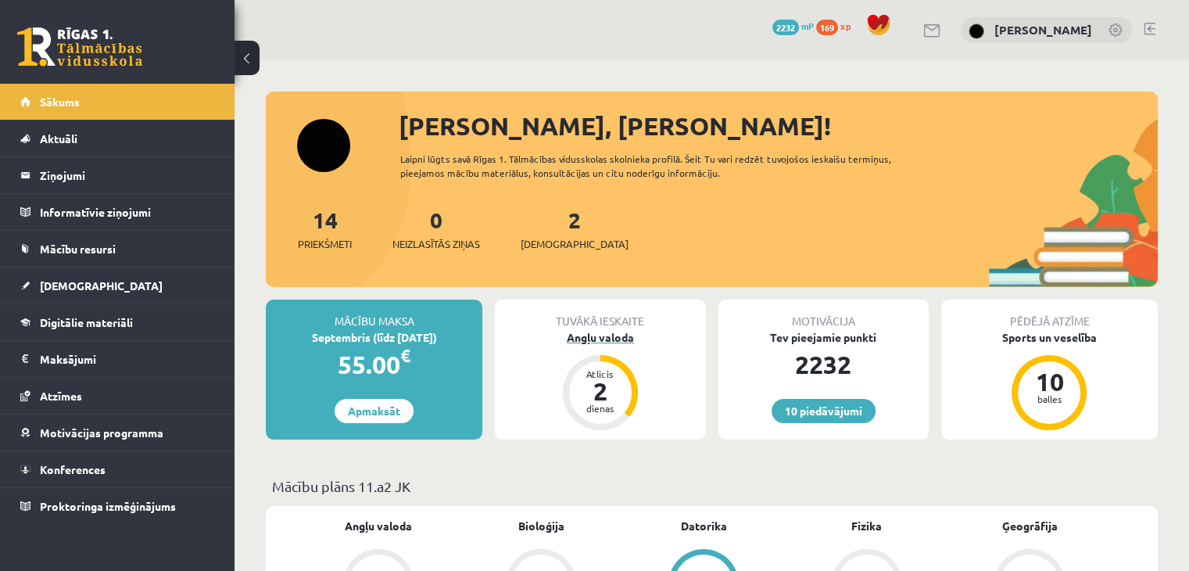
click at [622, 339] on div "Angļu valoda" at bounding box center [600, 337] width 210 height 16
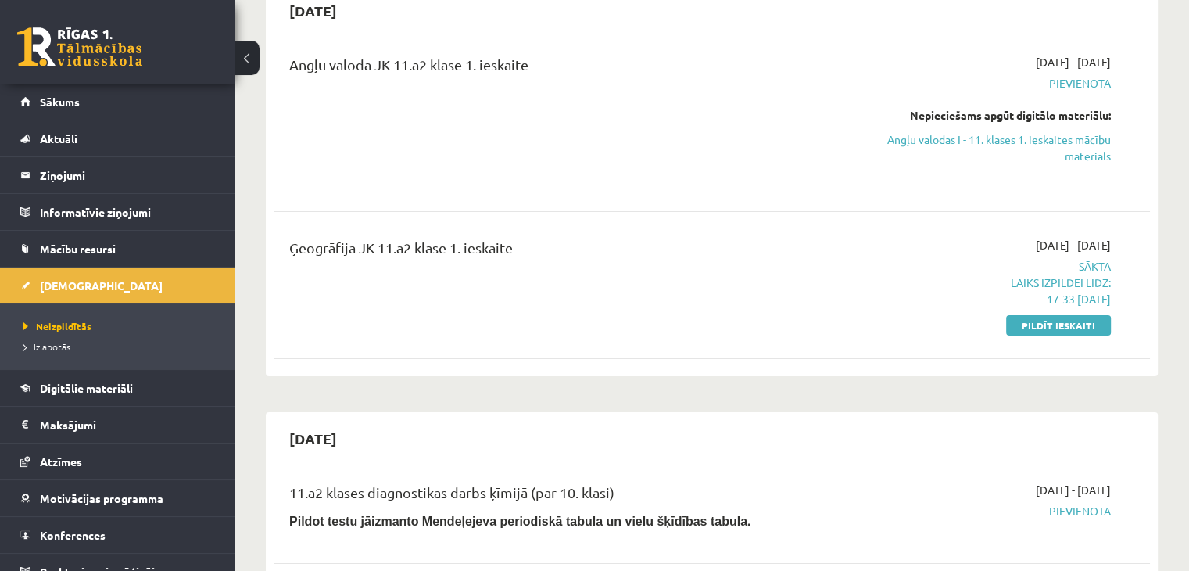
scroll to position [154, 0]
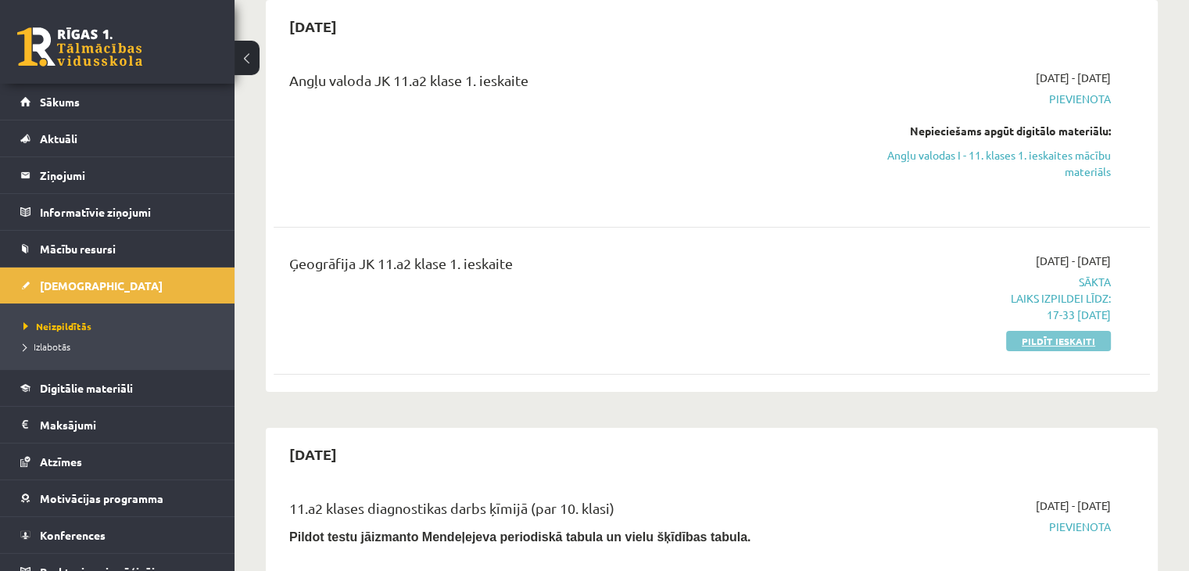
click at [1104, 339] on link "Pildīt ieskaiti" at bounding box center [1058, 341] width 105 height 20
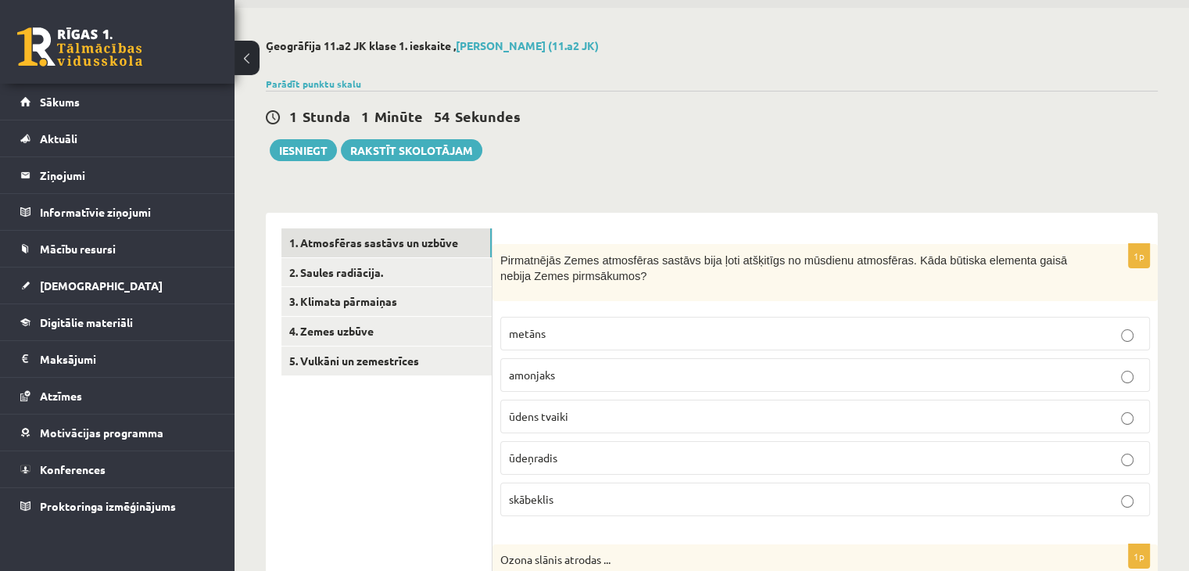
scroll to position [41, 0]
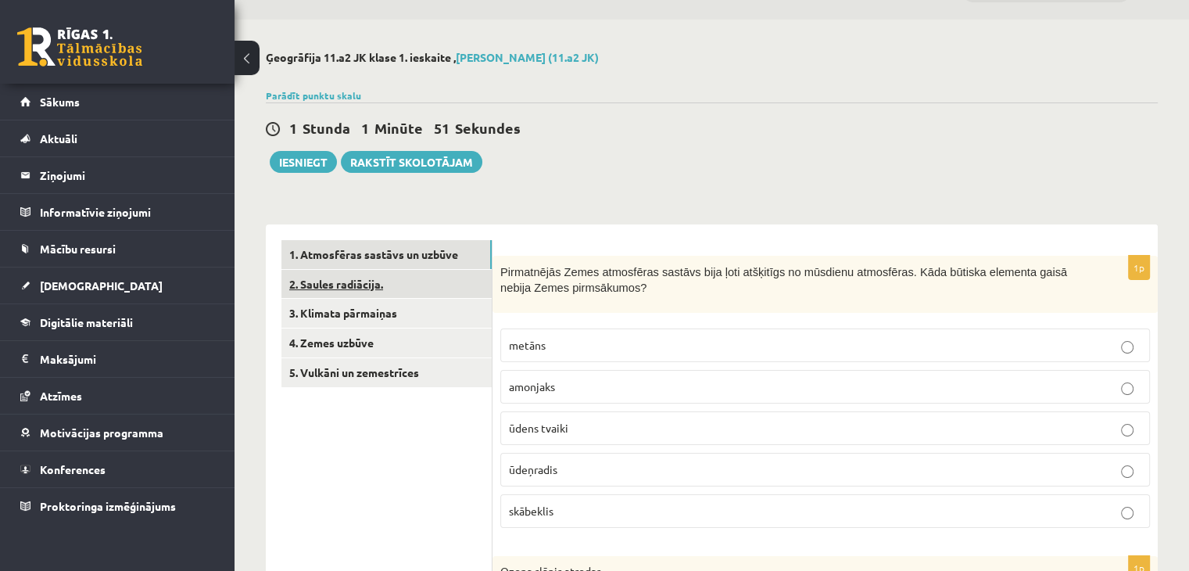
click at [444, 289] on link "2. Saules radiācija." at bounding box center [387, 284] width 210 height 29
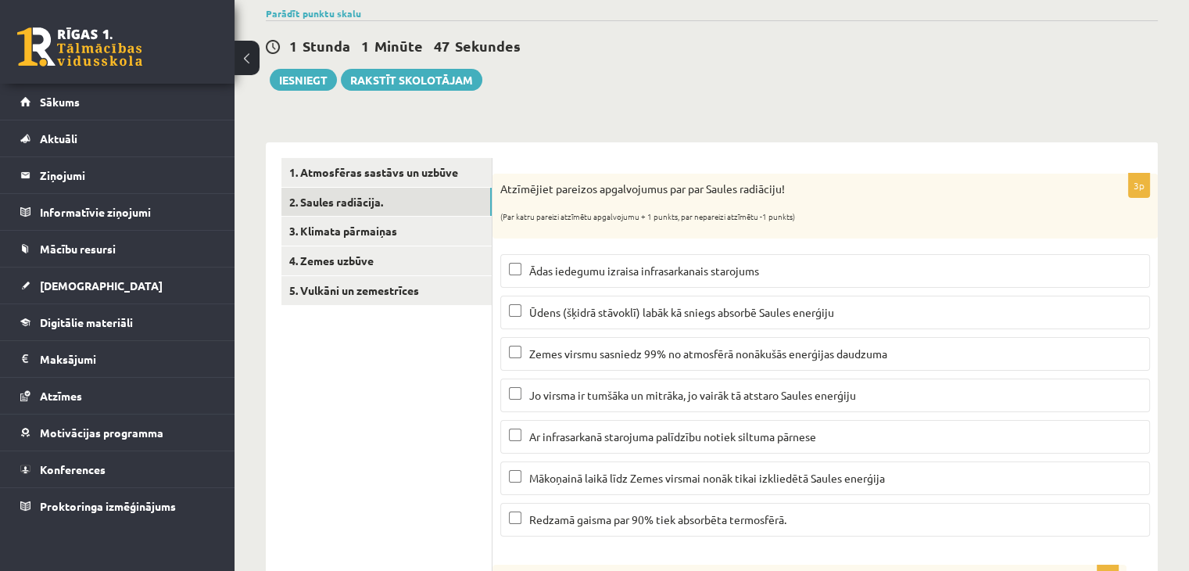
scroll to position [124, 0]
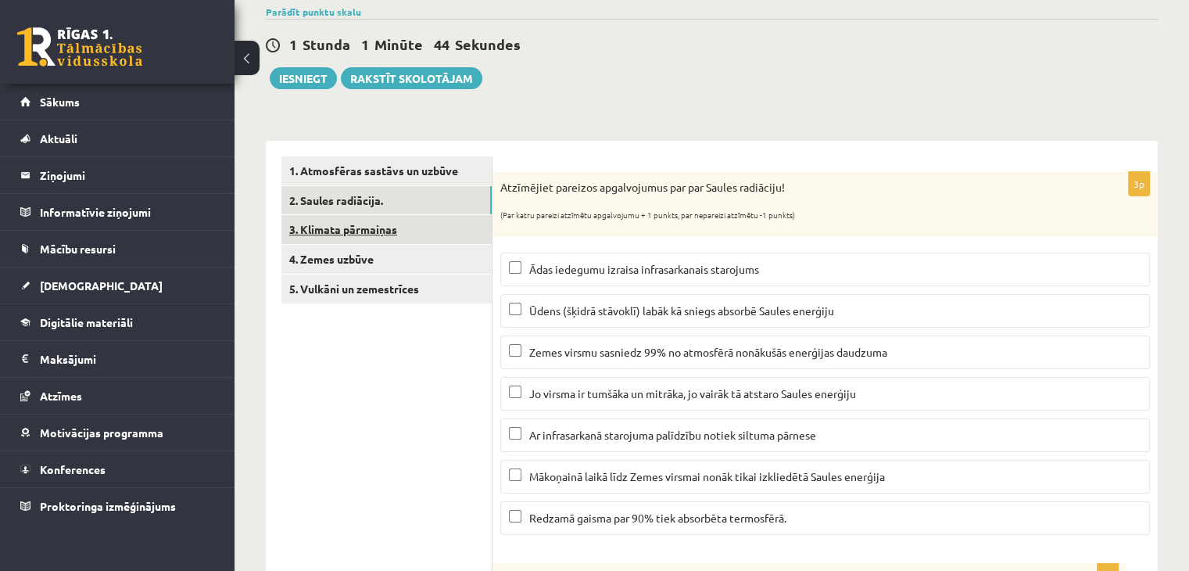
click at [406, 242] on link "3. Klimata pārmaiņas" at bounding box center [387, 229] width 210 height 29
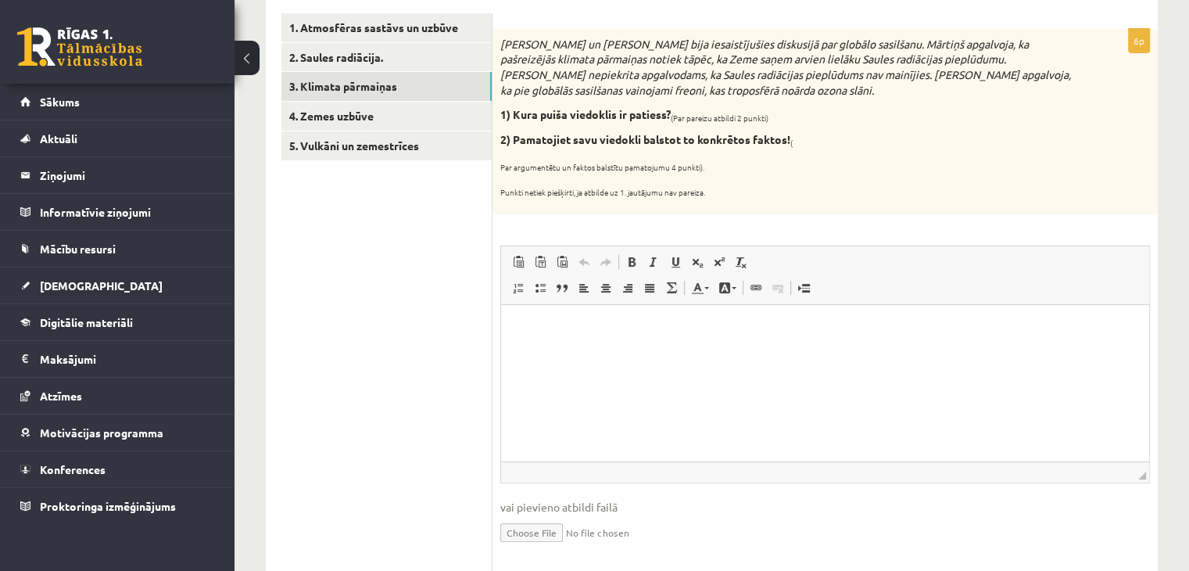
scroll to position [266, 0]
click at [393, 138] on link "5. Vulkāni un zemestrīces" at bounding box center [387, 147] width 210 height 29
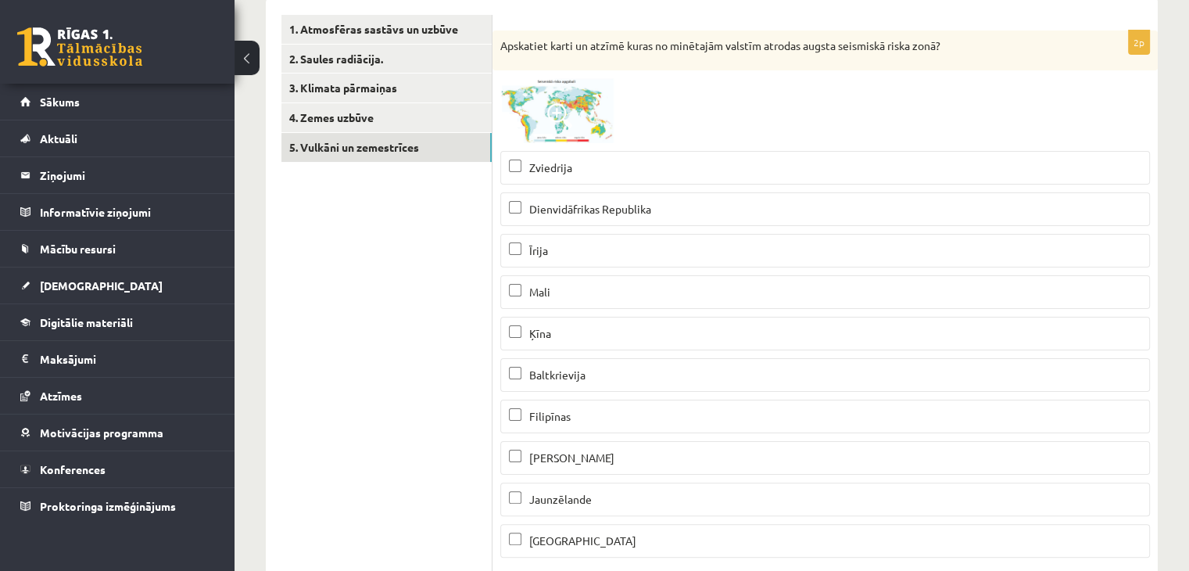
scroll to position [0, 0]
click at [585, 124] on img at bounding box center [558, 110] width 117 height 65
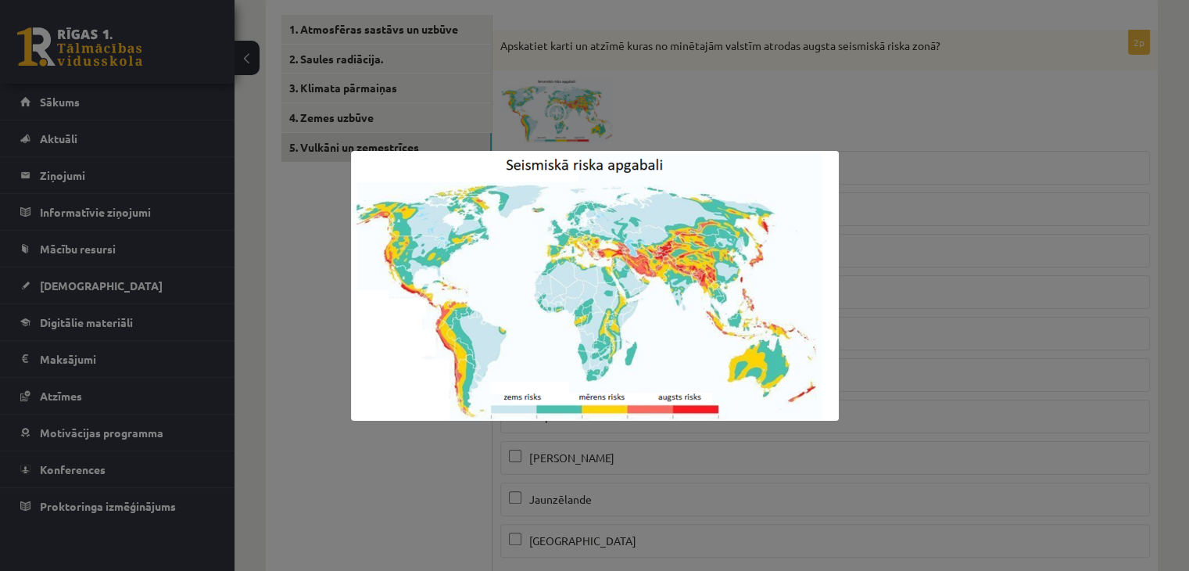
click at [627, 79] on div at bounding box center [594, 285] width 1189 height 571
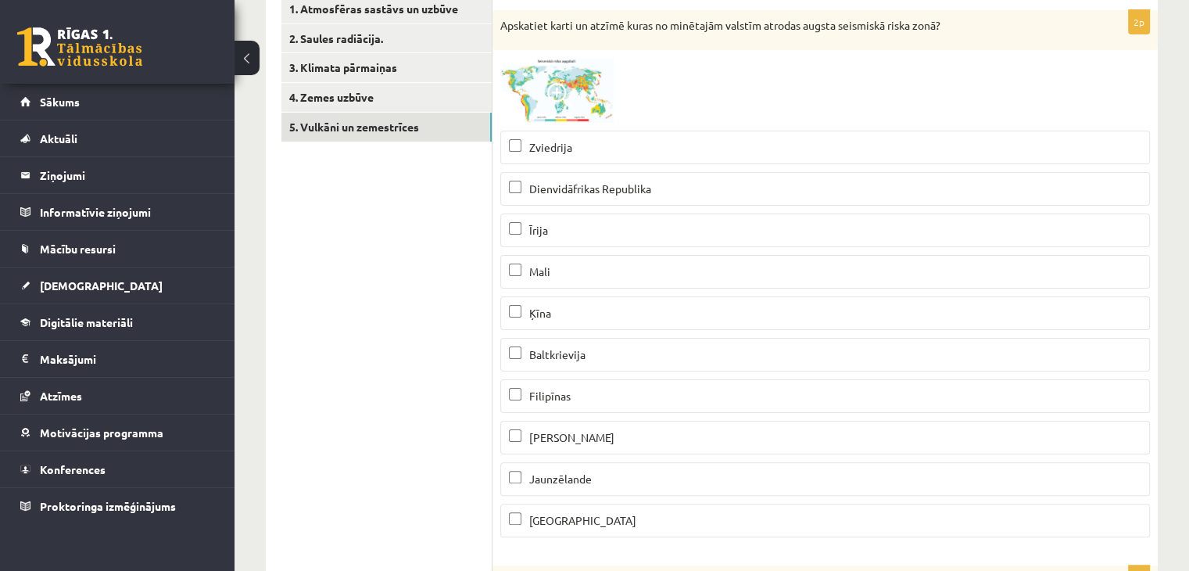
scroll to position [282, 0]
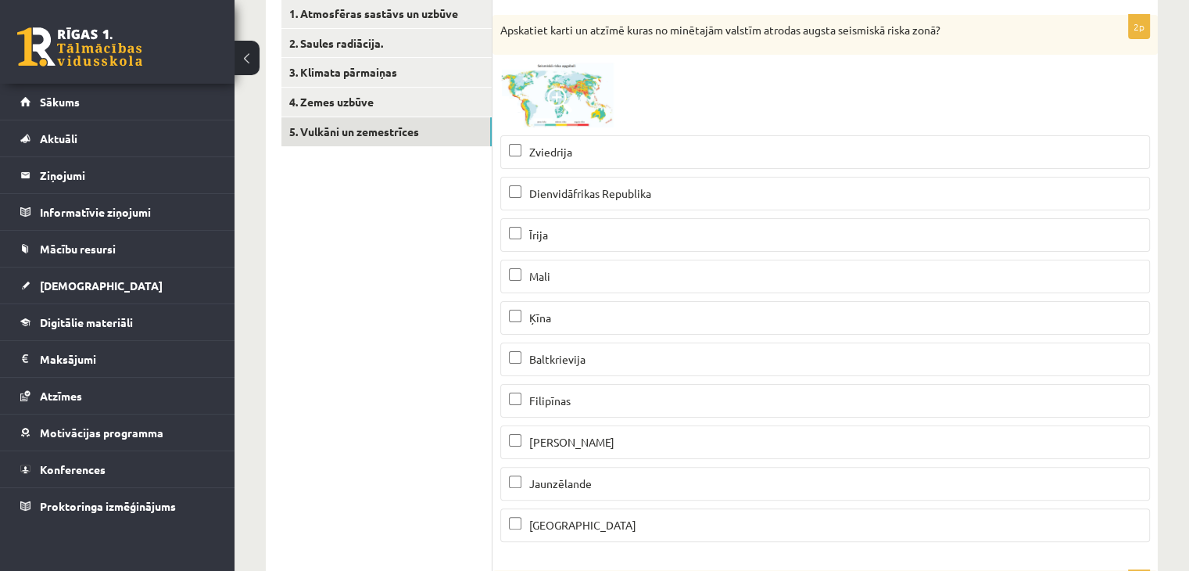
click at [587, 81] on img at bounding box center [558, 95] width 117 height 65
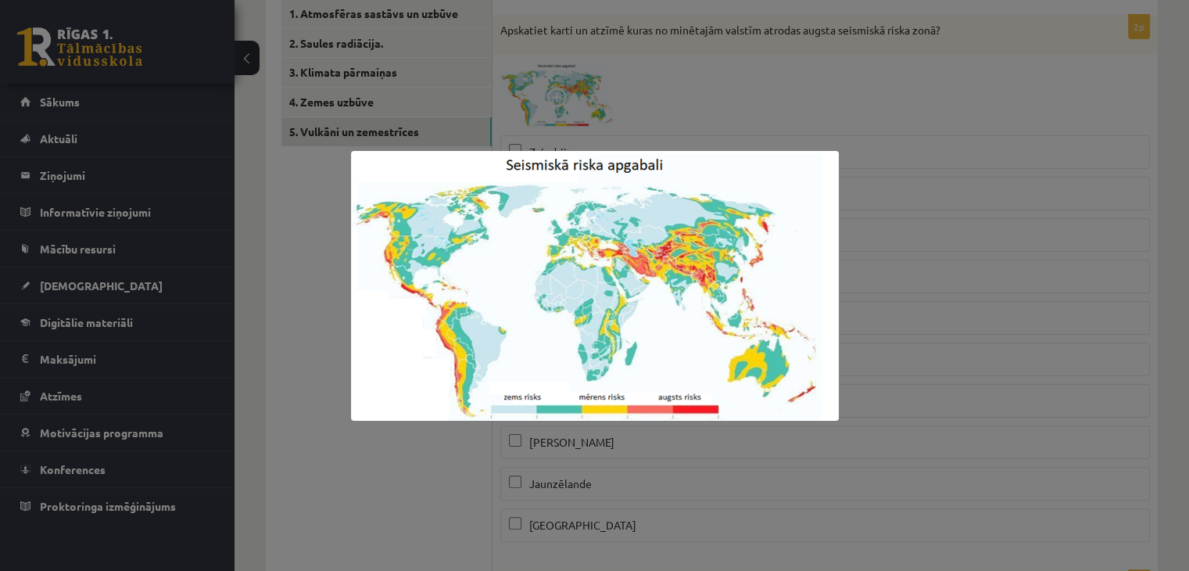
click at [1092, 70] on div at bounding box center [594, 285] width 1189 height 571
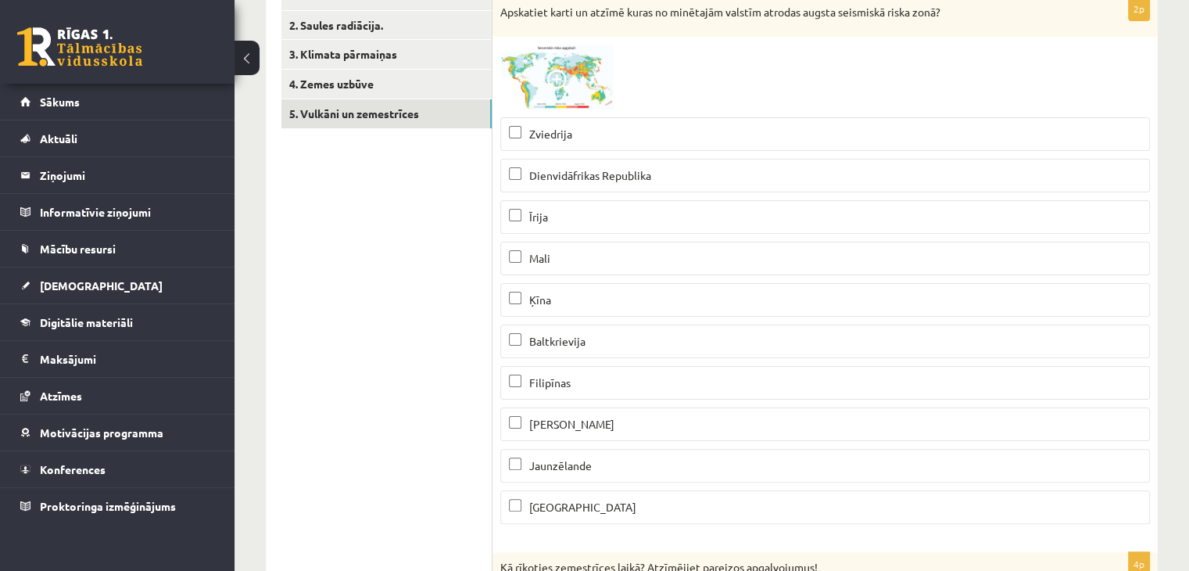
scroll to position [304, 0]
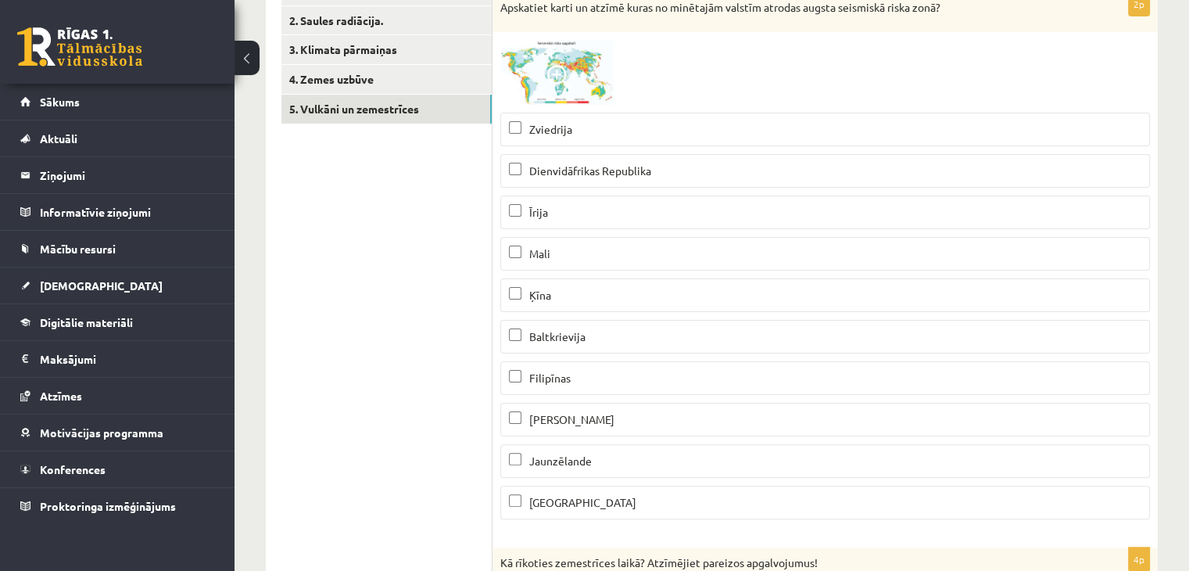
click at [792, 305] on label "Ķīna" at bounding box center [825, 295] width 650 height 34
click at [723, 372] on p "Filipīnas" at bounding box center [825, 378] width 633 height 16
click at [697, 448] on label "Jaunzēlande" at bounding box center [825, 461] width 650 height 34
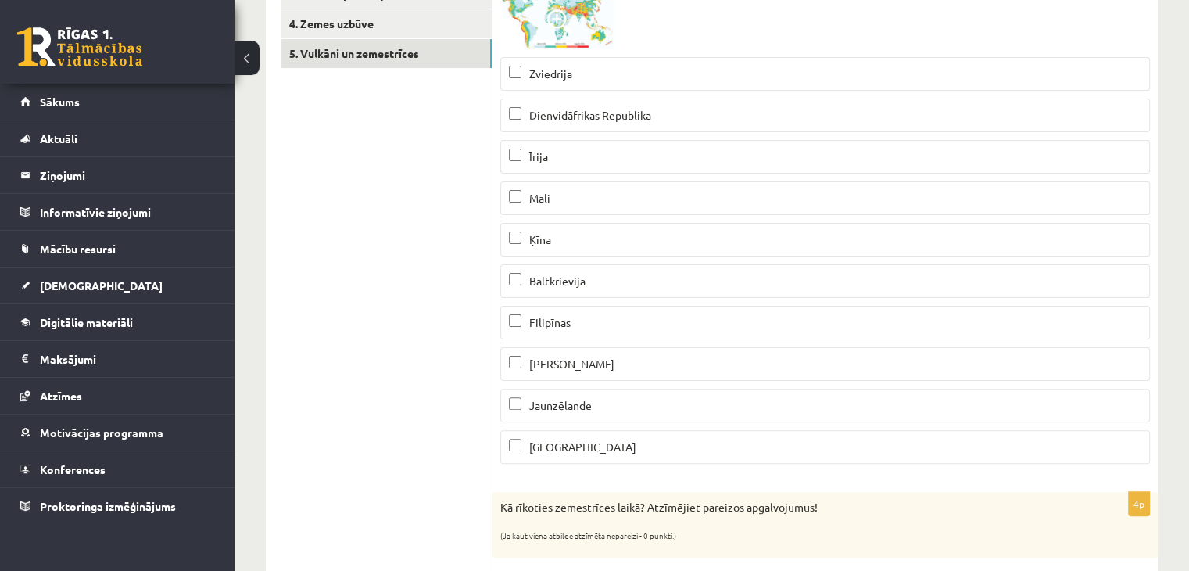
scroll to position [347, 0]
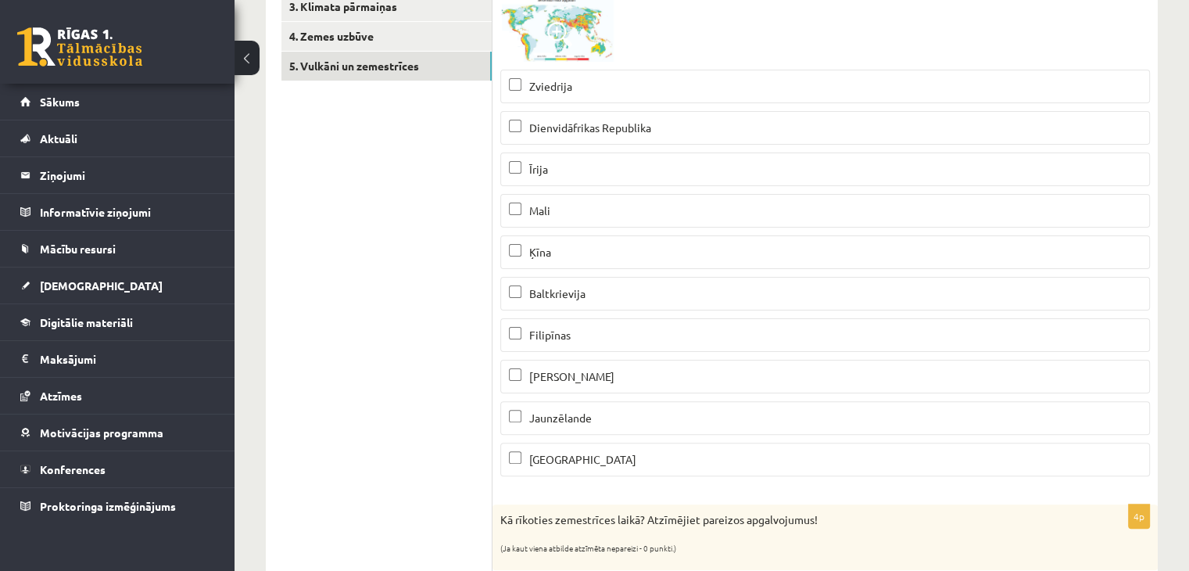
click at [571, 39] on span at bounding box center [559, 34] width 25 height 25
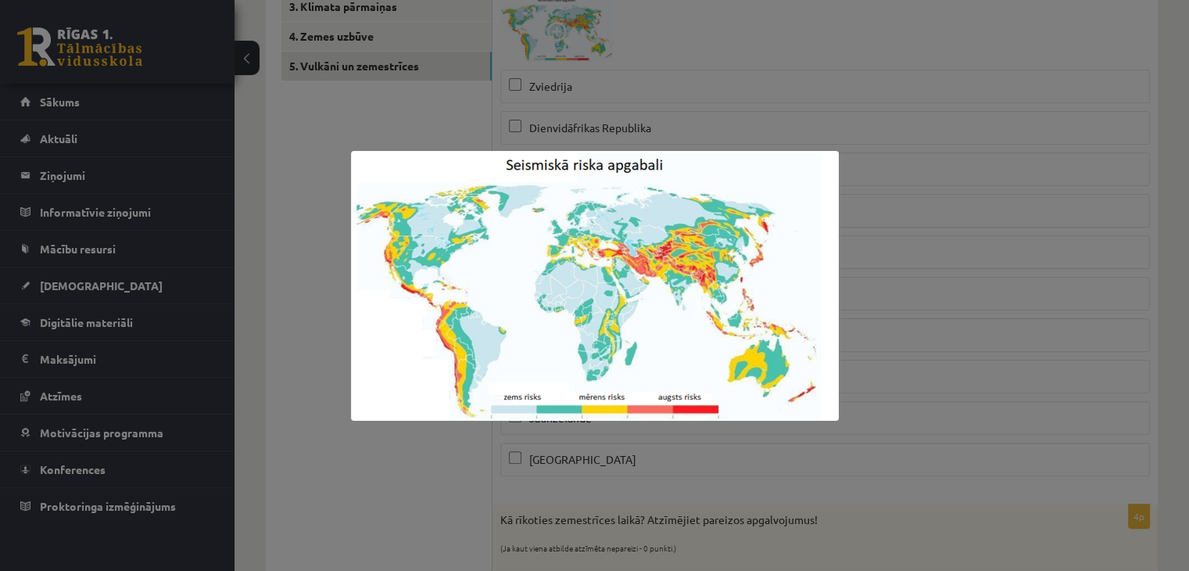
click at [693, 84] on div at bounding box center [594, 285] width 1189 height 571
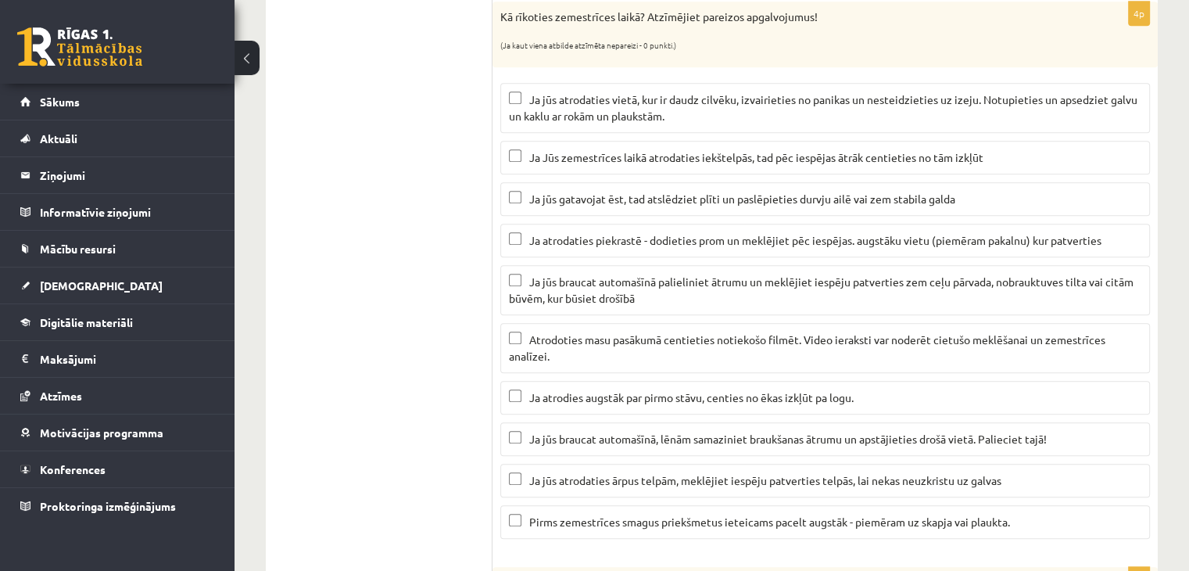
scroll to position [852, 0]
click at [671, 208] on label "Ja jūs gatavojat ēst, tad atslēdziet plīti un paslēpieties durvju ailē vai zem …" at bounding box center [825, 197] width 650 height 34
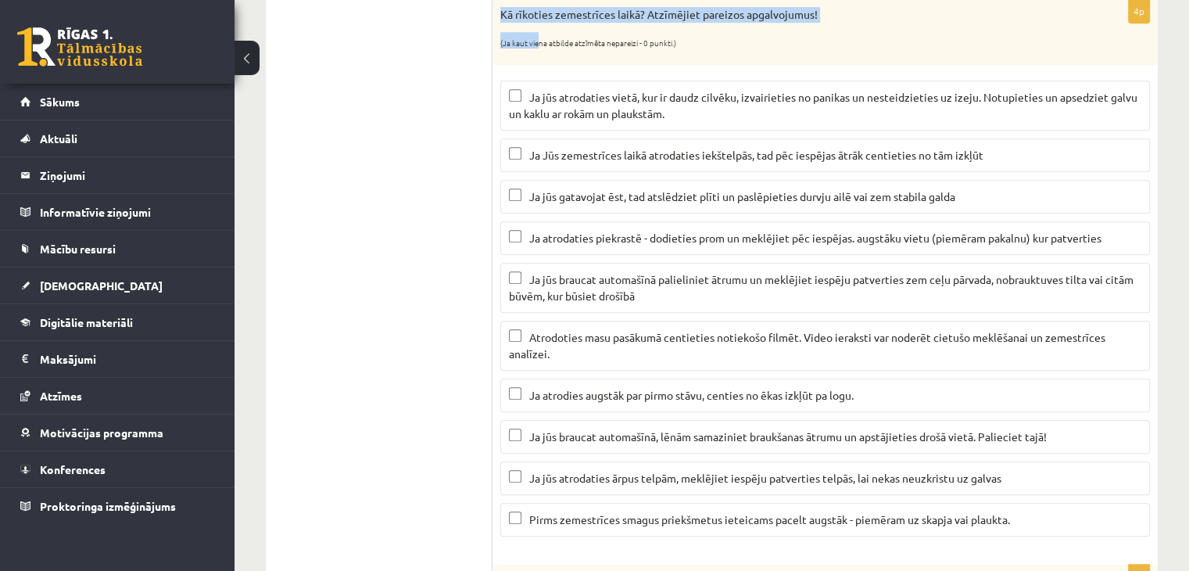
scroll to position [852, 0]
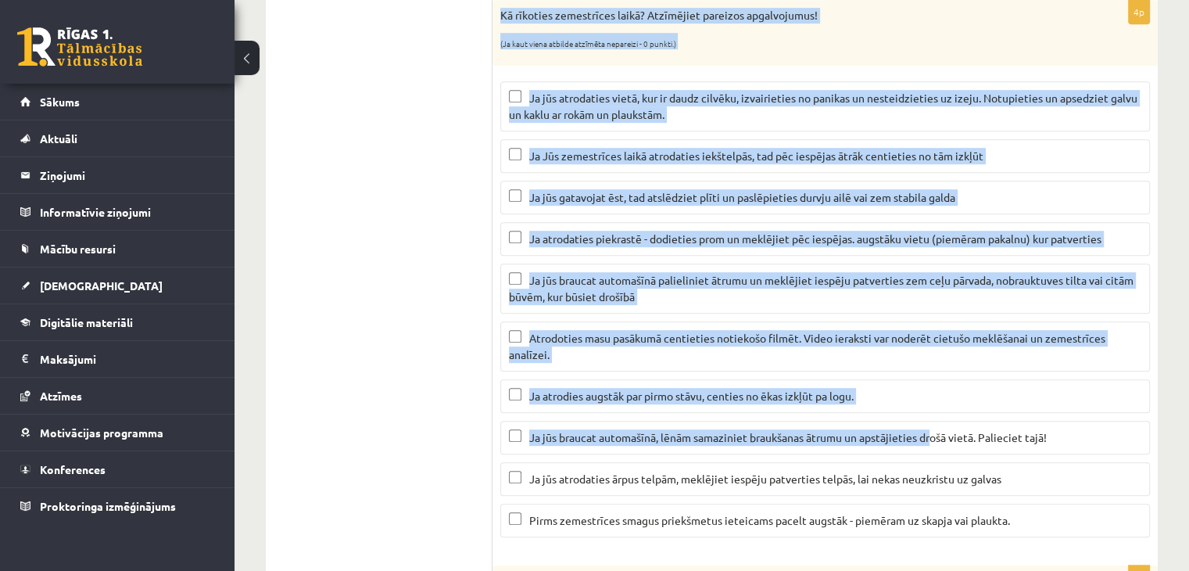
drag, startPoint x: 500, startPoint y: 12, endPoint x: 945, endPoint y: 414, distance: 599.1
click at [945, 414] on div "4p Kā rīkoties zemestrīces laikā? Atzīmējiet pareizos apgalvojumus! (Ja kaut vi…" at bounding box center [825, 274] width 665 height 549
click at [807, 60] on div "Kā rīkoties zemestrīces laikā? Atzīmējiet pareizos apgalvojumus! (Ja kaut viena…" at bounding box center [825, 32] width 665 height 65
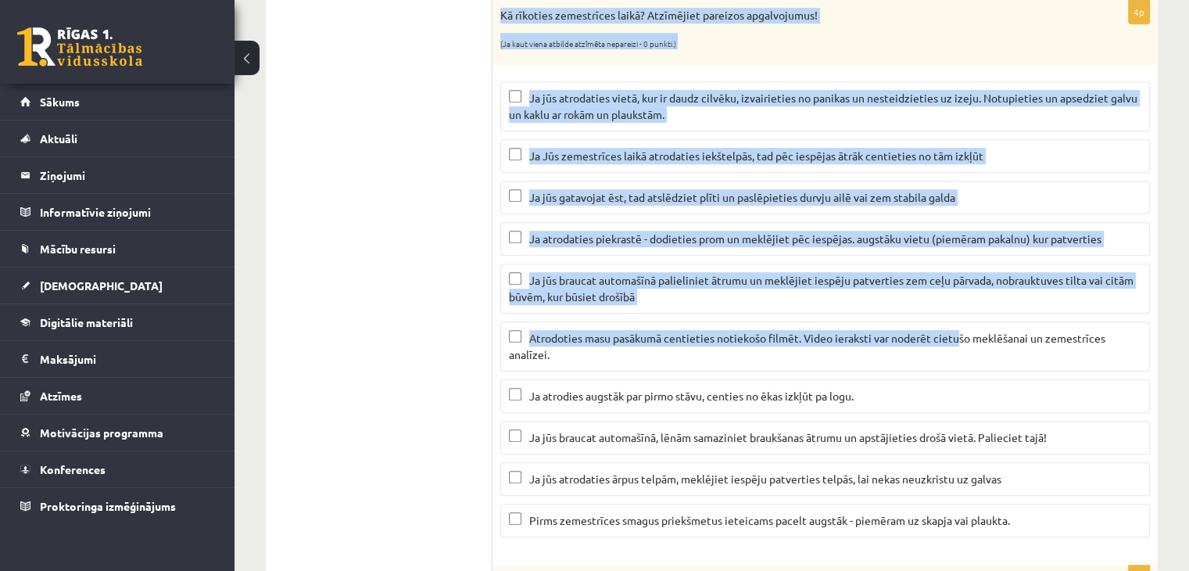
drag, startPoint x: 501, startPoint y: 10, endPoint x: 957, endPoint y: 331, distance: 557.4
click at [957, 331] on div "4p Kā rīkoties zemestrīces laikā? Atzīmējiet pareizos apgalvojumus! (Ja kaut vi…" at bounding box center [825, 274] width 665 height 549
click at [904, 33] on p "(Ja kaut viena atbilde atzīmēta nepareizi - 0 punkti.)" at bounding box center [786, 41] width 572 height 16
drag, startPoint x: 500, startPoint y: 19, endPoint x: 899, endPoint y: 493, distance: 619.5
click at [899, 493] on div "4p Kā rīkoties zemestrīces laikā? Atzīmējiet pareizos apgalvojumus! (Ja kaut vi…" at bounding box center [825, 274] width 665 height 549
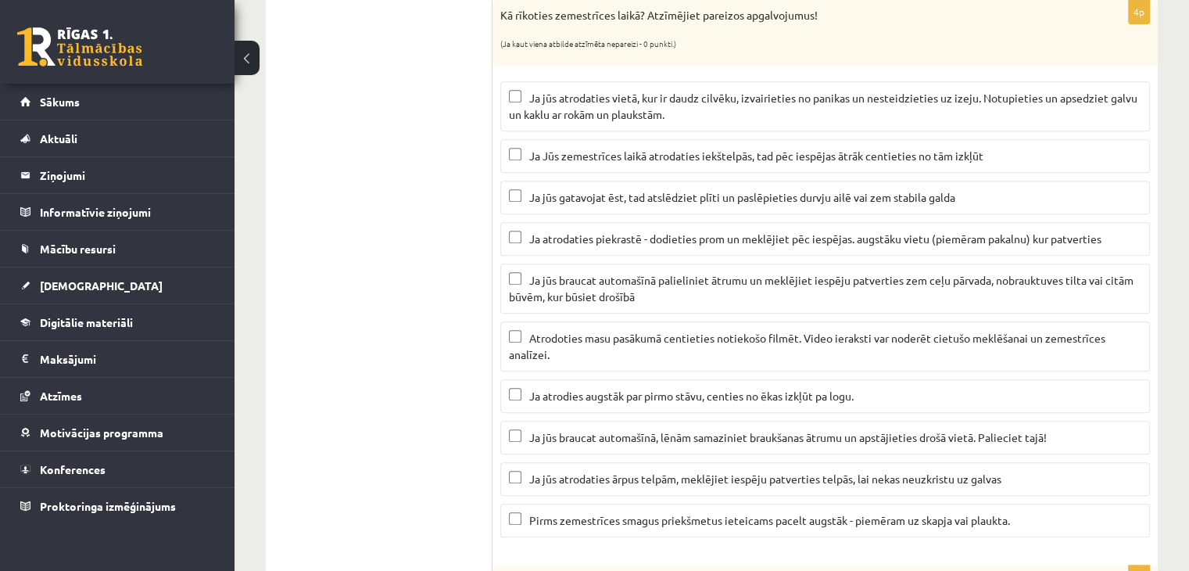
click at [1029, 538] on div "4p Kā rīkoties zemestrīces laikā? Atzīmējiet pareizos apgalvojumus! (Ja kaut vi…" at bounding box center [825, 274] width 665 height 549
drag, startPoint x: 1005, startPoint y: 472, endPoint x: 477, endPoint y: 226, distance: 582.2
click at [477, 226] on div "**********" at bounding box center [712, 424] width 892 height 2023
copy div "5. Vulkāni un zemestrīces 2p Apskatiet karti un atzīmē kuras no minētajām valst…"
click at [423, 353] on ul "1. Atmosfēras sastāvs un uzbūve 2. Saules radiācija. 3. Klimata pārmaiņas 4. Ze…" at bounding box center [387, 425] width 211 height 1992
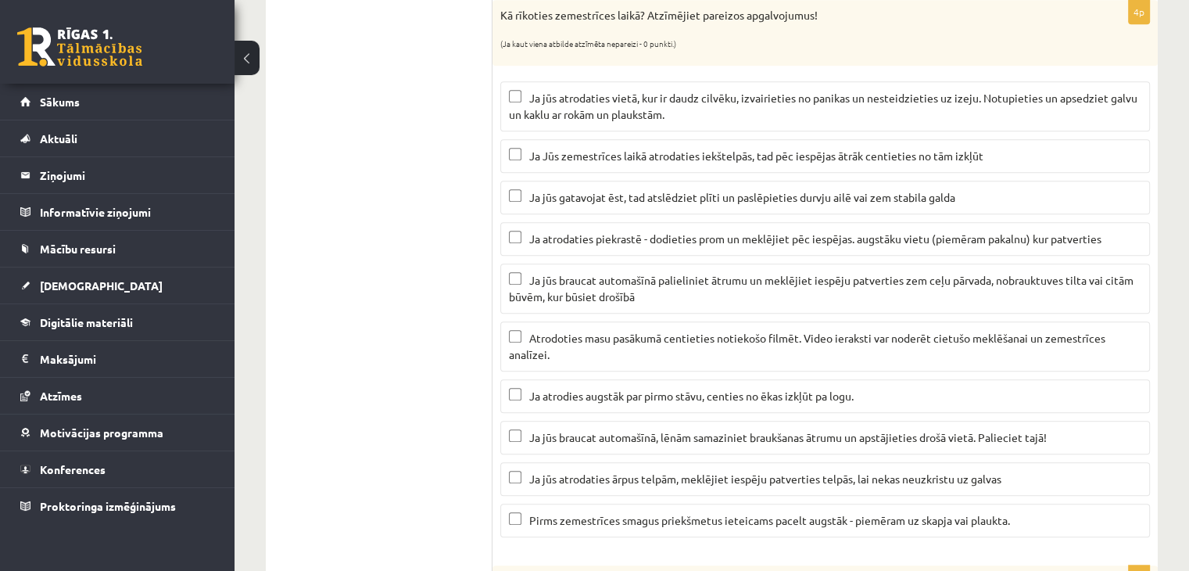
click at [567, 99] on span "Ja jūs atrodaties vietā, kur ir daudz cilvēku, izvairieties no panikas un neste…" at bounding box center [823, 106] width 629 height 30
click at [584, 149] on span "Ja Jūs zemestrīces laikā atrodaties iekštelpās, tad pēc iespējas ātrāk centieti…" at bounding box center [756, 156] width 454 height 14
click at [931, 152] on span "Ja Jūs zemestrīces laikā atrodaties iekštelpās, tad pēc iespējas ātrāk centieti…" at bounding box center [756, 156] width 454 height 14
click at [926, 190] on span "Ja jūs gatavojat ēst, tad atslēdziet plīti un paslēpieties durvju ailē vai zem …" at bounding box center [742, 197] width 426 height 14
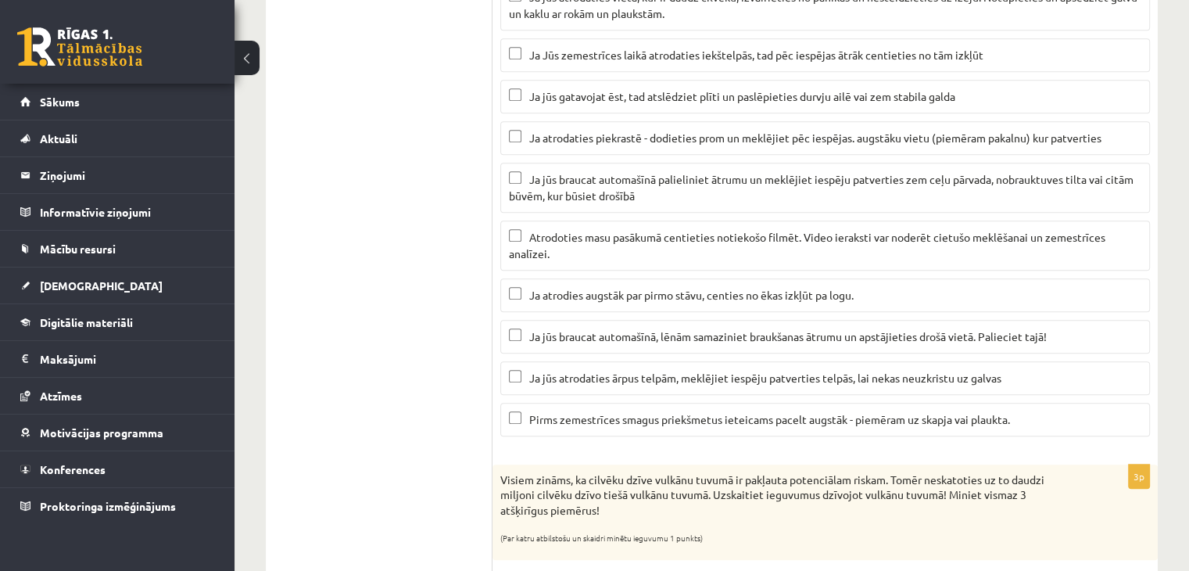
scroll to position [955, 0]
click at [873, 142] on label "Ja atrodaties piekrastē - dodieties prom un meklējiet pēc iespējas. augstāku vi…" at bounding box center [825, 136] width 650 height 34
click at [579, 337] on label "Ja jūs braucat automašīnā, lēnām samaziniet braukšanas ātrumu un apstājieties d…" at bounding box center [825, 334] width 650 height 34
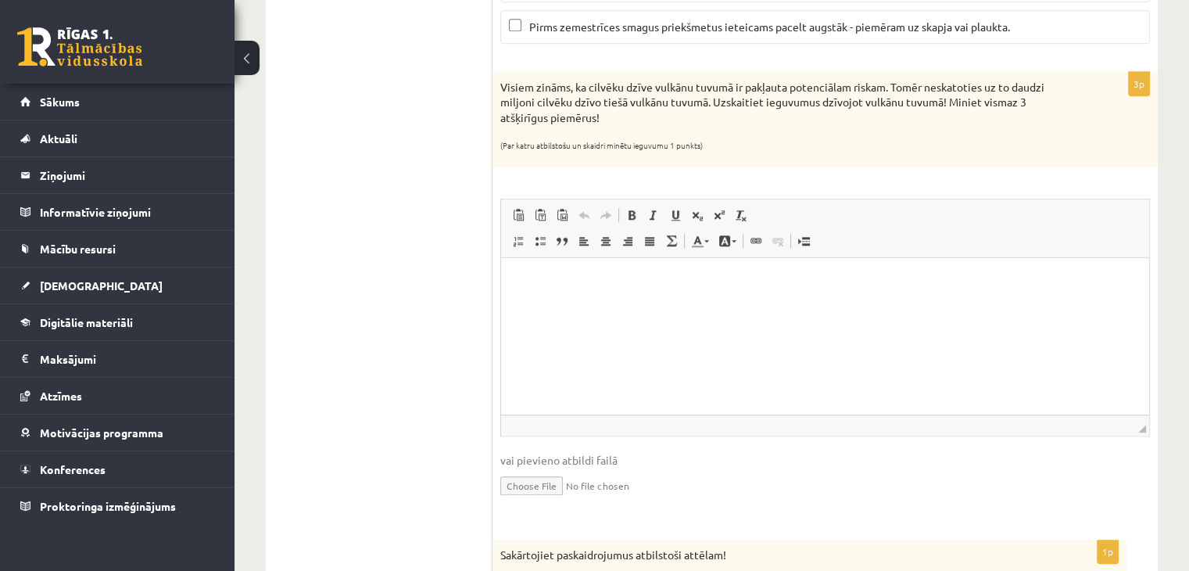
scroll to position [1342, 0]
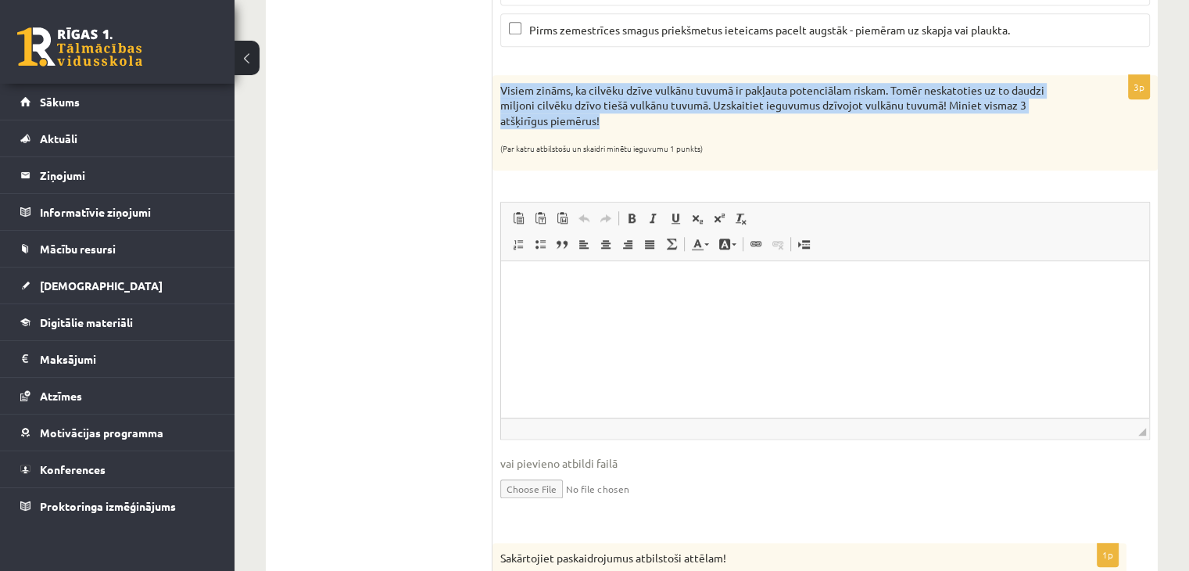
drag, startPoint x: 497, startPoint y: 82, endPoint x: 603, endPoint y: 117, distance: 111.0
click at [603, 117] on div "Visiem zināms, ka cilvēku dzīve vulkānu tuvumā ir pakļauta potenciālam riskam. …" at bounding box center [825, 122] width 665 height 95
copy p "Visiem zināms, ka cilvēku dzīve vulkānu tuvumā ir pakļauta potenciālam riskam. …"
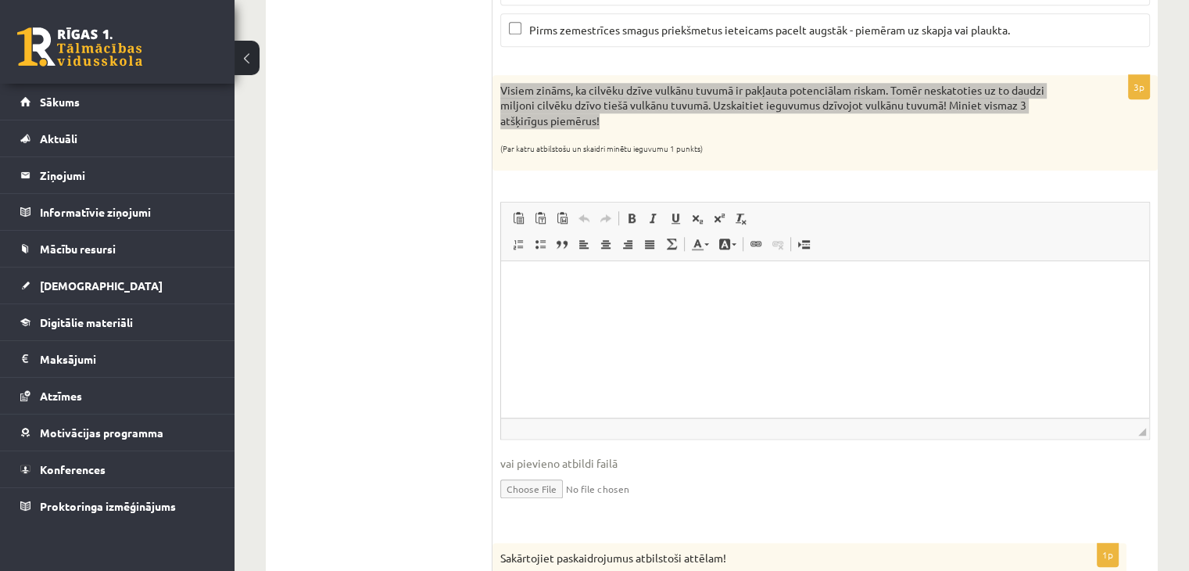
click at [689, 308] on html at bounding box center [825, 284] width 648 height 48
click at [1042, 308] on html at bounding box center [825, 284] width 648 height 48
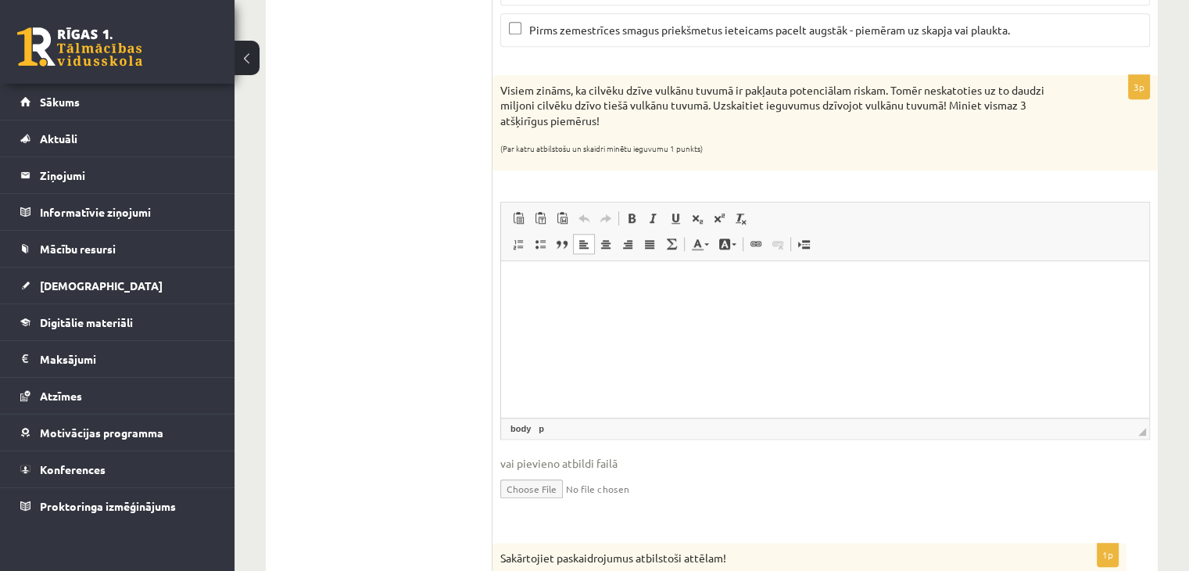
click at [892, 145] on p "(Par katru atbilstošu un skaidri minētu ieguvumu 1 punkts)" at bounding box center [786, 146] width 572 height 16
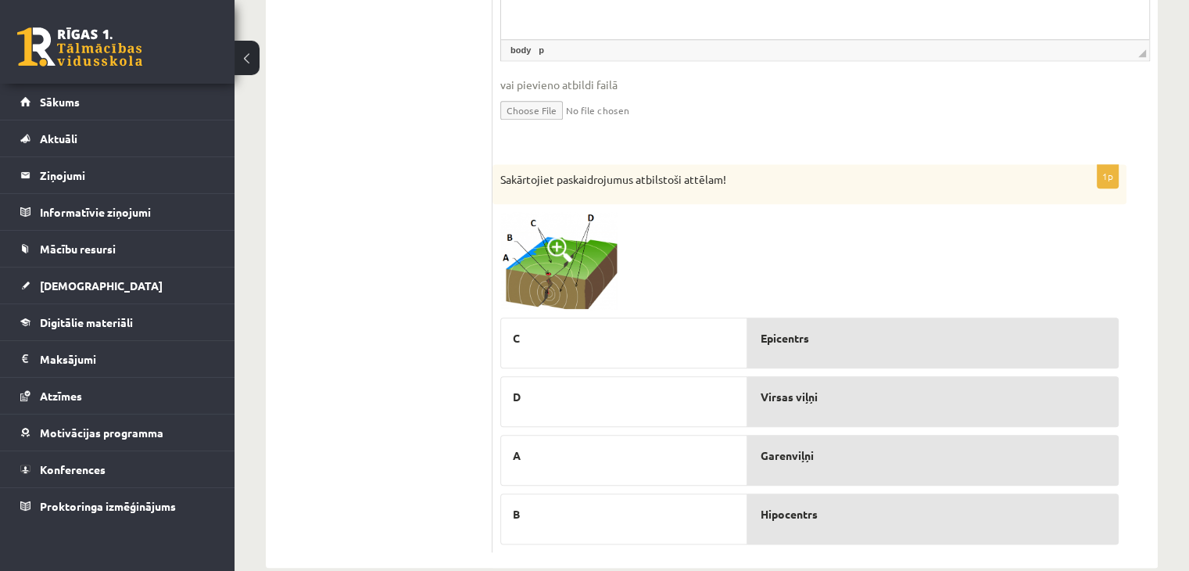
scroll to position [1742, 0]
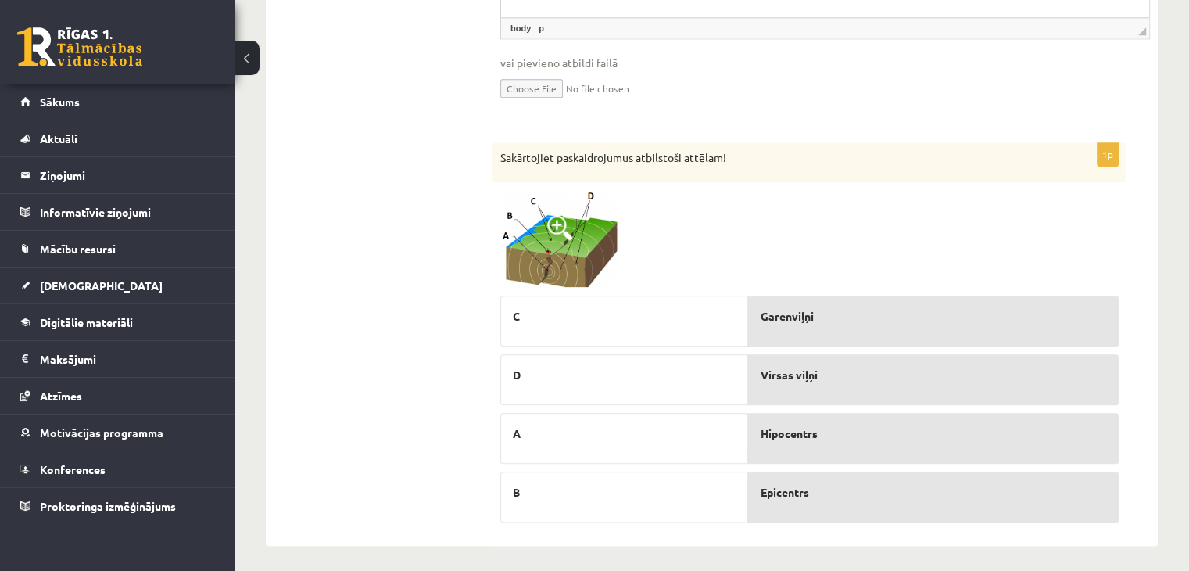
click at [547, 214] on img at bounding box center [558, 239] width 117 height 98
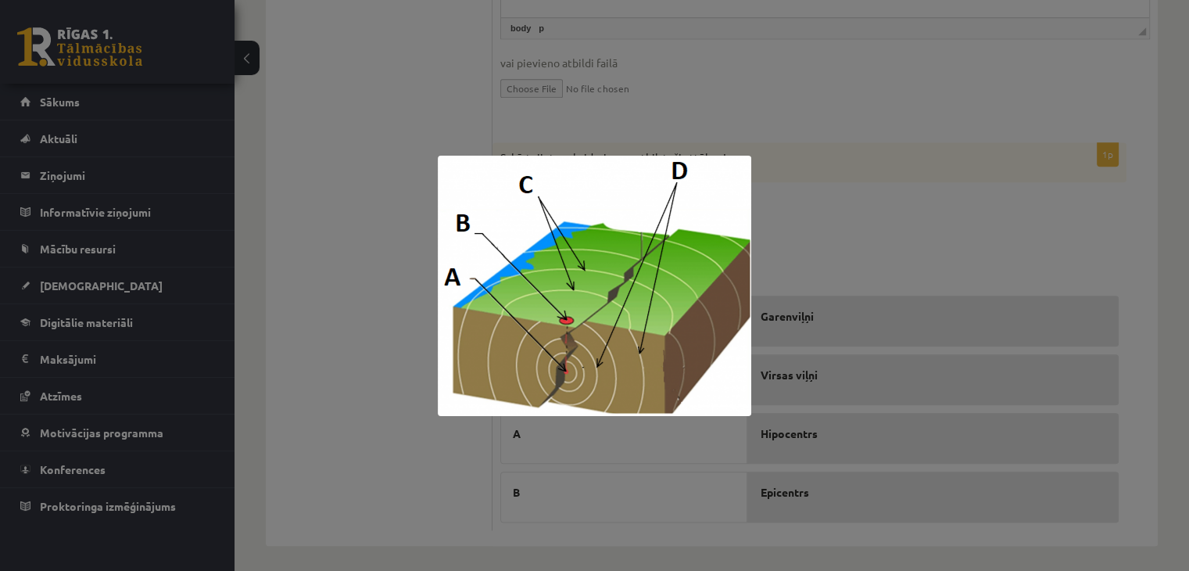
click at [788, 203] on div at bounding box center [594, 285] width 1189 height 571
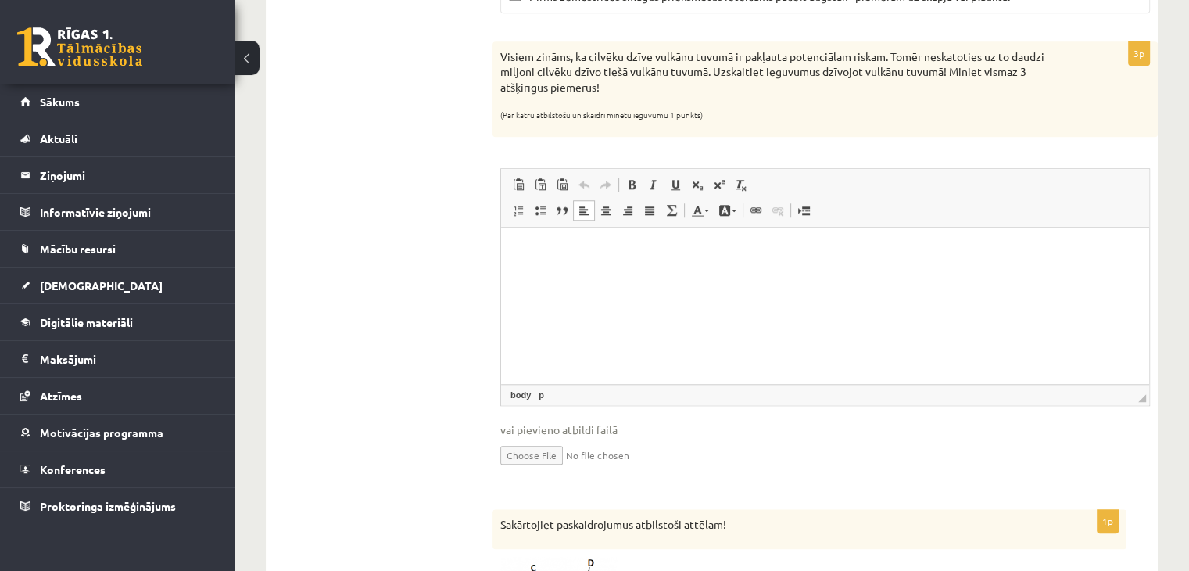
scroll to position [1370, 0]
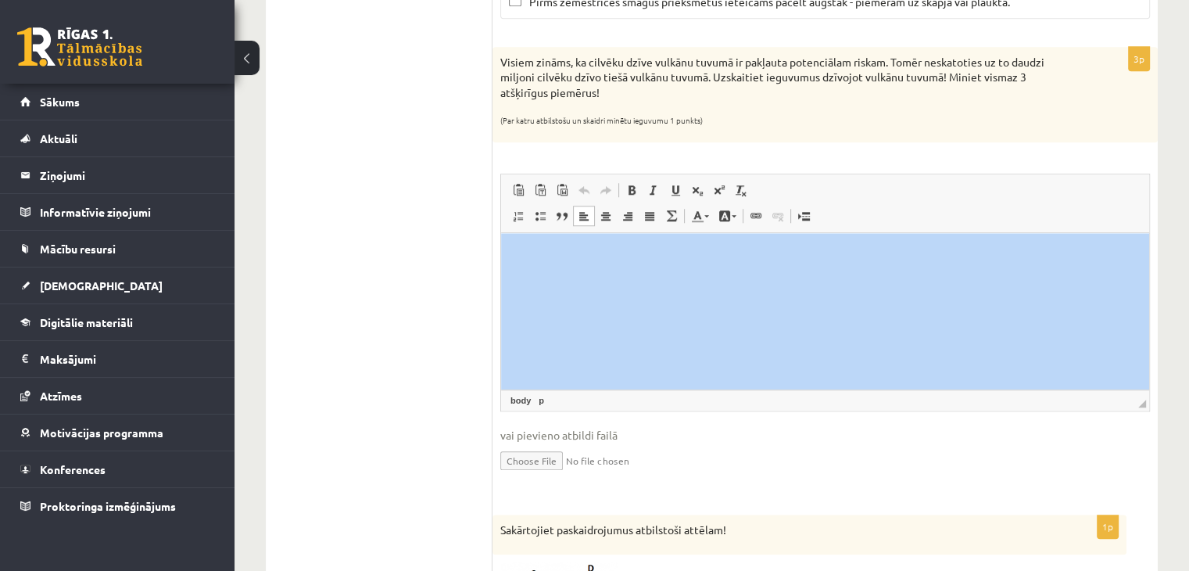
drag, startPoint x: 1187, startPoint y: 386, endPoint x: 1182, endPoint y: 349, distance: 37.1
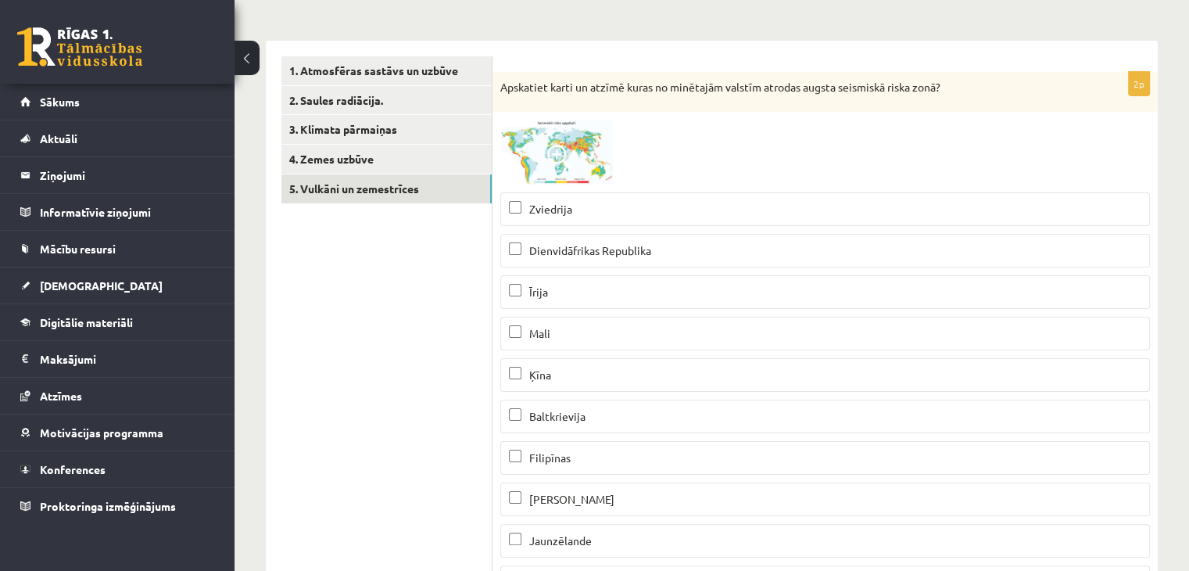
scroll to position [213, 0]
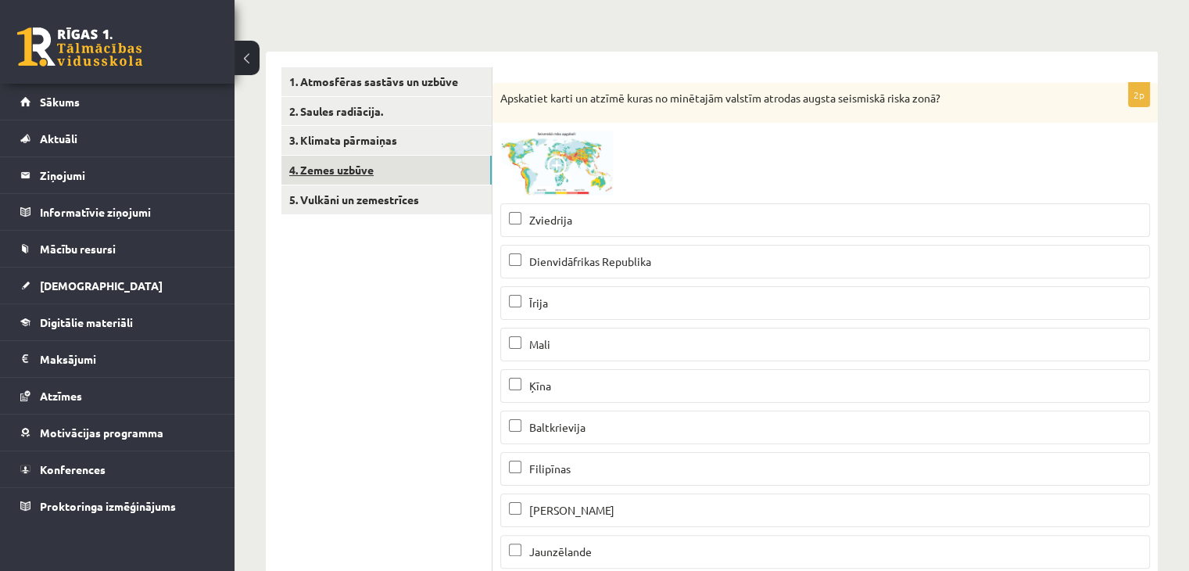
click at [410, 182] on link "4. Zemes uzbūve" at bounding box center [387, 170] width 210 height 29
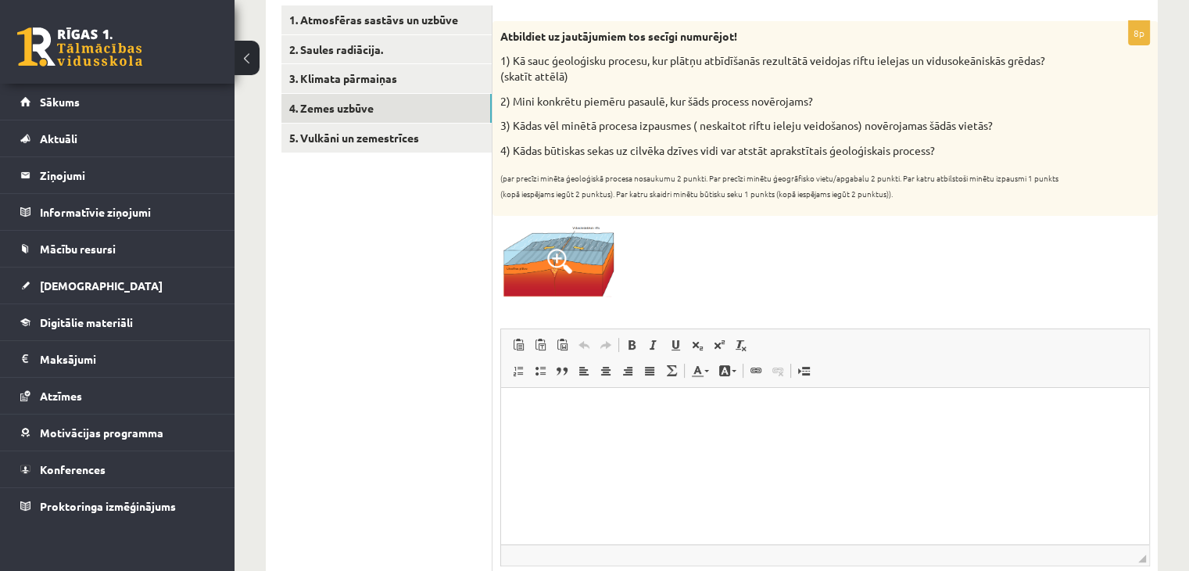
scroll to position [281, 0]
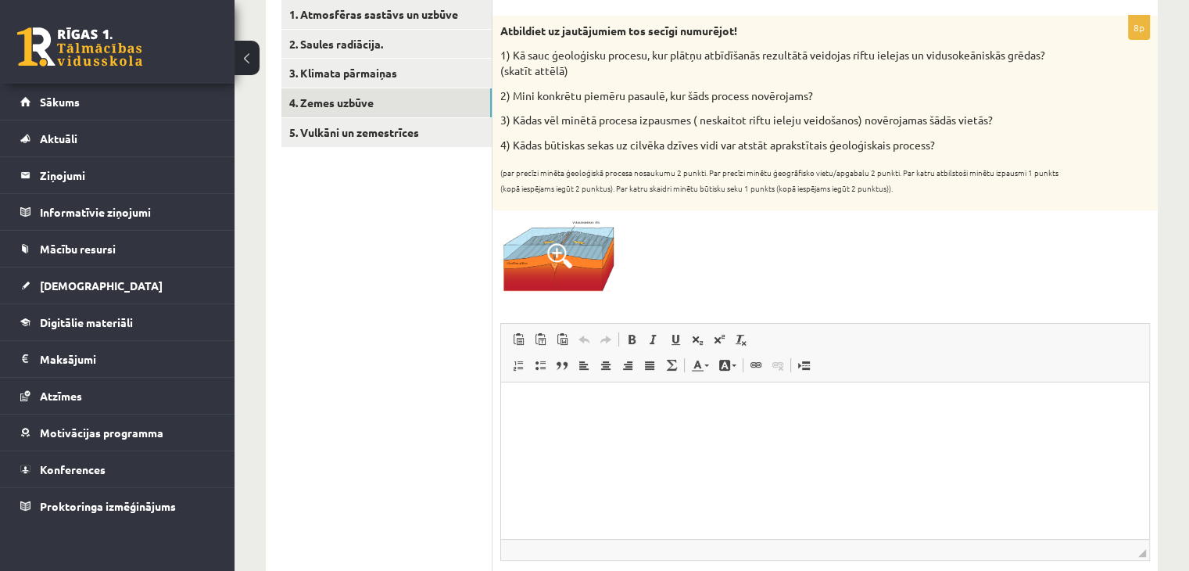
click at [614, 398] on p "Bagātinātā teksta redaktors, wiswyg-editor-user-answer-47024980384640" at bounding box center [825, 405] width 617 height 16
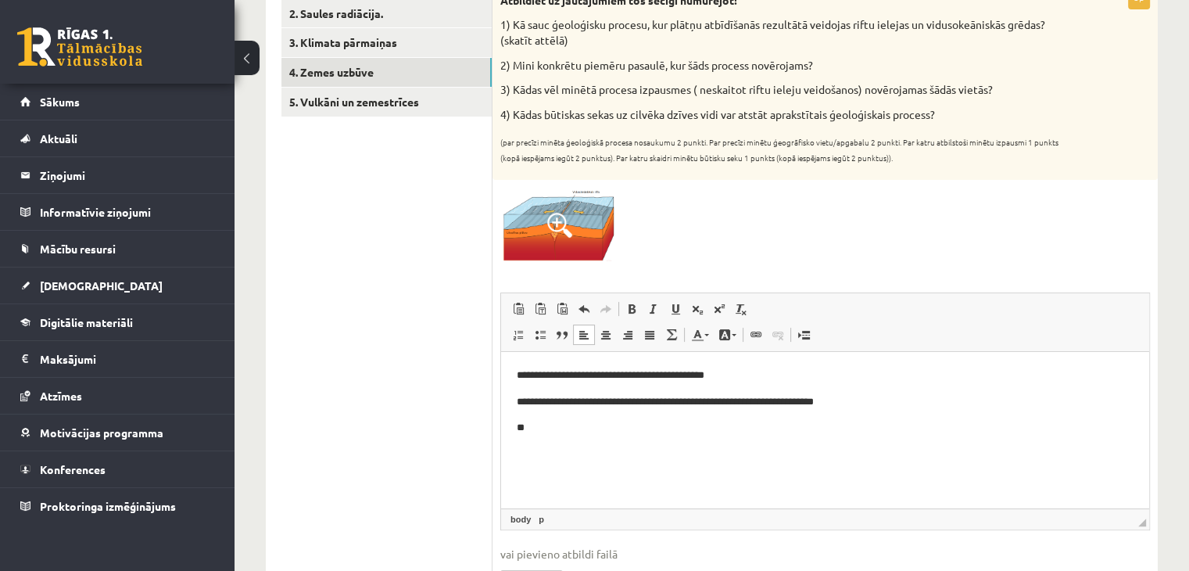
scroll to position [310, 0]
click at [525, 404] on p "**********" at bounding box center [826, 403] width 618 height 16
click at [541, 434] on p "**" at bounding box center [826, 429] width 618 height 16
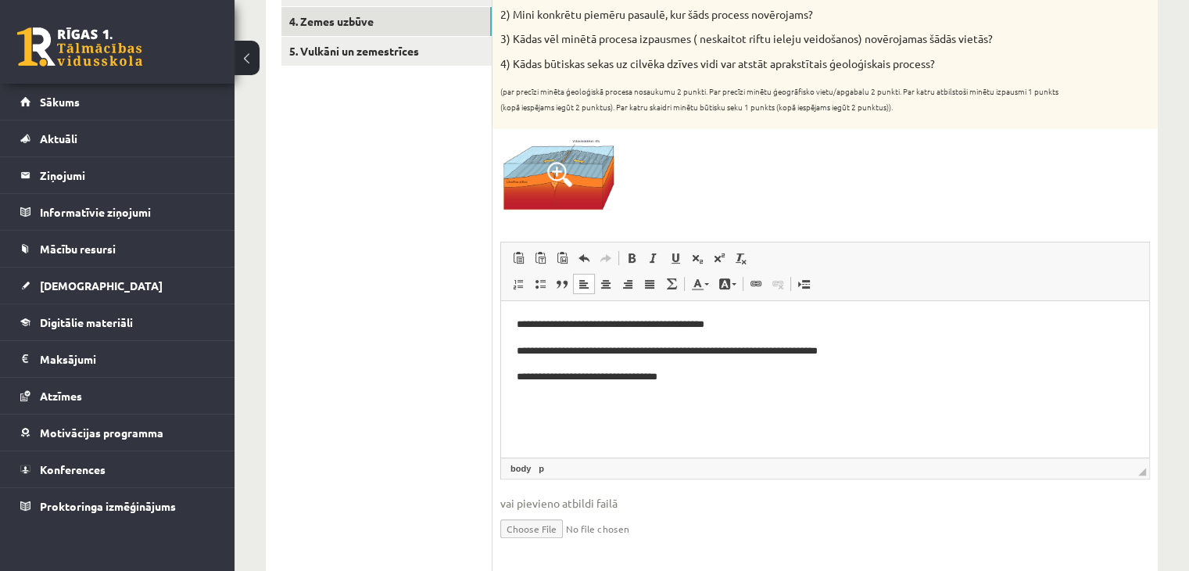
scroll to position [360, 0]
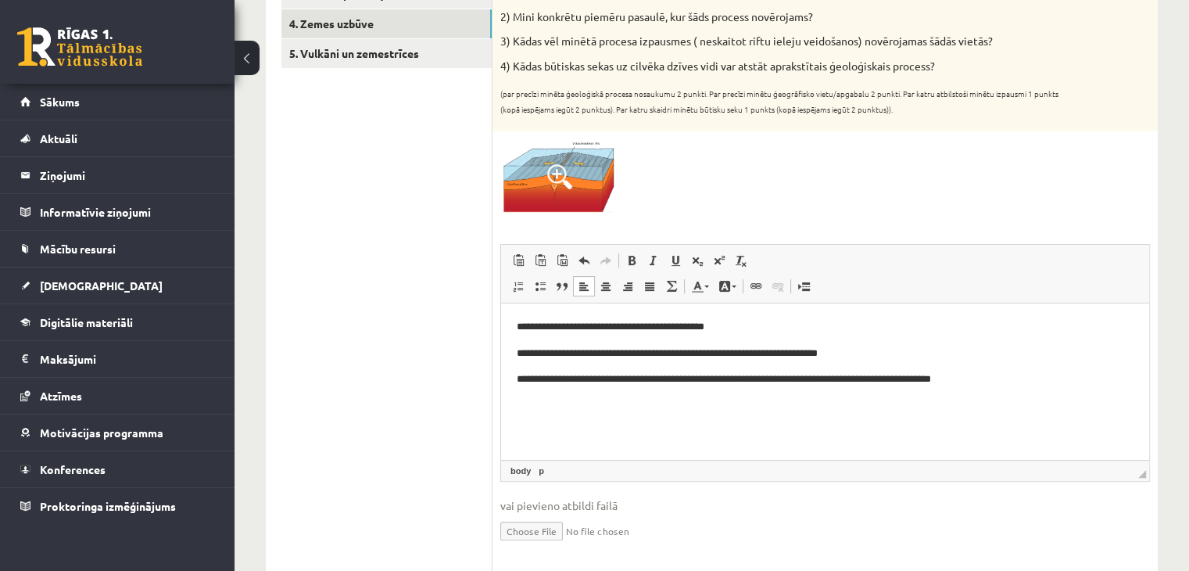
click at [878, 379] on p "**********" at bounding box center [826, 379] width 618 height 16
click at [669, 380] on p "**********" at bounding box center [826, 379] width 618 height 16
click at [997, 378] on p "**********" at bounding box center [826, 379] width 618 height 16
click at [858, 358] on p "**********" at bounding box center [826, 353] width 618 height 16
click at [1066, 382] on p "**********" at bounding box center [826, 379] width 618 height 16
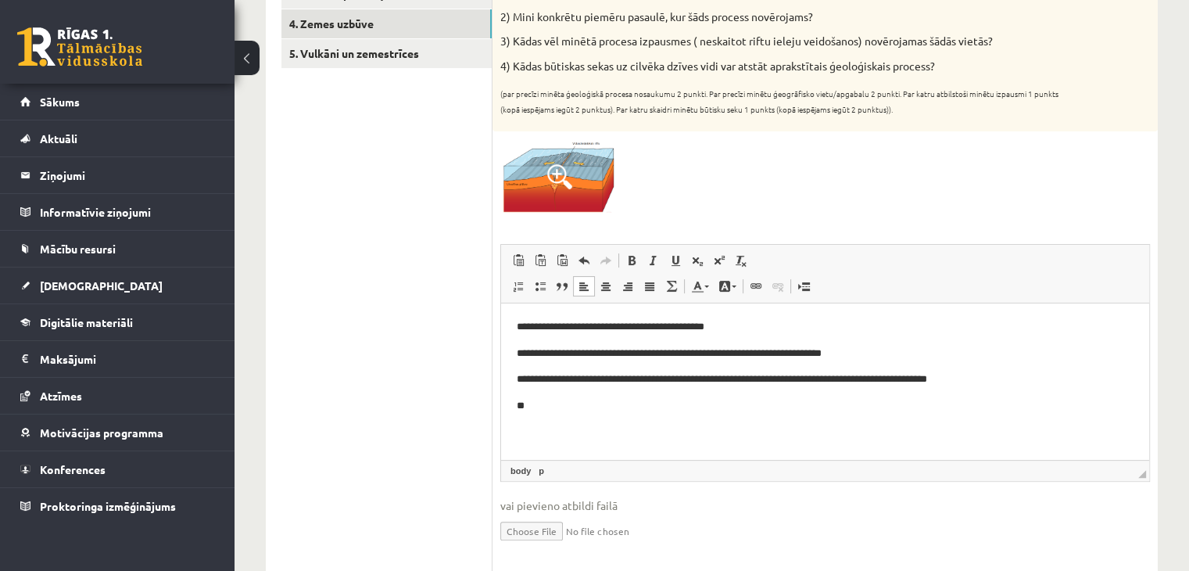
drag, startPoint x: 1187, startPoint y: 224, endPoint x: 1189, endPoint y: 231, distance: 8.0
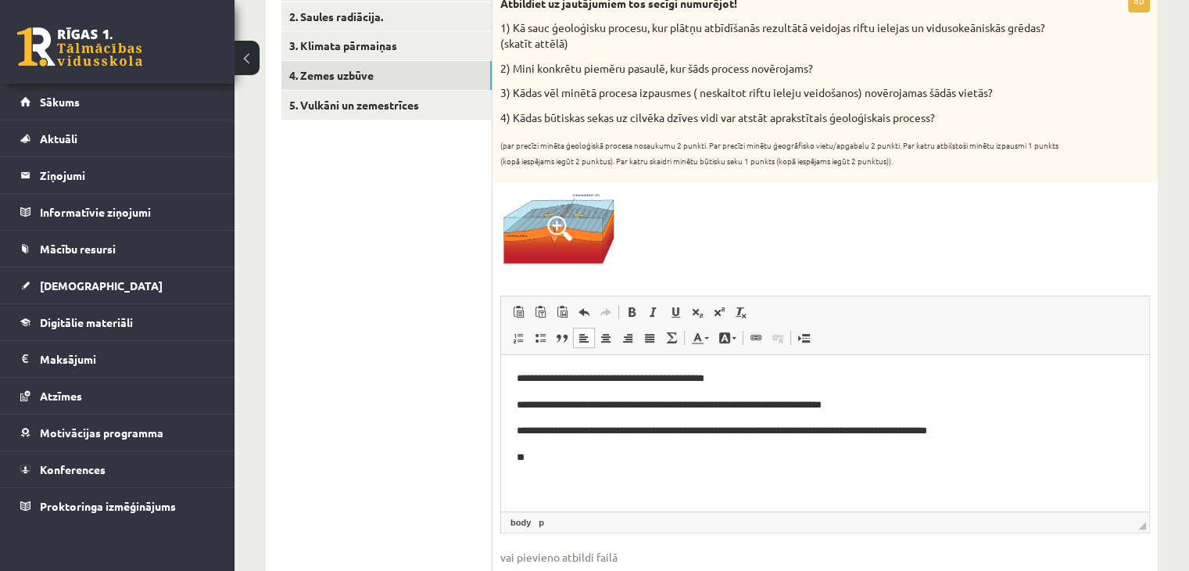
scroll to position [307, 0]
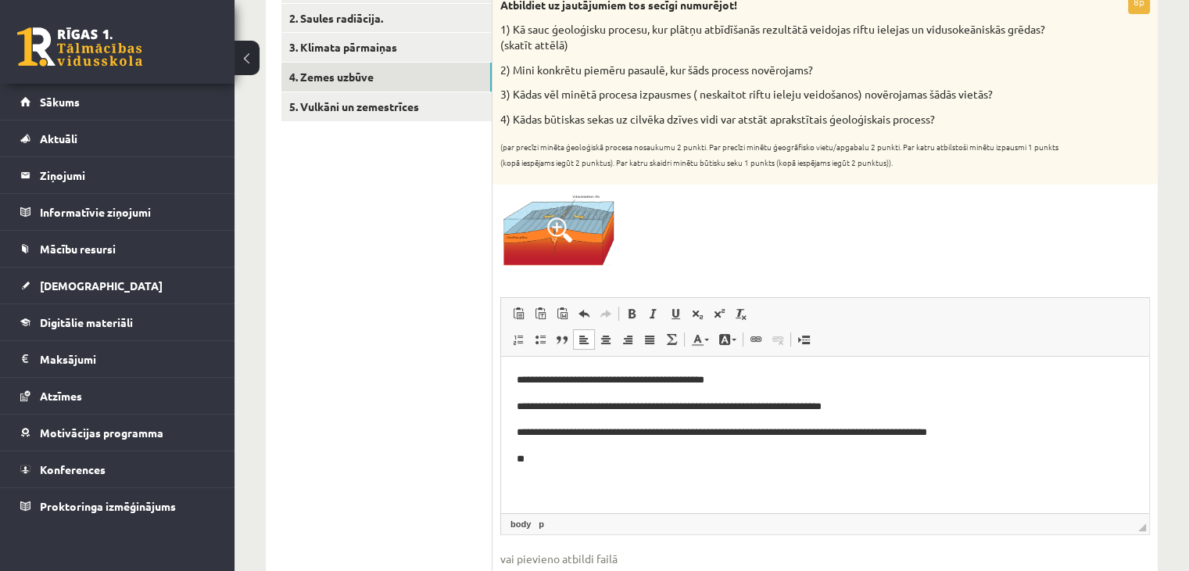
click at [637, 468] on html "**********" at bounding box center [825, 419] width 648 height 127
click at [742, 458] on p "**********" at bounding box center [826, 458] width 618 height 16
click at [841, 461] on p "**********" at bounding box center [826, 458] width 618 height 16
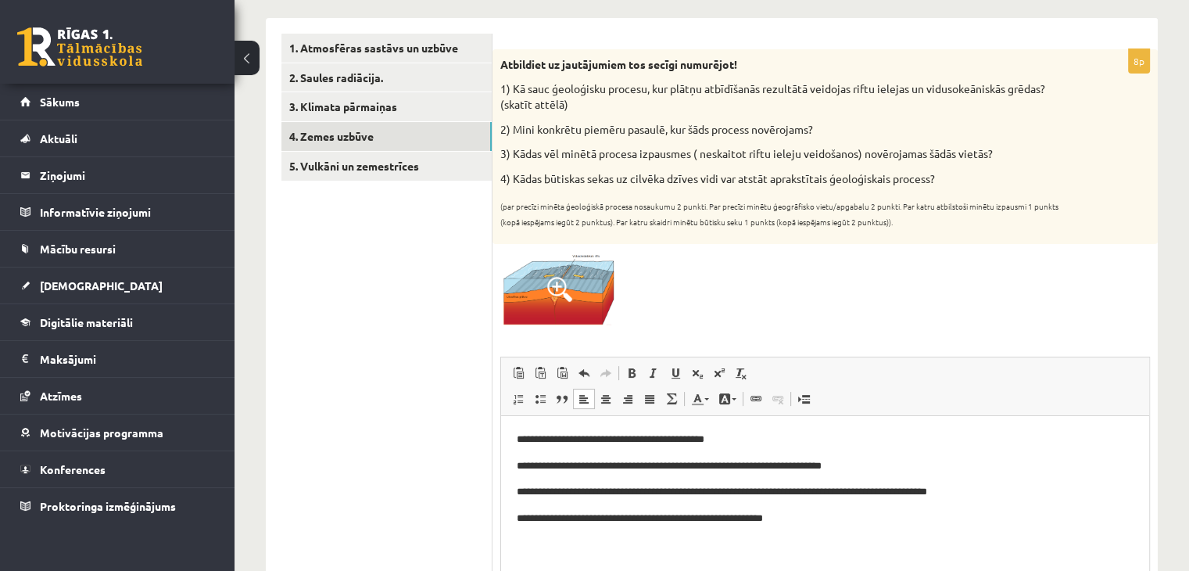
scroll to position [246, 0]
click at [1176, 253] on div "Ģeogrāfija 11.a2 JK klase 1. ieskaite , Paula Mūrniece (11.a2 JK) Parādīt punkt…" at bounding box center [712, 487] width 955 height 1347
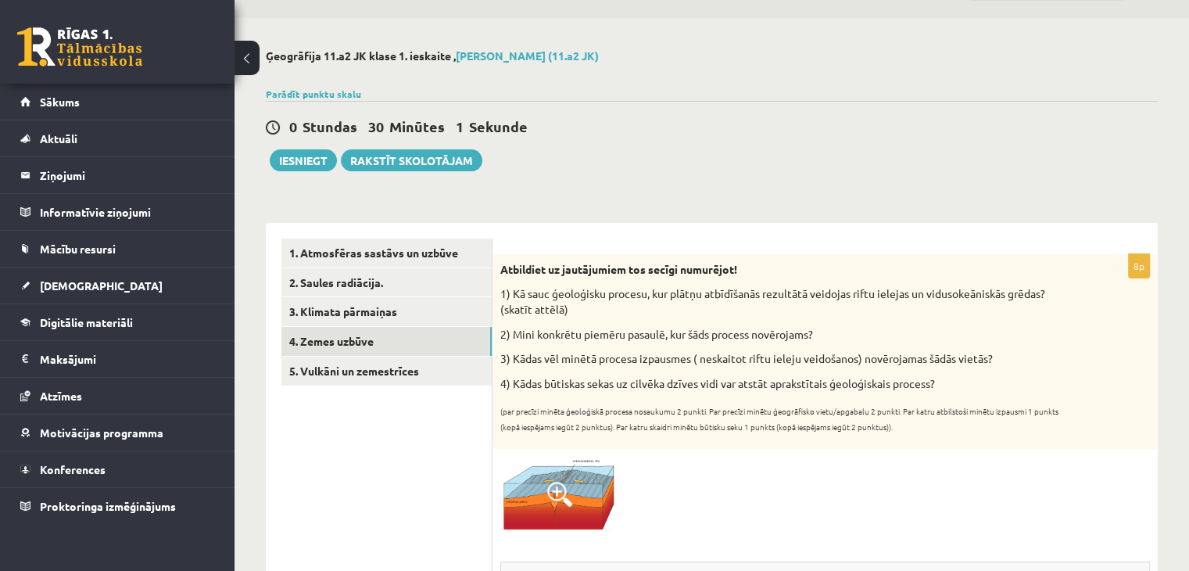
scroll to position [0, 0]
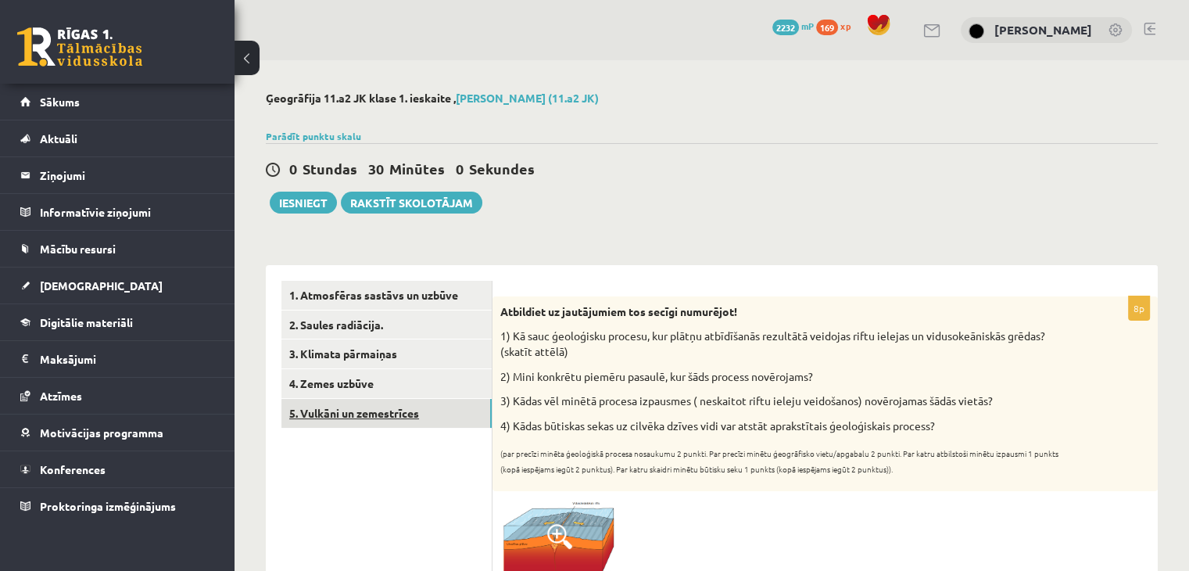
click at [449, 401] on link "5. Vulkāni un zemestrīces" at bounding box center [387, 413] width 210 height 29
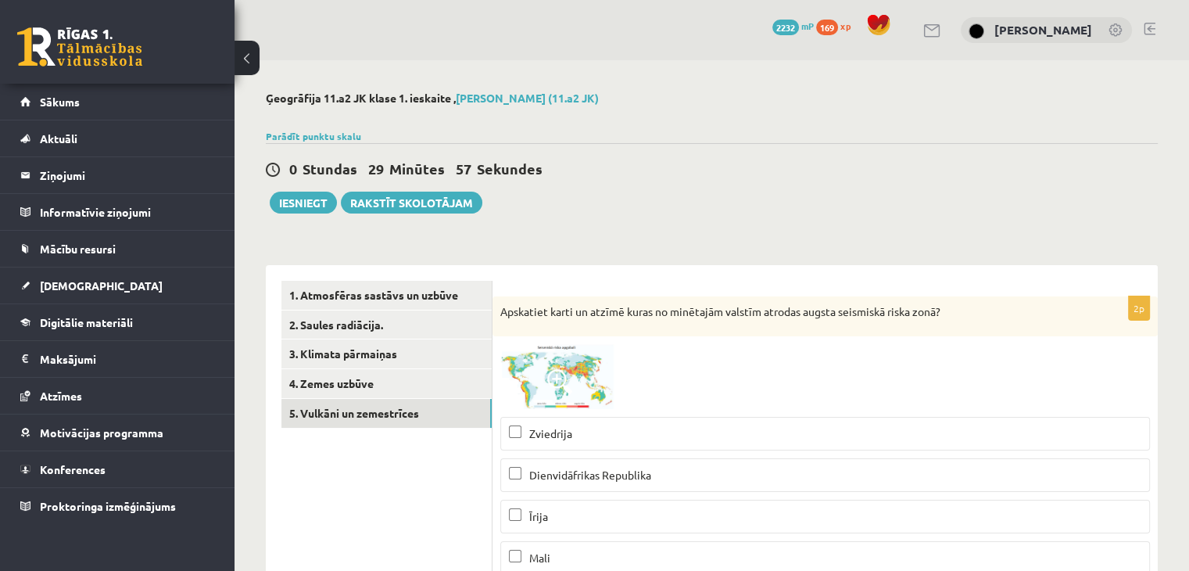
drag, startPoint x: 1188, startPoint y: 129, endPoint x: 1196, endPoint y: 124, distance: 9.8
click at [1189, 124] on html "0 Dāvanas 2232 mP 169 xp Paula Mūrniece Sākums Aktuāli Kā mācīties eSKOLĀ Konta…" at bounding box center [594, 285] width 1189 height 571
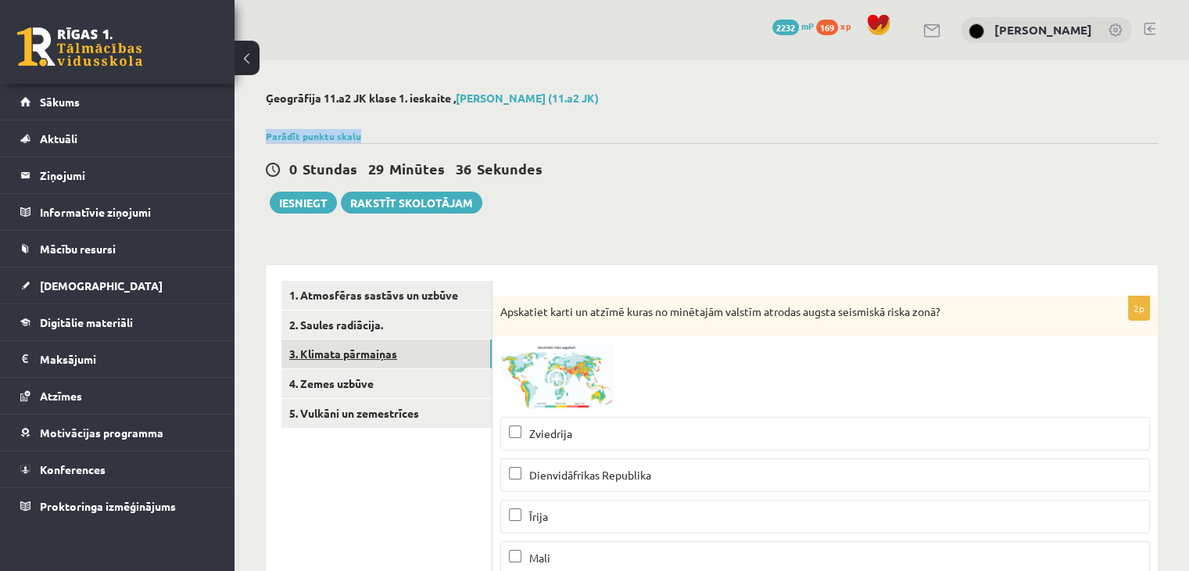
click at [364, 346] on link "3. Klimata pārmaiņas" at bounding box center [387, 353] width 210 height 29
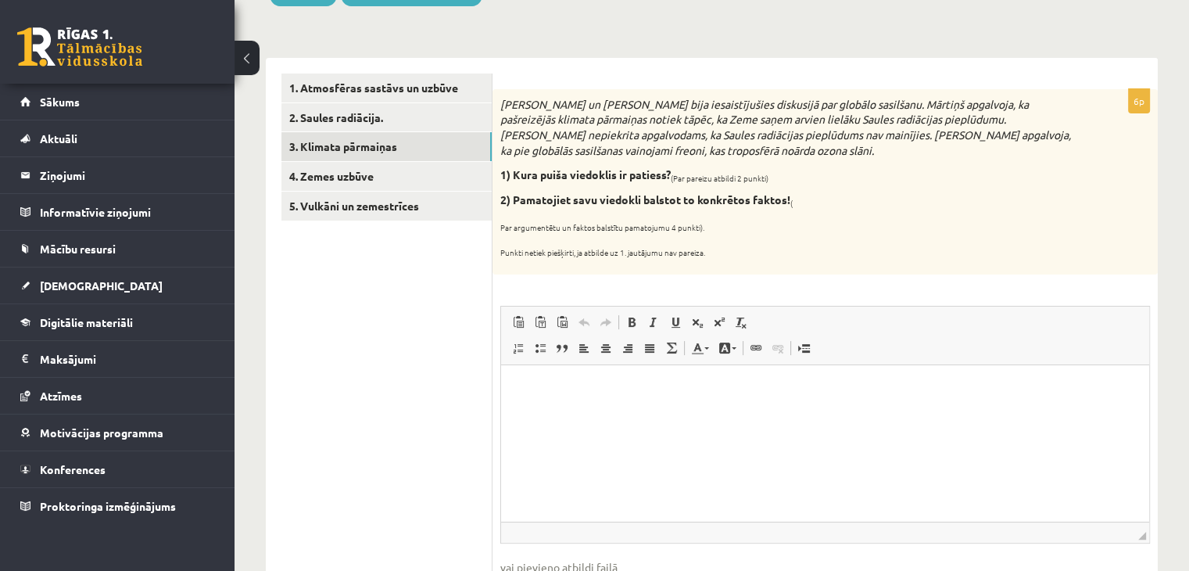
scroll to position [213, 0]
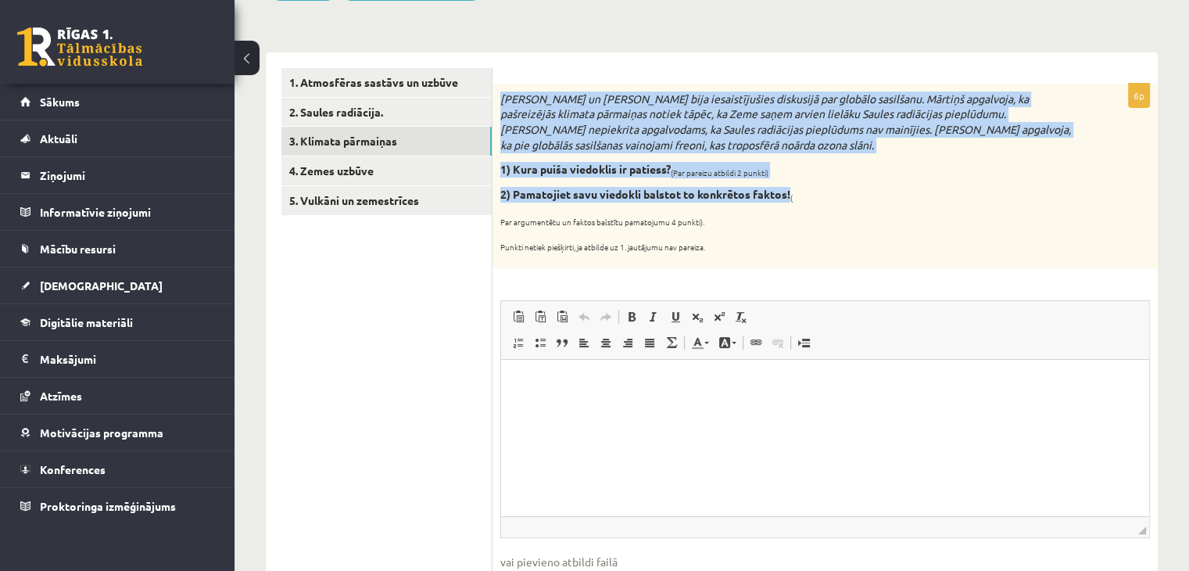
drag, startPoint x: 504, startPoint y: 94, endPoint x: 790, endPoint y: 197, distance: 304.3
click at [790, 197] on div "Mārtiņš un Jānis bija iesaistījušies diskusijā par globālo sasilšanu. Mārtiņš a…" at bounding box center [825, 176] width 665 height 185
copy div "Mārtiņš un Jānis bija iesaistījušies diskusijā par globālo sasilšanu. Mārtiņš a…"
click at [784, 193] on b "2) Pamatojiet savu viedokli balstot to konkrētos faktos!" at bounding box center [645, 194] width 290 height 14
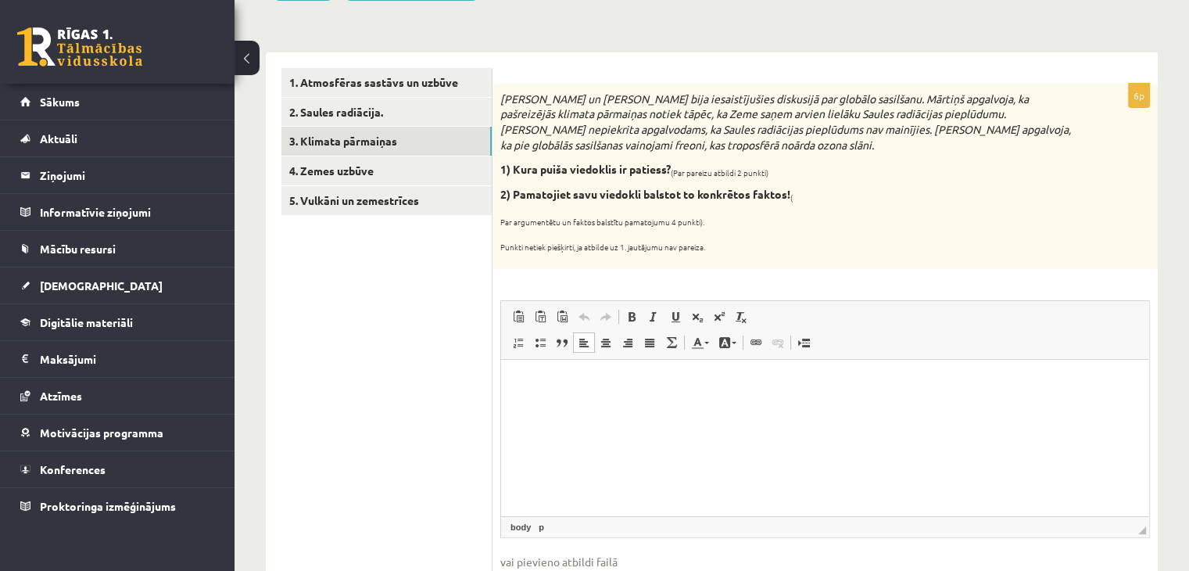
click at [635, 407] on html at bounding box center [825, 383] width 648 height 48
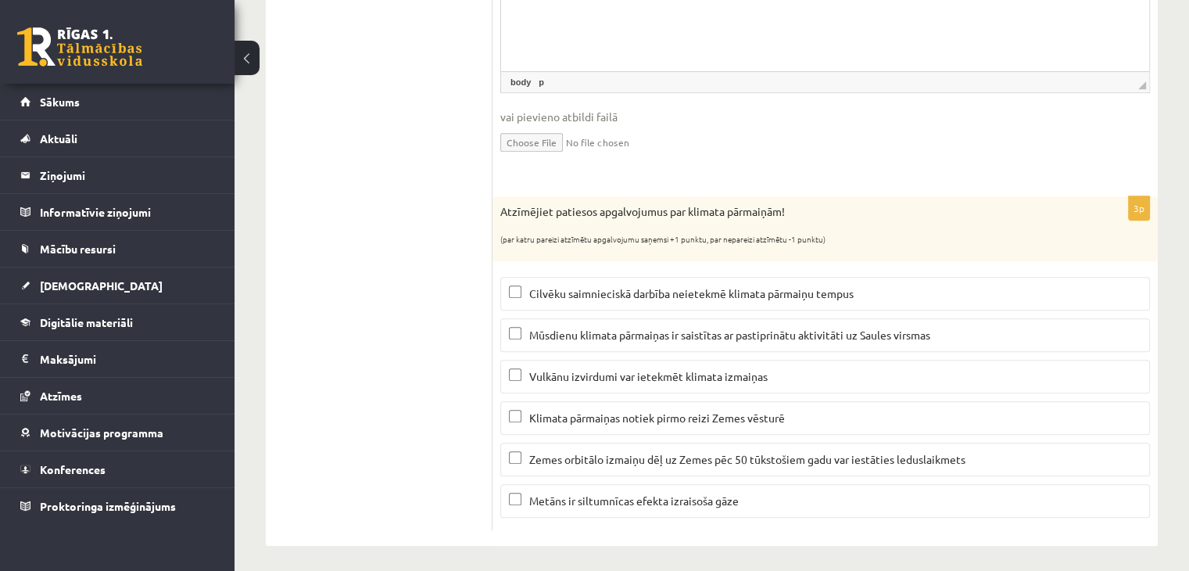
scroll to position [662, 0]
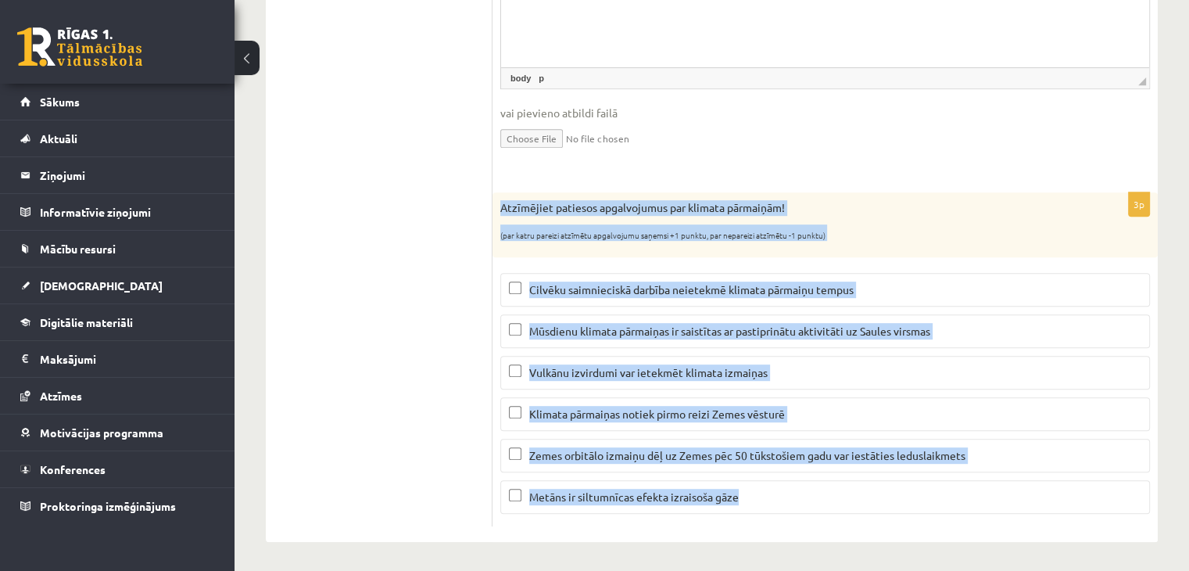
drag, startPoint x: 498, startPoint y: 201, endPoint x: 841, endPoint y: 476, distance: 440.0
click at [841, 476] on div "3p Atzīmējiet patiesos apgalvojumus par klimata pārmaiņām! (par katru pareizi a…" at bounding box center [825, 359] width 665 height 334
copy div "Atzīmējiet patiesos apgalvojumus par klimata pārmaiņām! (par katru pareizi atzī…"
click at [648, 360] on label "Vulkānu izvirdumi var ietekmēt klimata izmaiņas" at bounding box center [825, 373] width 650 height 34
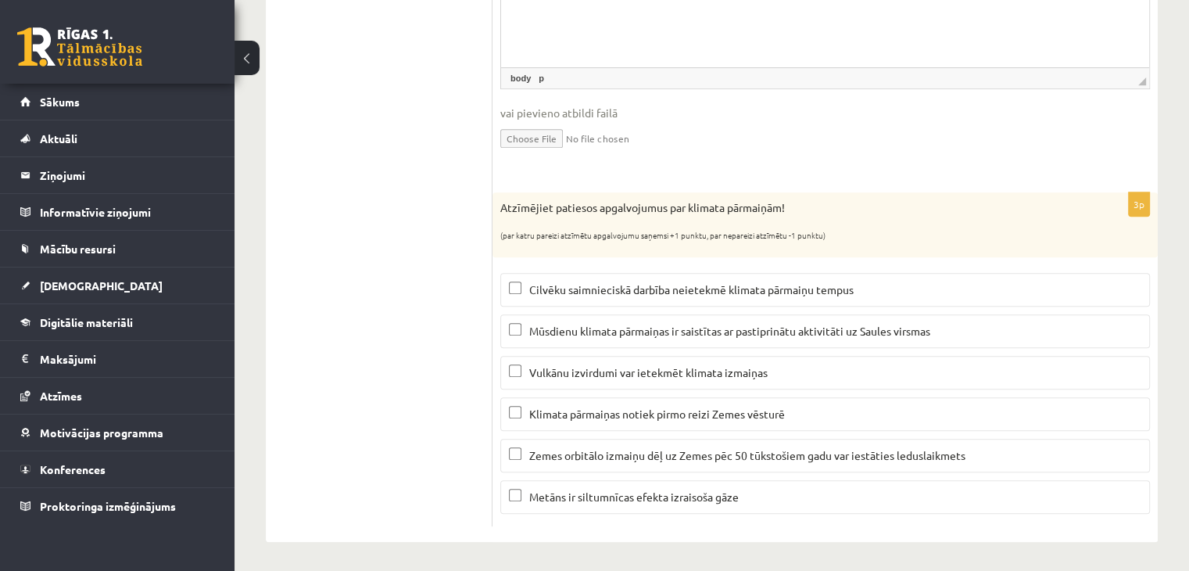
click at [701, 495] on span "Metāns ir siltumnīcas efekta izraisoša gāze" at bounding box center [634, 497] width 210 height 14
click at [688, 440] on label "Zemes orbitālo izmaiņu dēļ uz Zemes pēc 50 tūkstošiem gadu var iestāties ledusl…" at bounding box center [825, 456] width 650 height 34
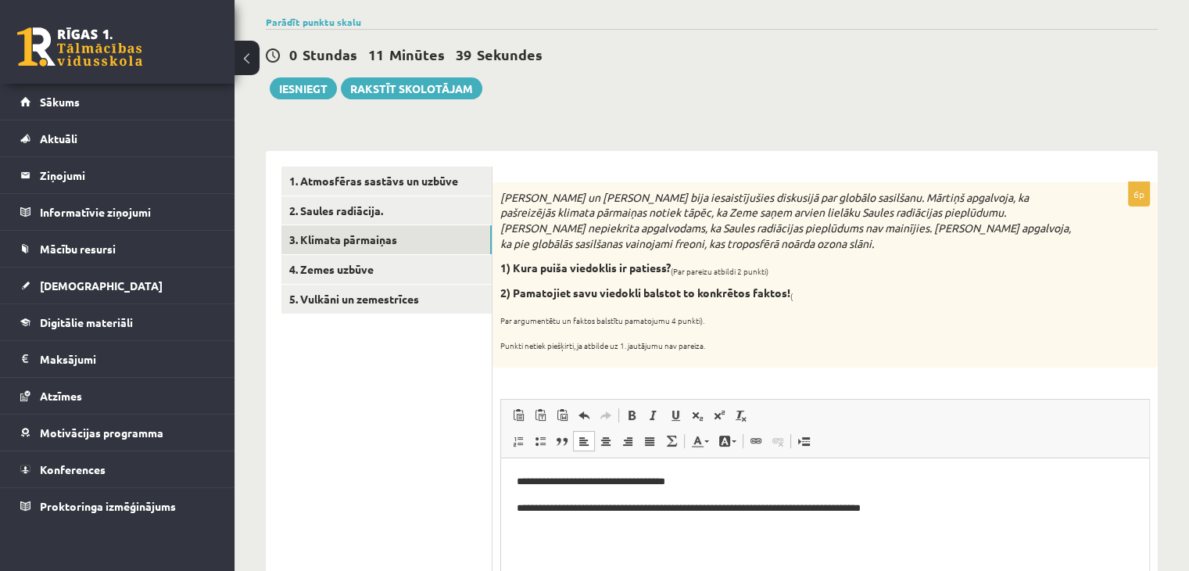
scroll to position [93, 0]
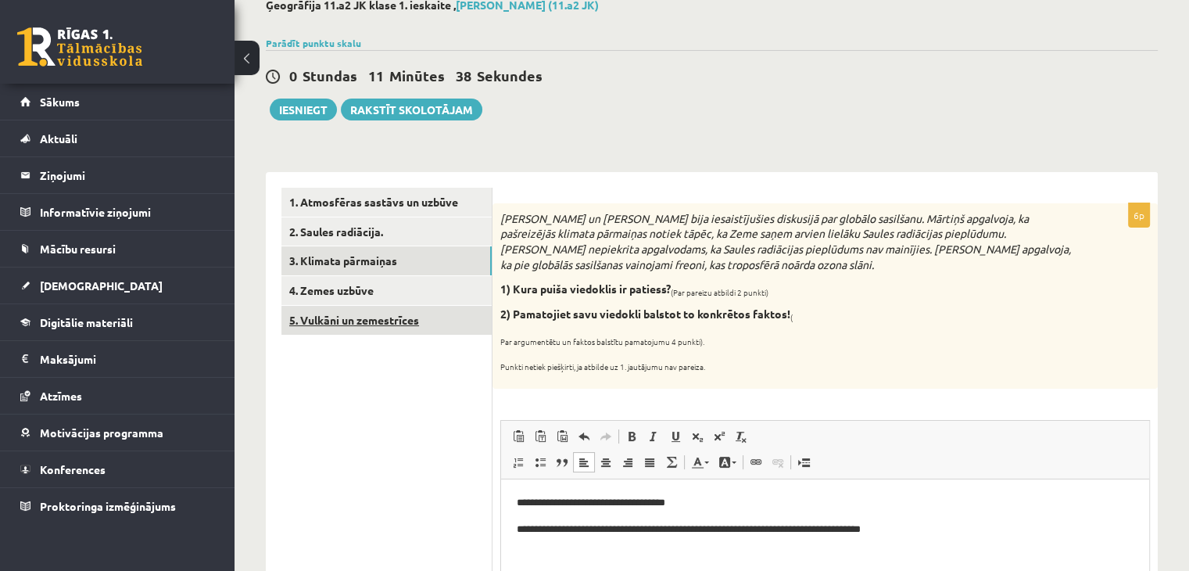
click at [409, 326] on link "5. Vulkāni un zemestrīces" at bounding box center [387, 320] width 210 height 29
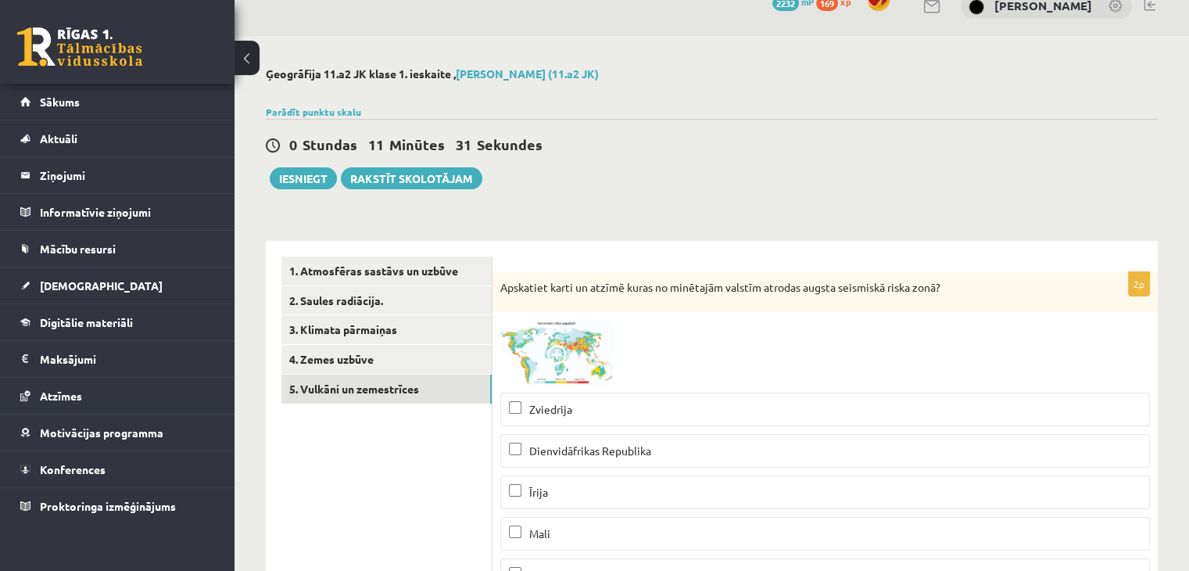
scroll to position [0, 0]
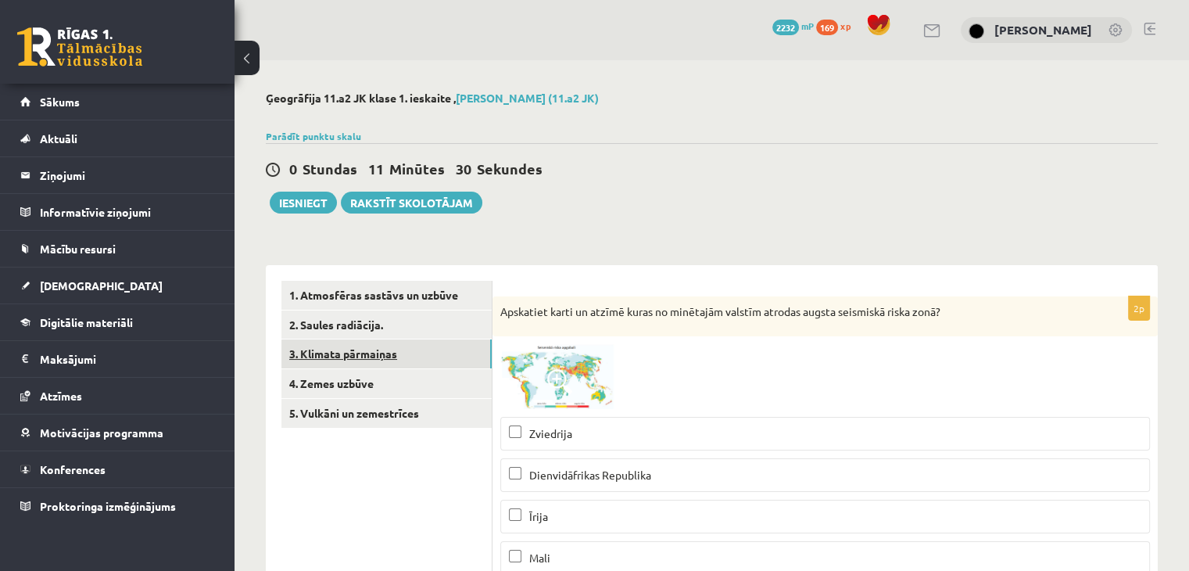
click at [394, 352] on link "3. Klimata pārmaiņas" at bounding box center [387, 353] width 210 height 29
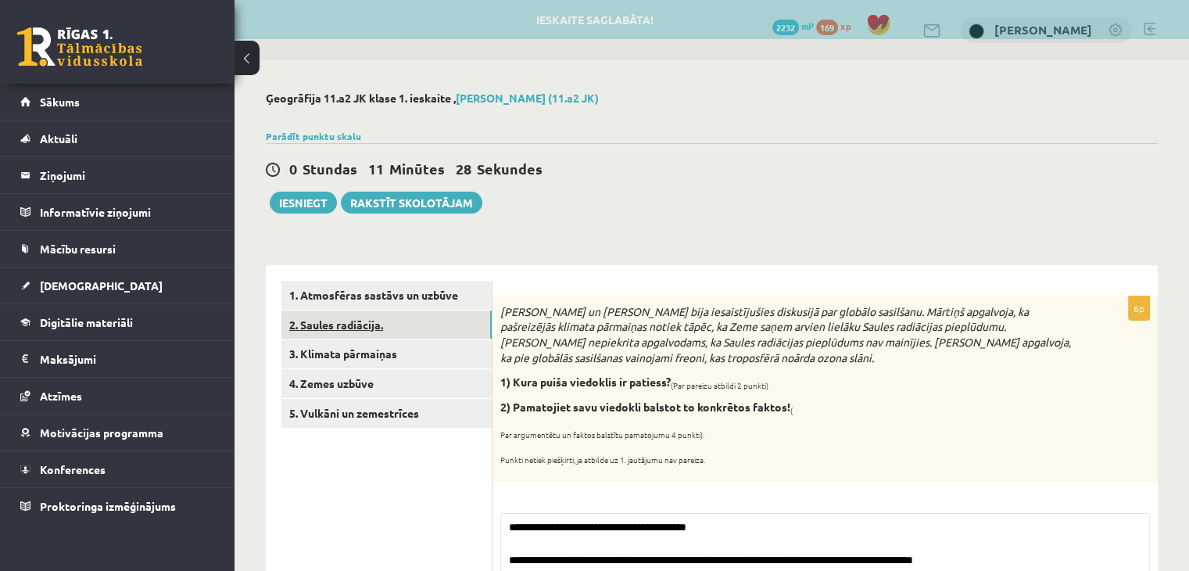
click at [396, 317] on link "2. Saules radiācija." at bounding box center [387, 324] width 210 height 29
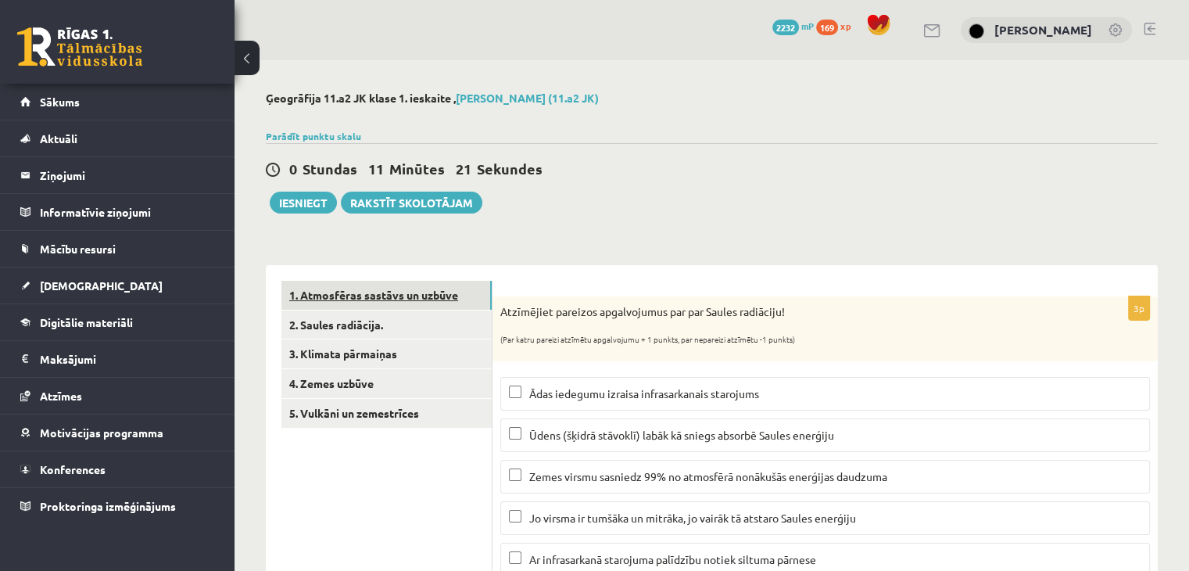
click at [345, 296] on link "1. Atmosfēras sastāvs un uzbūve" at bounding box center [387, 295] width 210 height 29
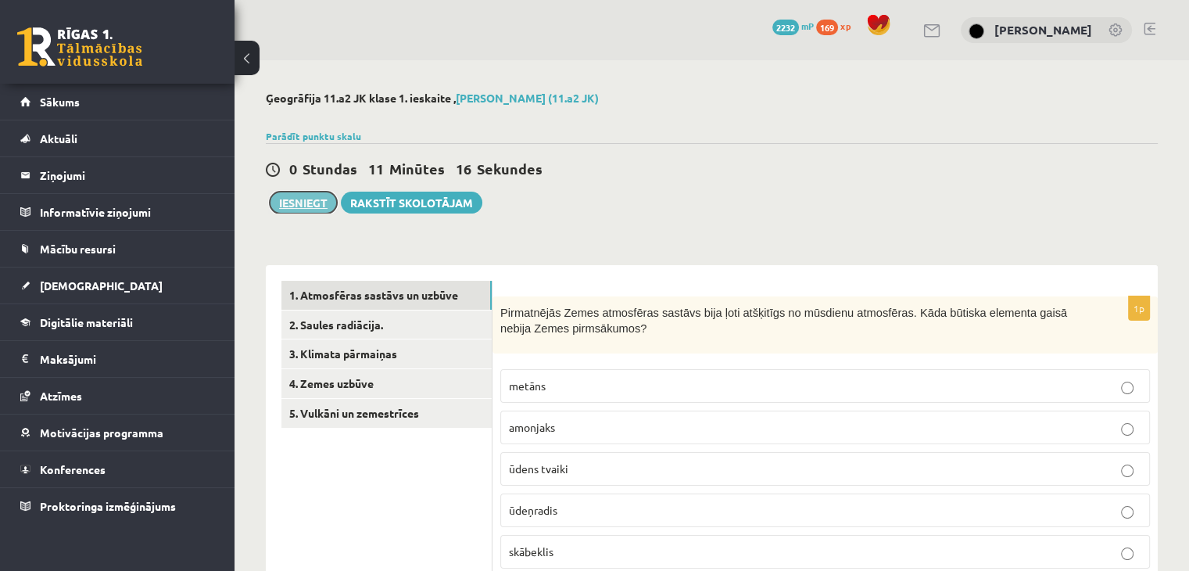
click at [322, 201] on button "Iesniegt" at bounding box center [303, 203] width 67 height 22
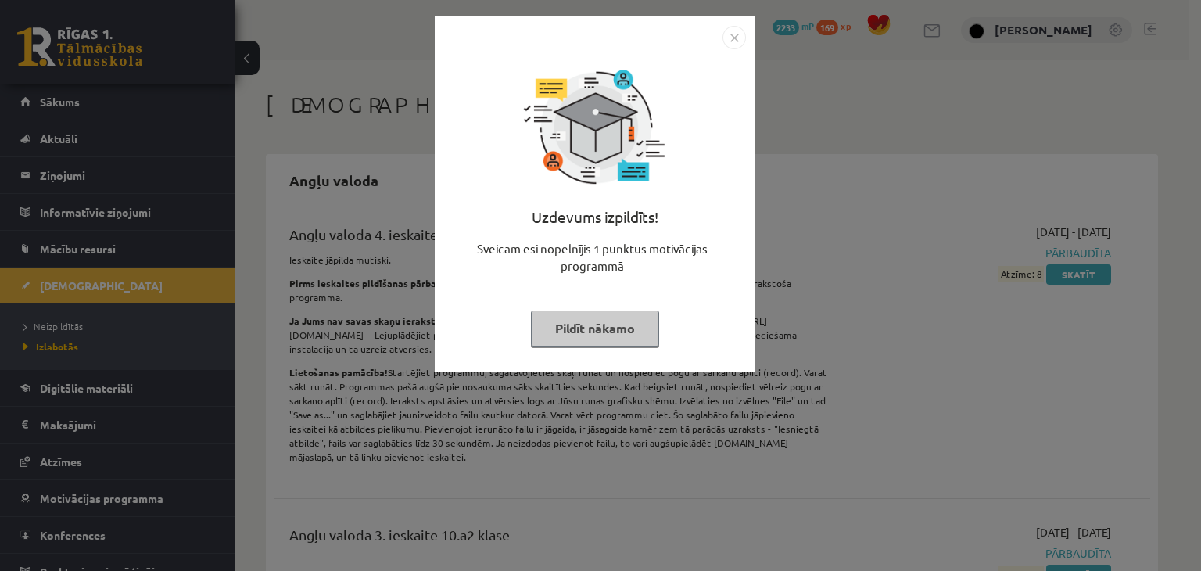
click at [575, 320] on button "Pildīt nākamo" at bounding box center [595, 328] width 128 height 36
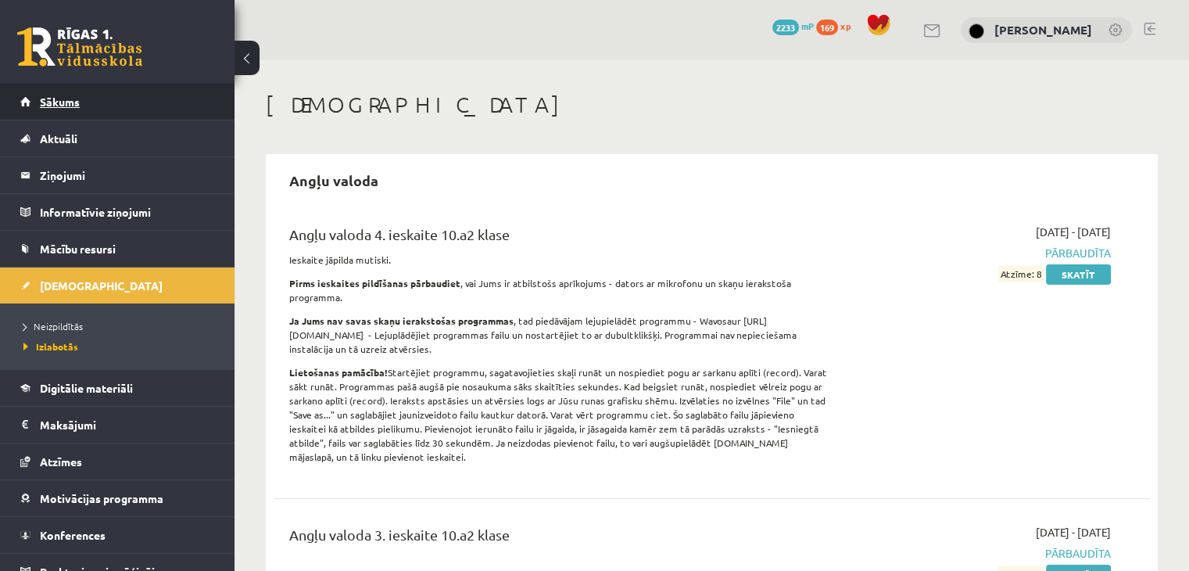
click at [91, 97] on link "Sākums" at bounding box center [117, 102] width 195 height 36
